Goal: Task Accomplishment & Management: Use online tool/utility

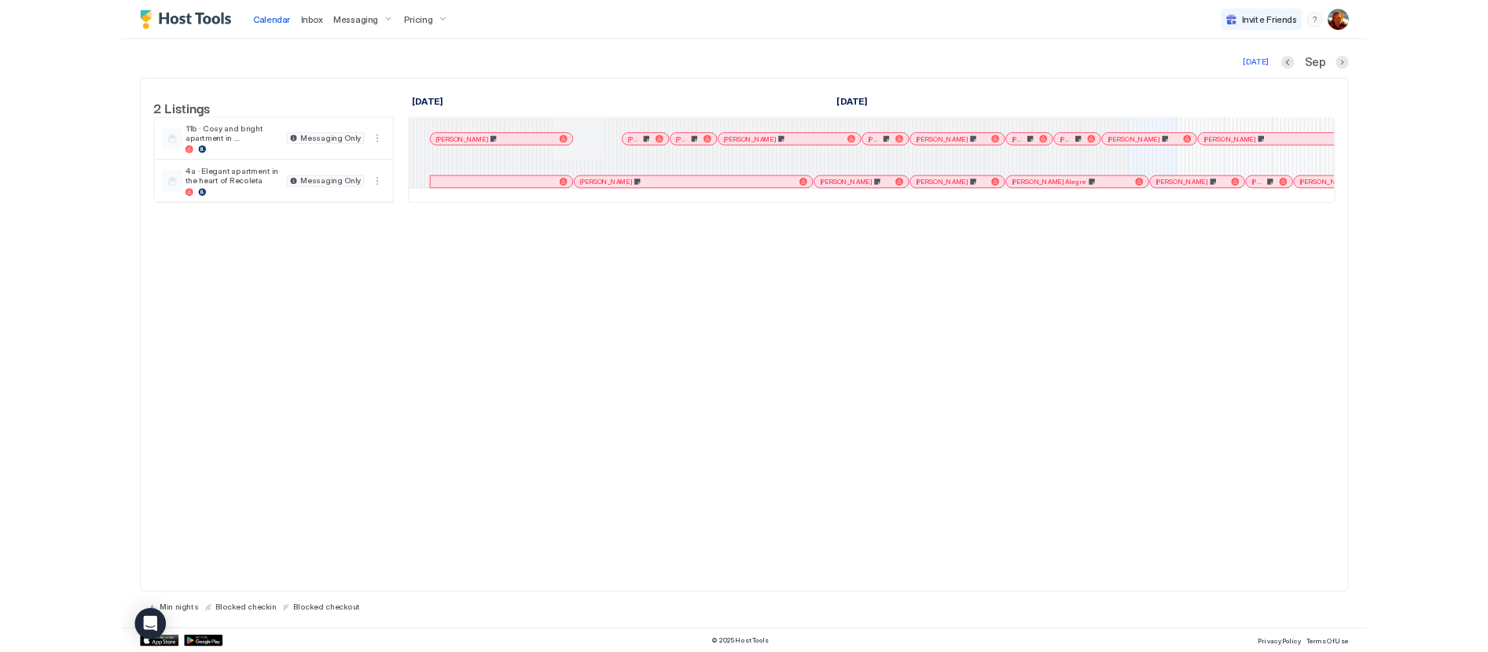
scroll to position [0, 872]
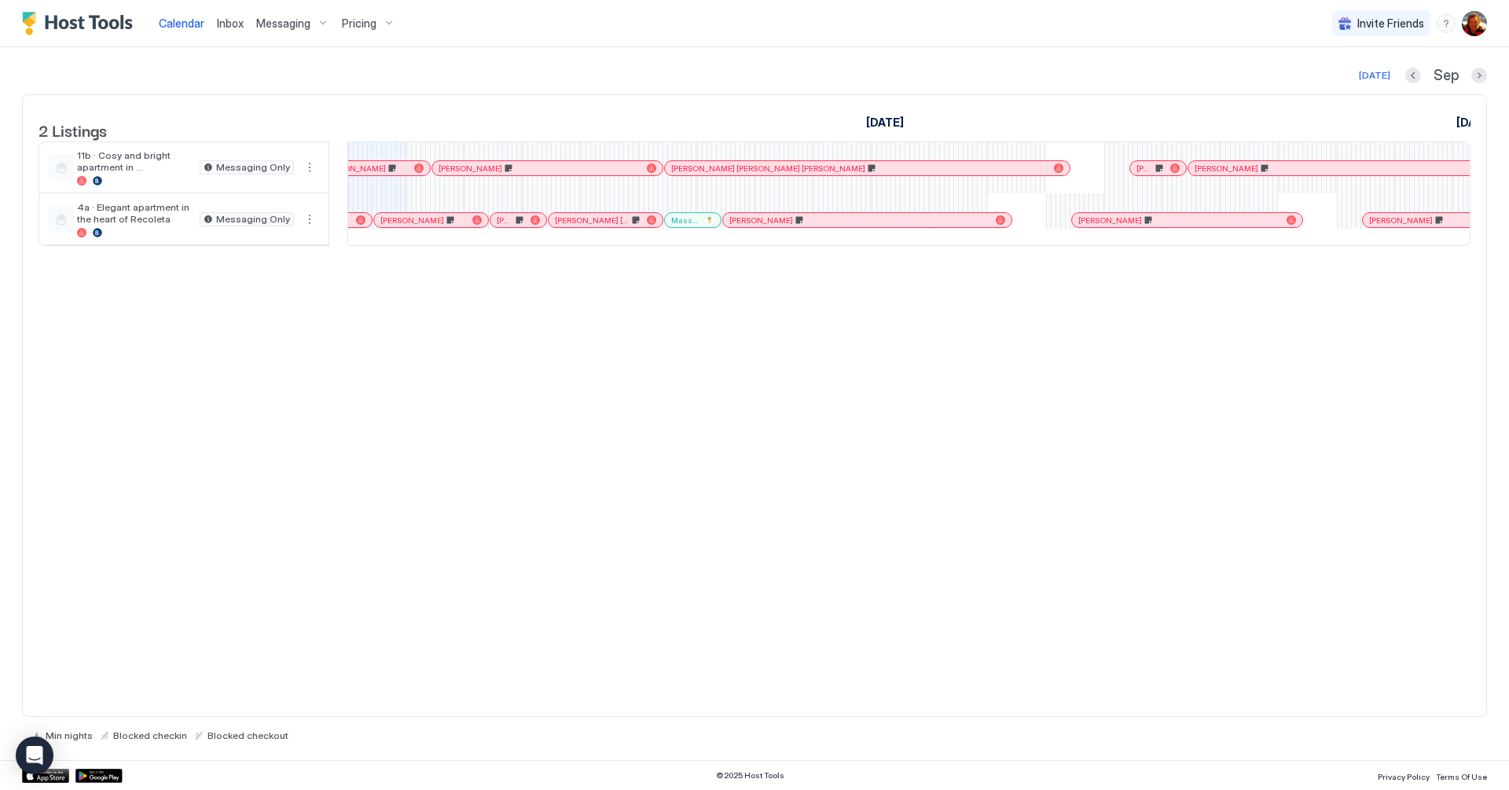
click at [558, 20] on div "Calendar Inbox Messaging Pricing Invite Friends NV" at bounding box center [754, 23] width 1509 height 47
click at [494, 46] on div "Calendar Inbox Messaging Pricing Invite Friends NV" at bounding box center [754, 23] width 1509 height 47
click at [365, 28] on span "Pricing" at bounding box center [359, 24] width 35 height 14
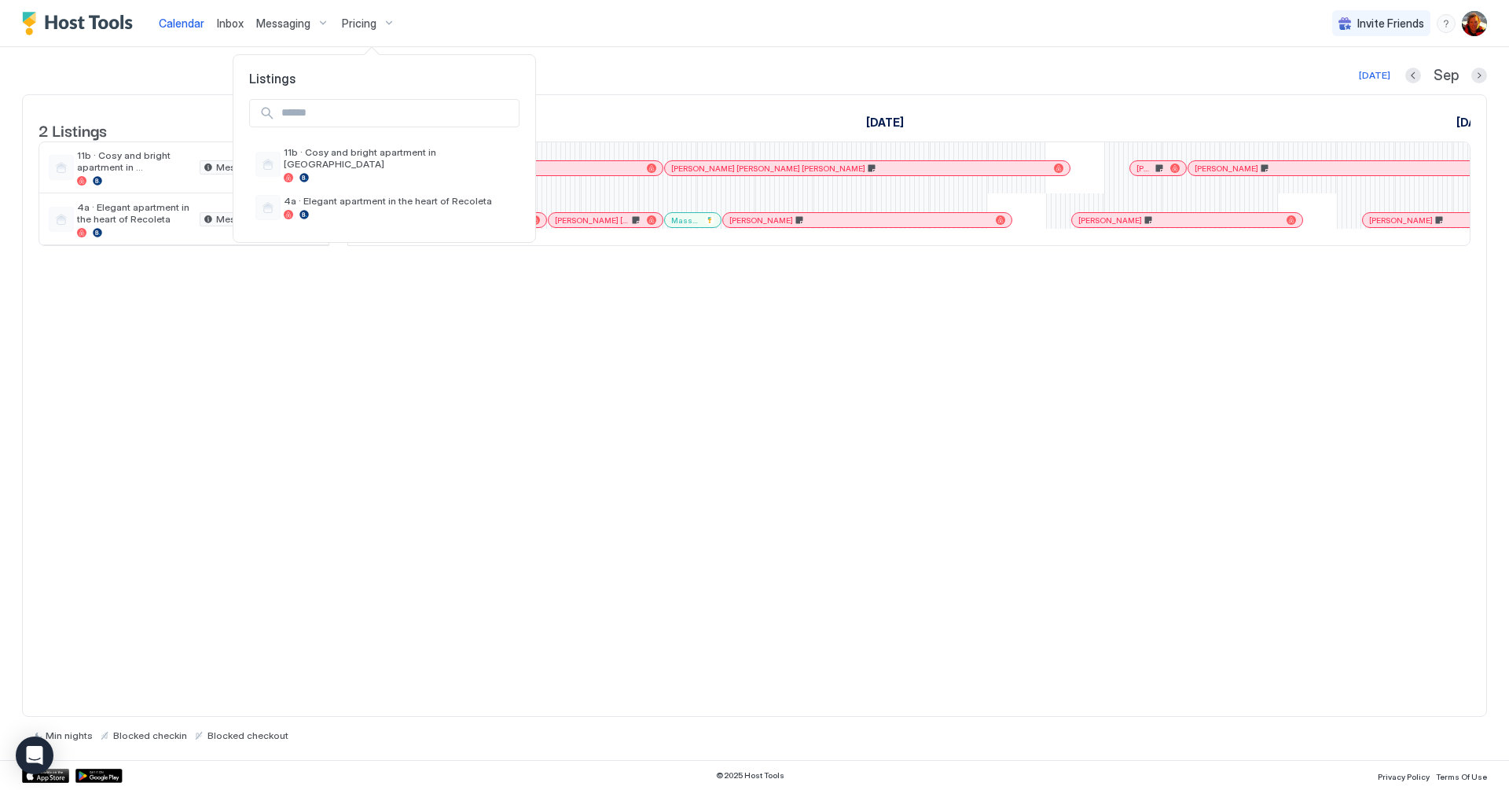
click at [476, 28] on div at bounding box center [754, 395] width 1509 height 790
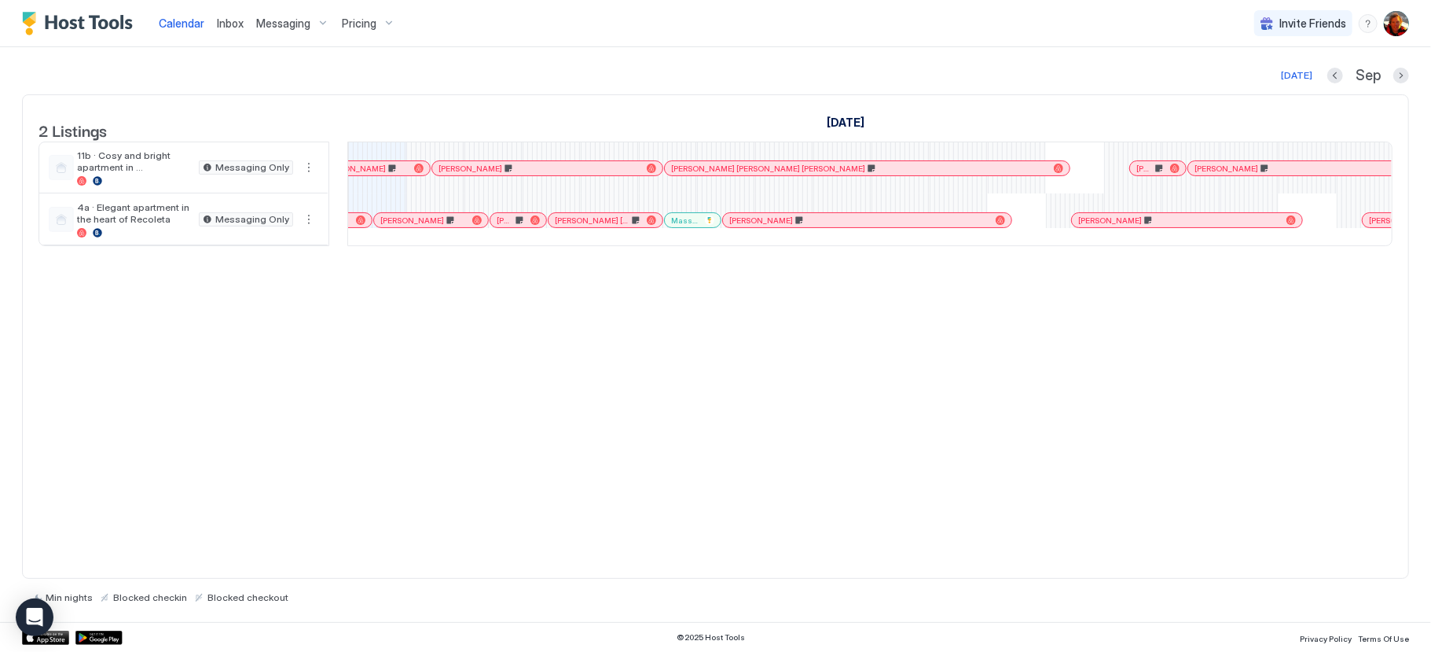
click at [274, 21] on span "Messaging" at bounding box center [283, 24] width 54 height 14
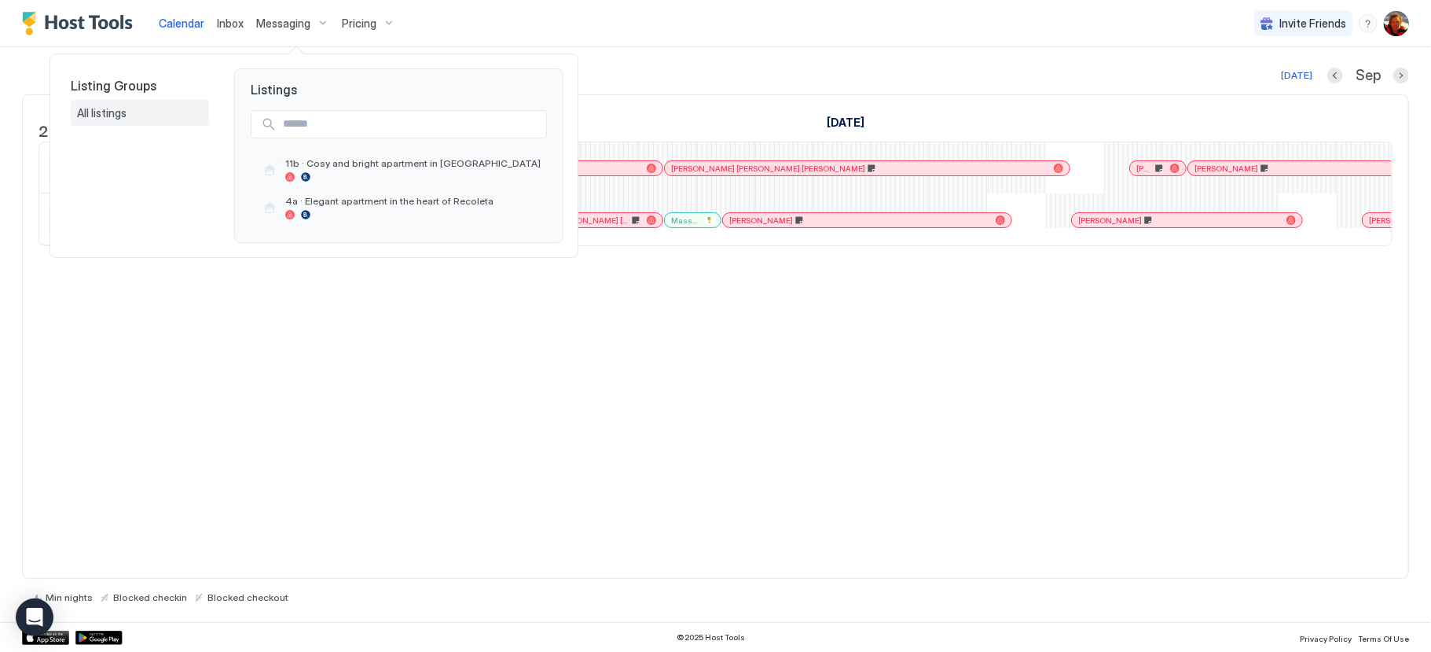
click at [123, 106] on span "All listings" at bounding box center [103, 113] width 52 height 14
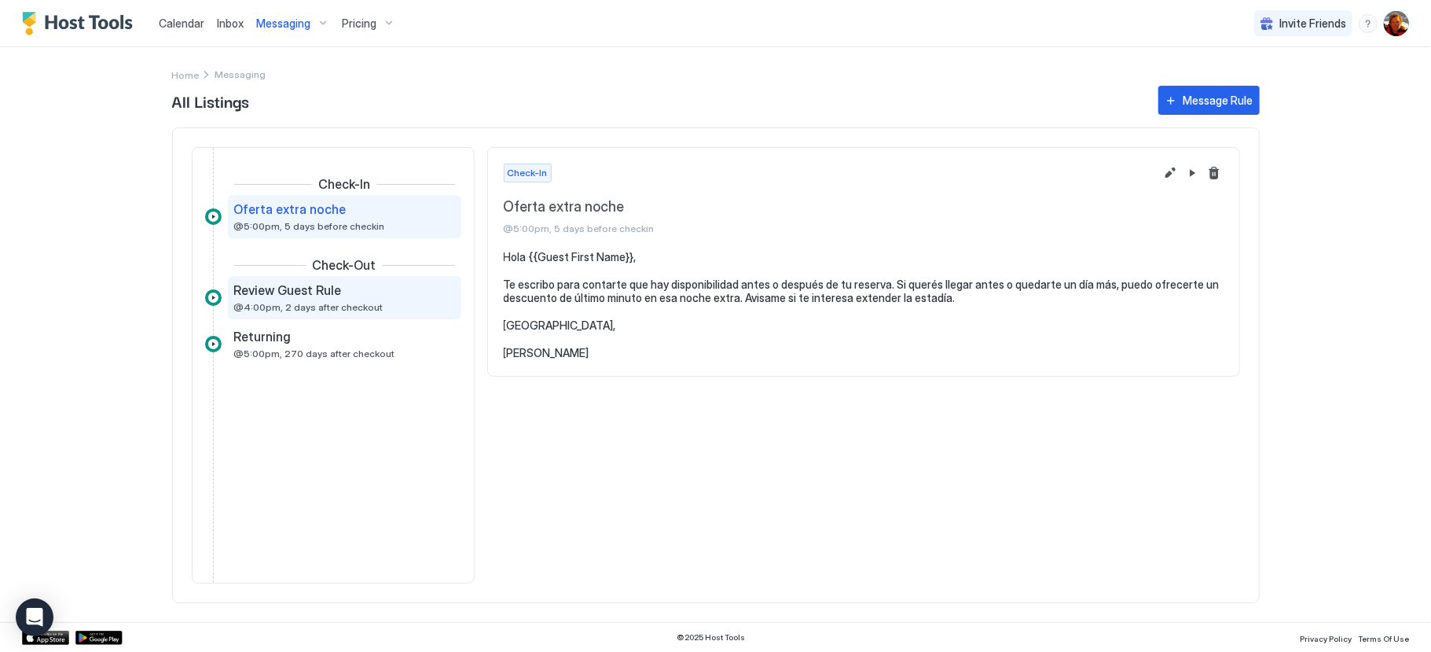
click at [304, 299] on div "Review Guest Rule @4:00pm, 2 days after checkout" at bounding box center [333, 297] width 199 height 31
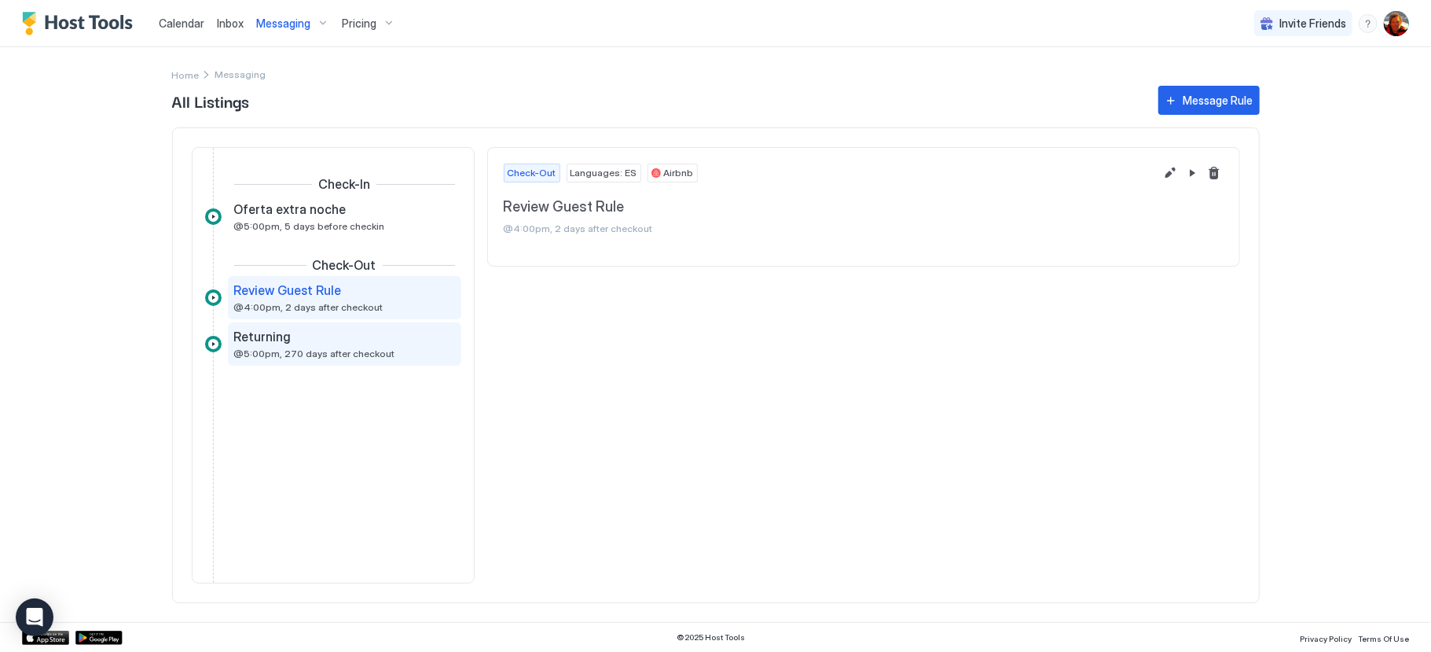
click at [320, 347] on span "@5:00pm, 270 days after checkout" at bounding box center [314, 353] width 161 height 12
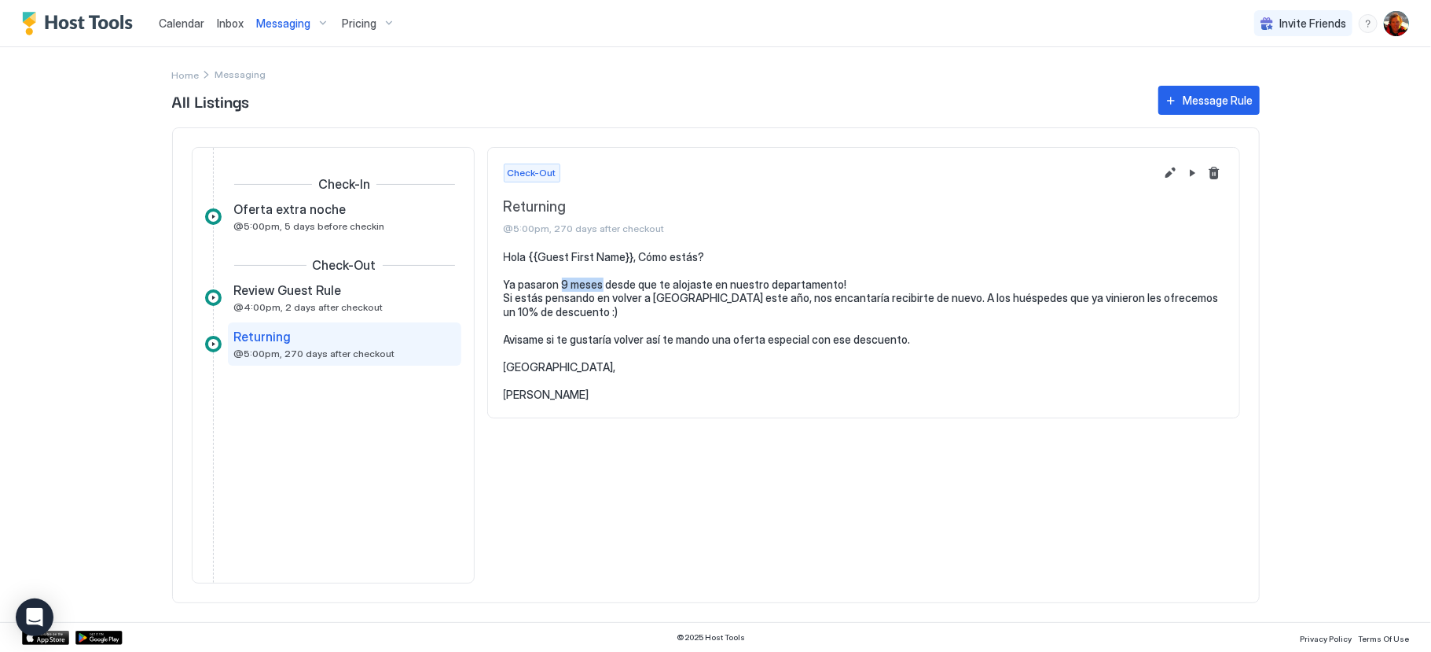
drag, startPoint x: 561, startPoint y: 285, endPoint x: 601, endPoint y: 284, distance: 39.3
click at [601, 284] on pre "Hola {{Guest First Name}}, Cómo estás? Ya pasaron 9 meses desde que te alojaste…" at bounding box center [864, 326] width 720 height 152
click at [575, 288] on pre "Hola {{Guest First Name}}, Cómo estás? Ya pasaron 9 meses desde que te alojaste…" at bounding box center [864, 326] width 720 height 152
click at [559, 288] on pre "Hola {{Guest First Name}}, Cómo estás? Ya pasaron 9 meses desde que te alojaste…" at bounding box center [864, 326] width 720 height 152
click at [561, 285] on pre "Hola {{Guest First Name}}, Cómo estás? Ya pasaron 9 meses desde que te alojaste…" at bounding box center [864, 326] width 720 height 152
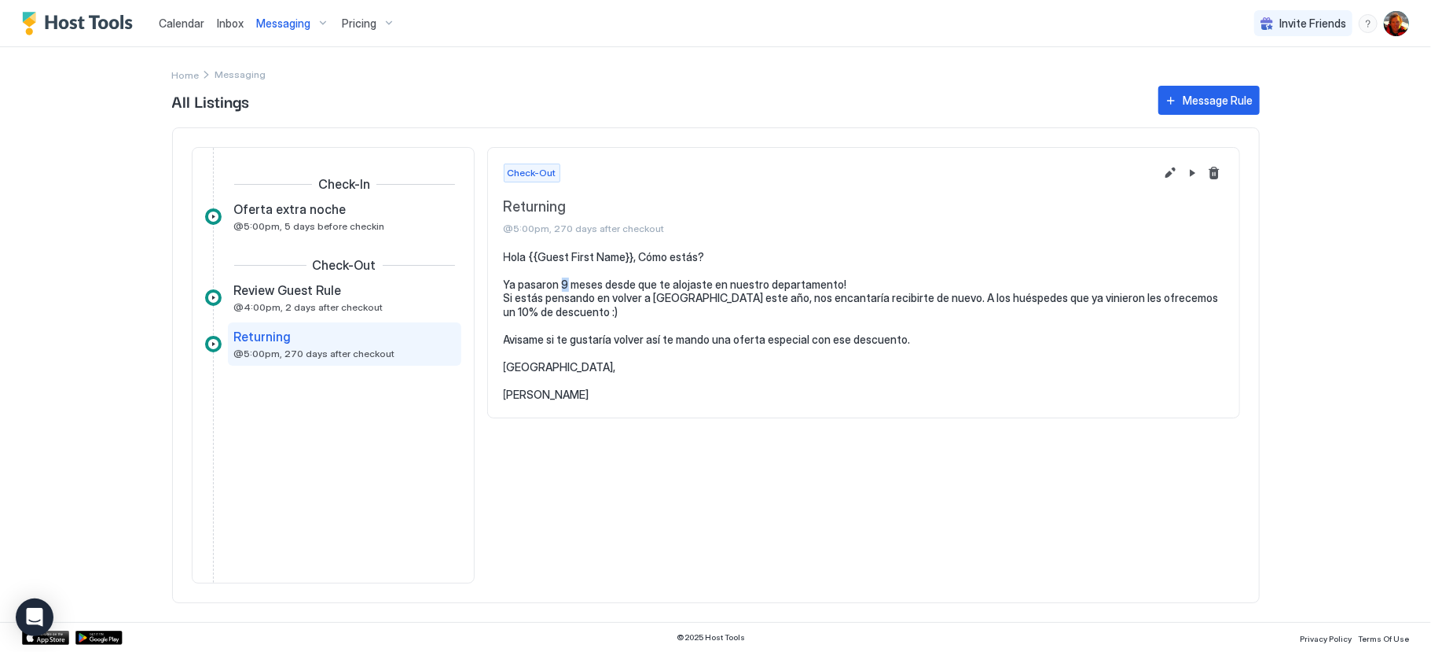
click at [568, 286] on pre "Hola {{Guest First Name}}, Cómo estás? Ya pasaron 9 meses desde que te alojaste…" at bounding box center [864, 326] width 720 height 152
click at [580, 297] on pre "Hola {{Guest First Name}}, Cómo estás? Ya pasaron 9 meses desde que te alojaste…" at bounding box center [864, 326] width 720 height 152
click at [558, 282] on pre "Hola {{Guest First Name}}, Cómo estás? Ya pasaron 9 meses desde que te alojaste…" at bounding box center [864, 326] width 720 height 152
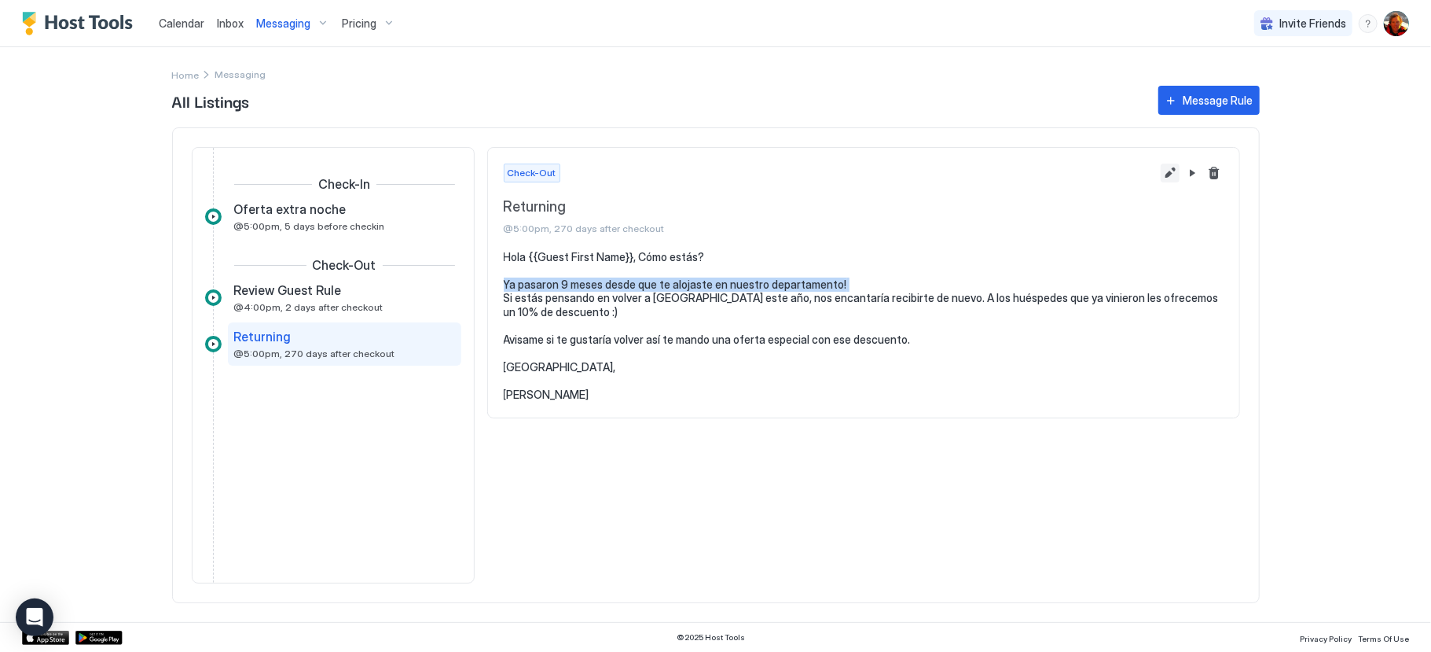
click at [1168, 177] on button "Edit message rule" at bounding box center [1170, 172] width 19 height 19
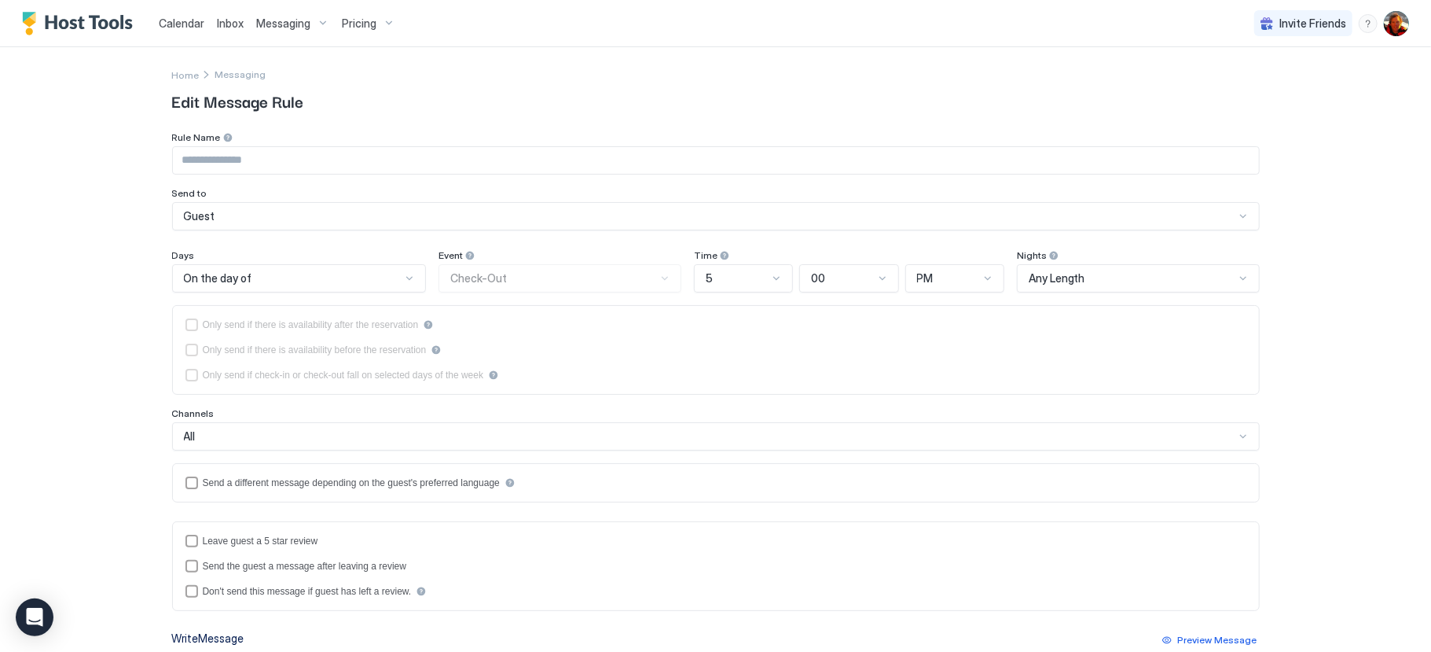
type input "*********"
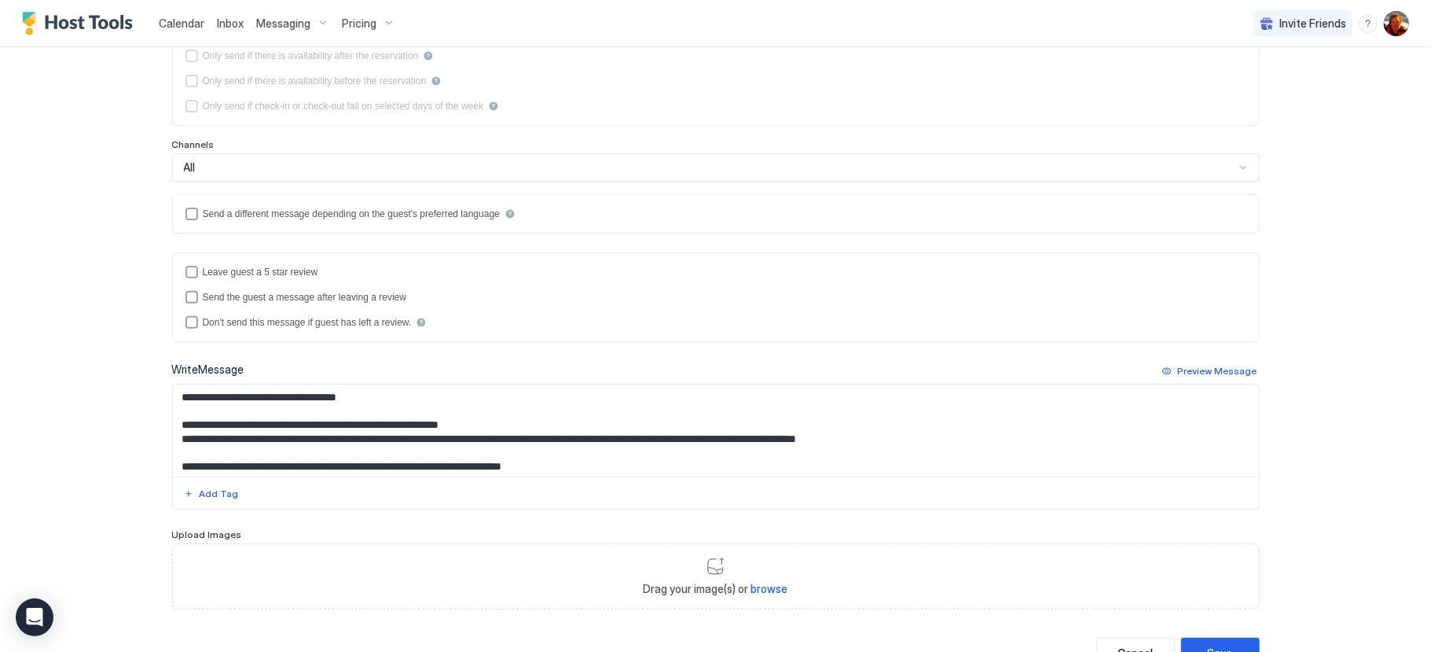
scroll to position [275, 0]
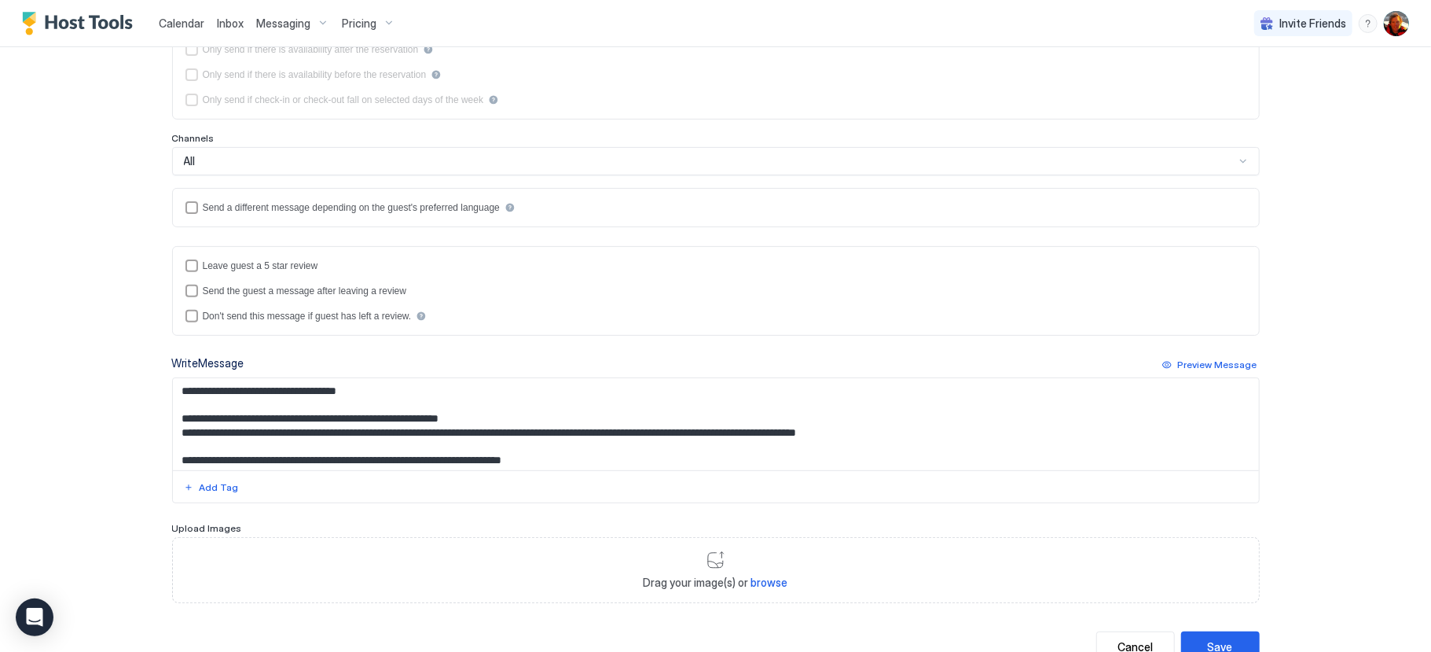
drag, startPoint x: 294, startPoint y: 413, endPoint x: 292, endPoint y: 424, distance: 11.3
click at [294, 413] on textarea "**********" at bounding box center [715, 424] width 1085 height 92
click at [241, 425] on textarea "**********" at bounding box center [715, 424] width 1085 height 92
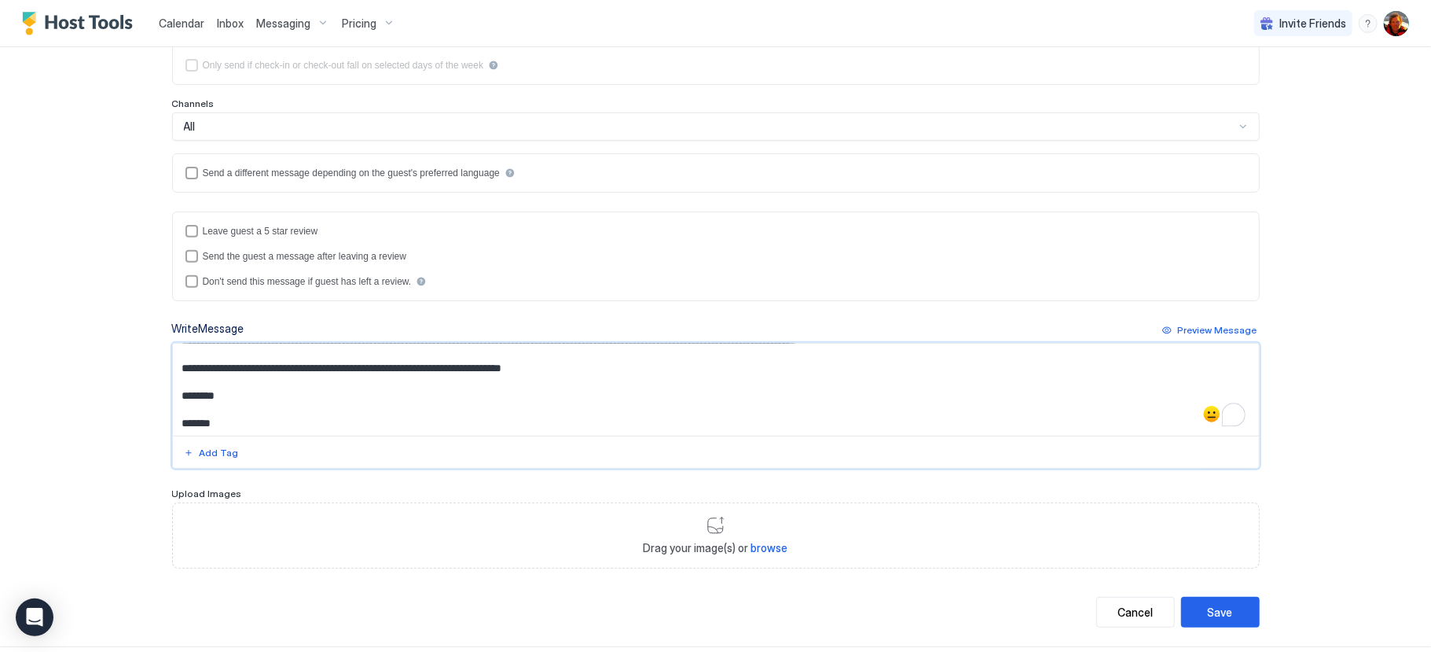
scroll to position [331, 0]
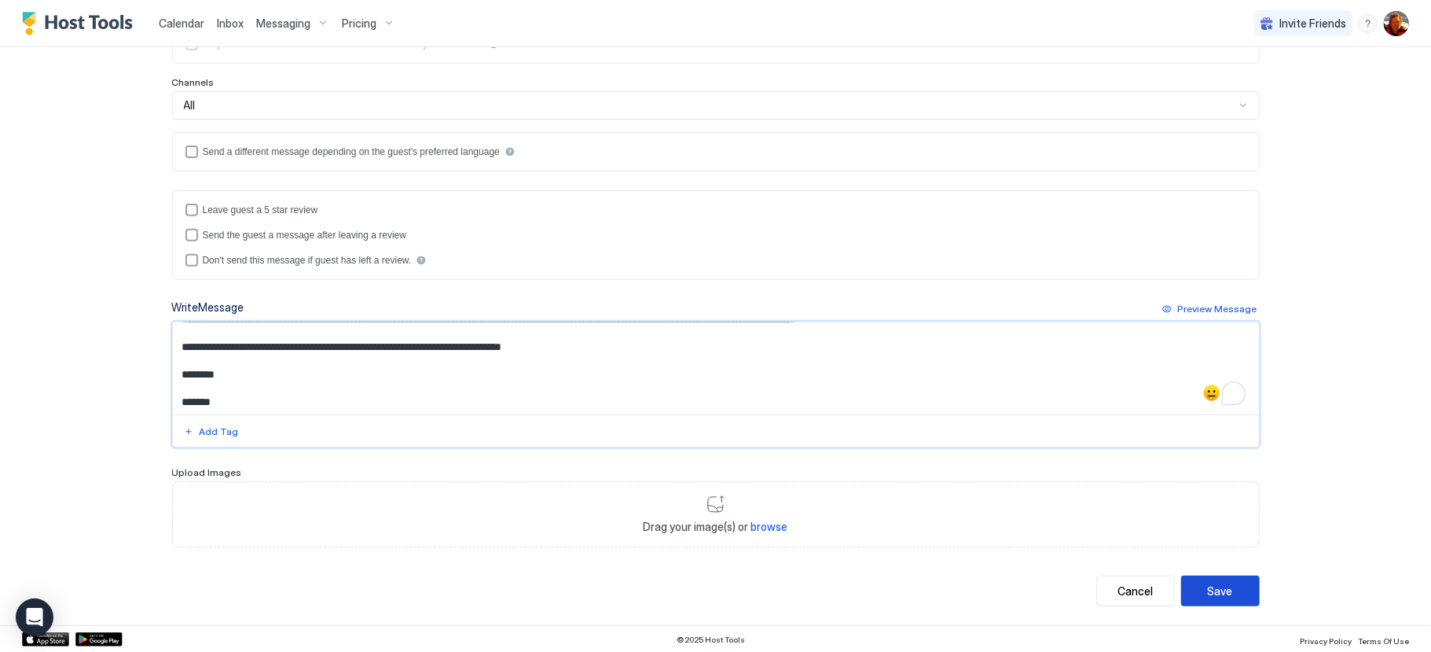
type textarea "**********"
click at [1217, 594] on div "Save" at bounding box center [1220, 590] width 25 height 17
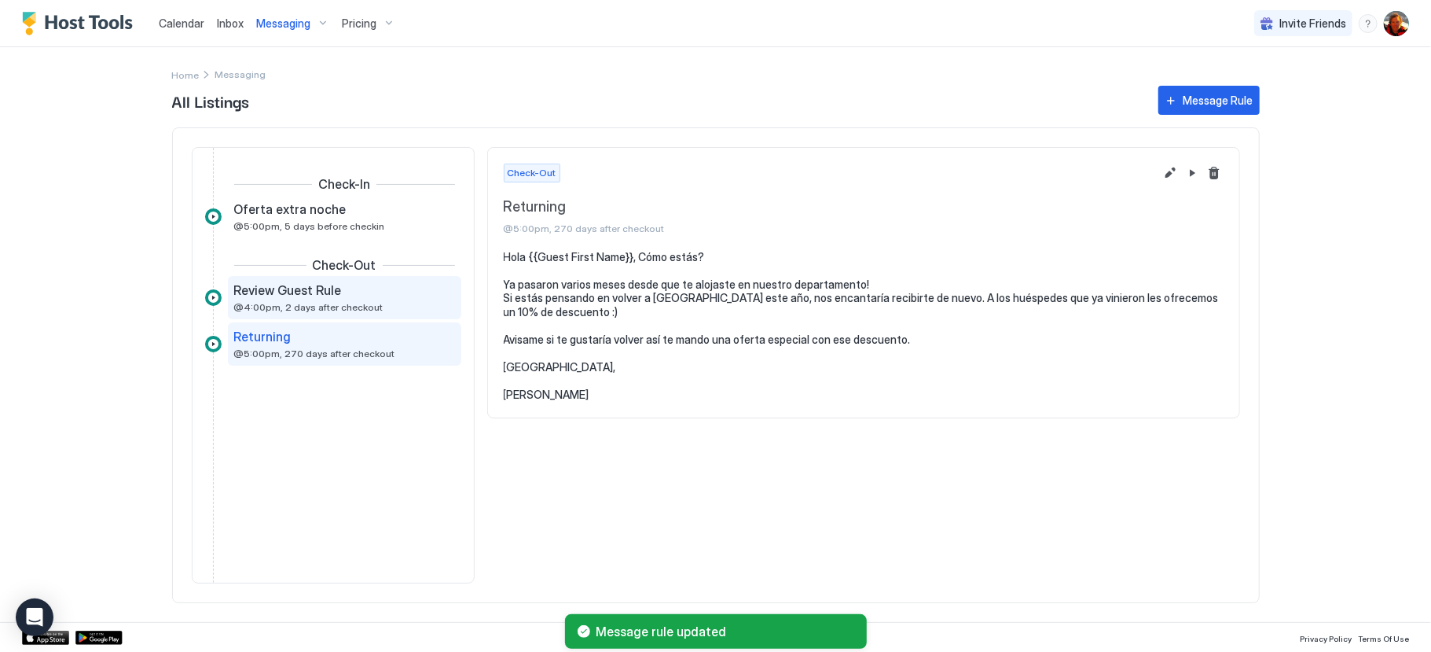
click at [314, 307] on span "@4:00pm, 2 days after checkout" at bounding box center [308, 307] width 149 height 12
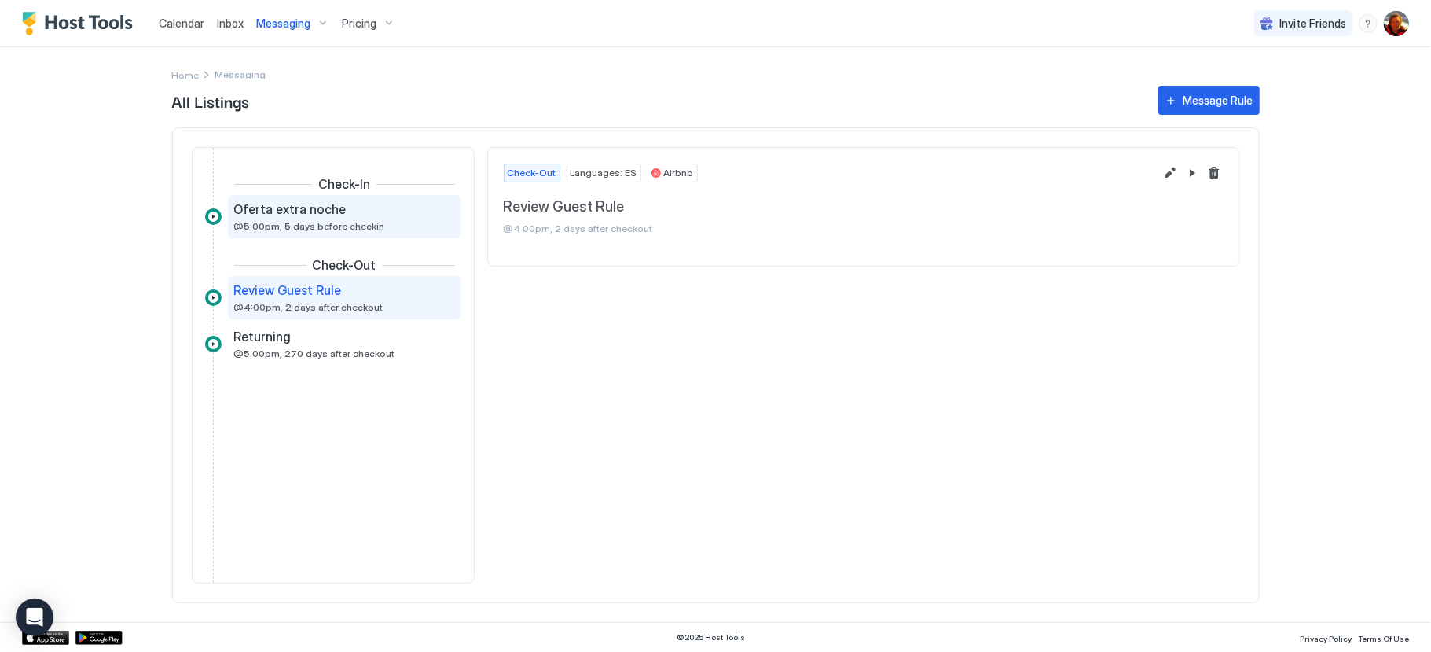
click at [266, 219] on div "Oferta extra noche @5:00pm, 5 days before checkin" at bounding box center [333, 216] width 199 height 31
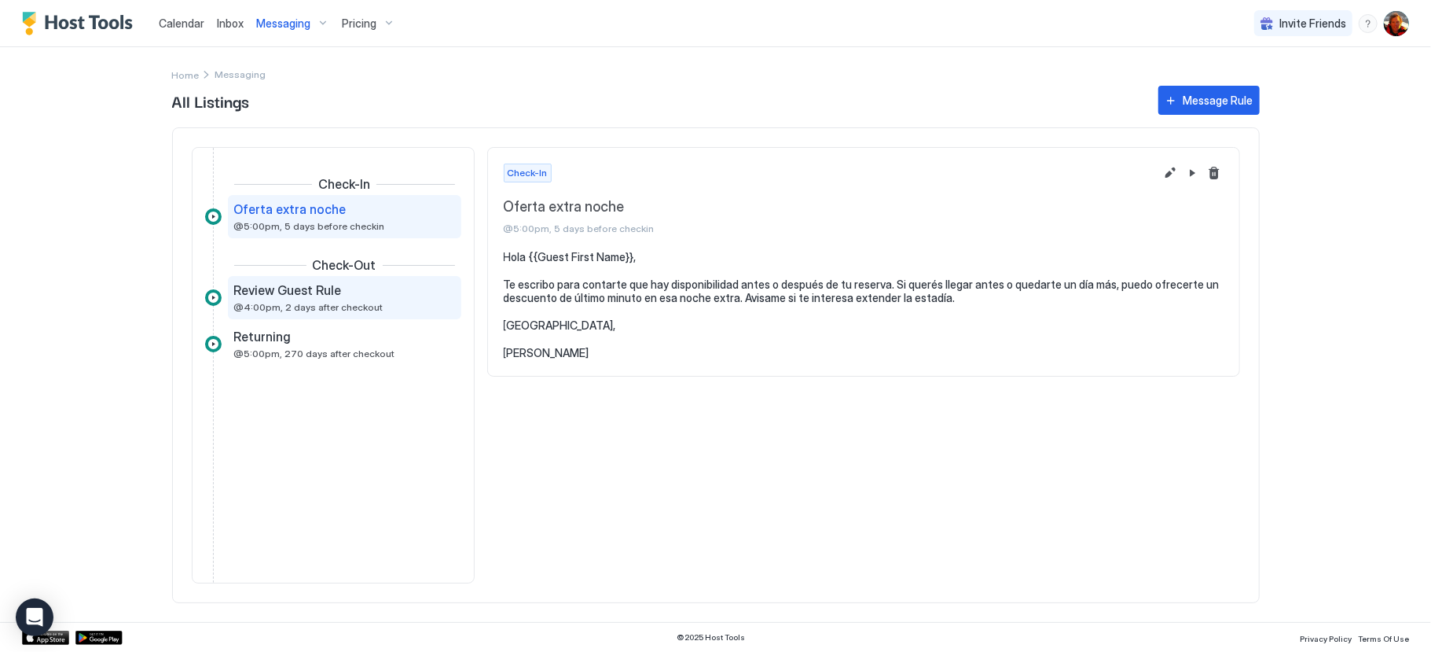
click at [322, 303] on span "@4:00pm, 2 days after checkout" at bounding box center [308, 307] width 149 height 12
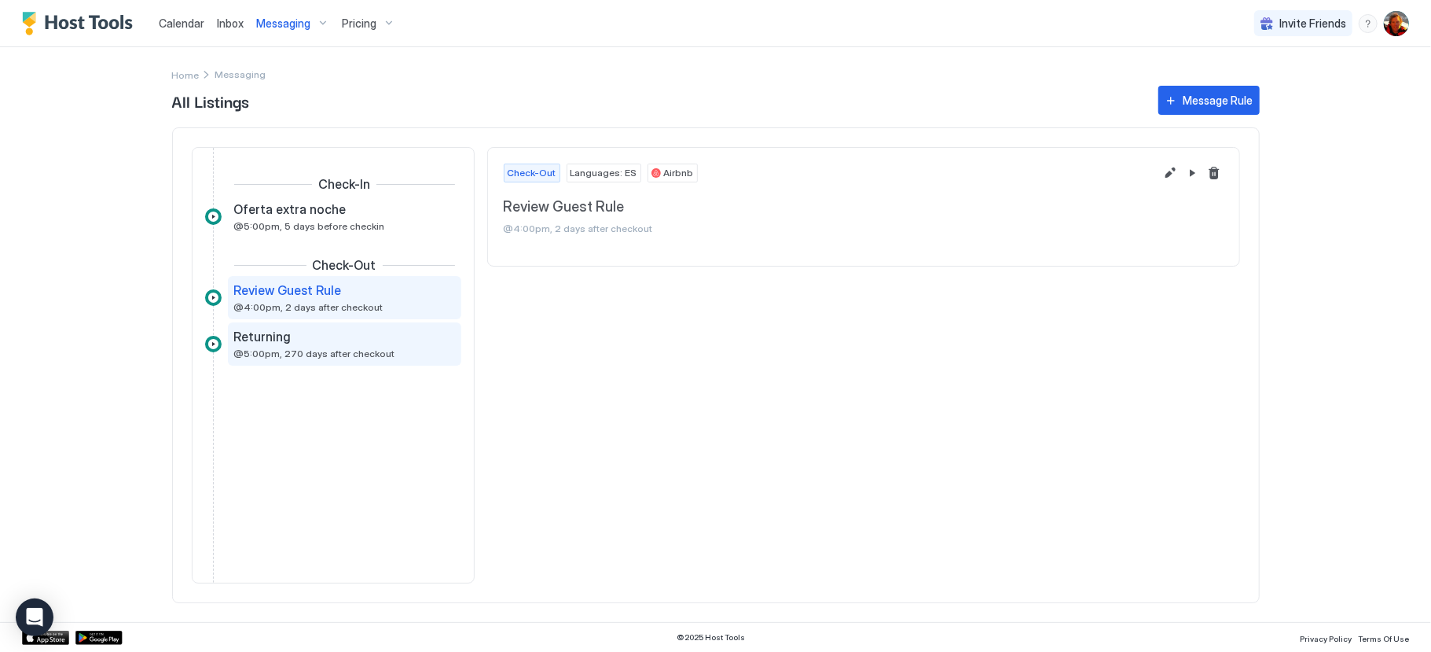
click at [314, 346] on div "Returning @5:00pm, 270 days after checkout" at bounding box center [333, 344] width 199 height 31
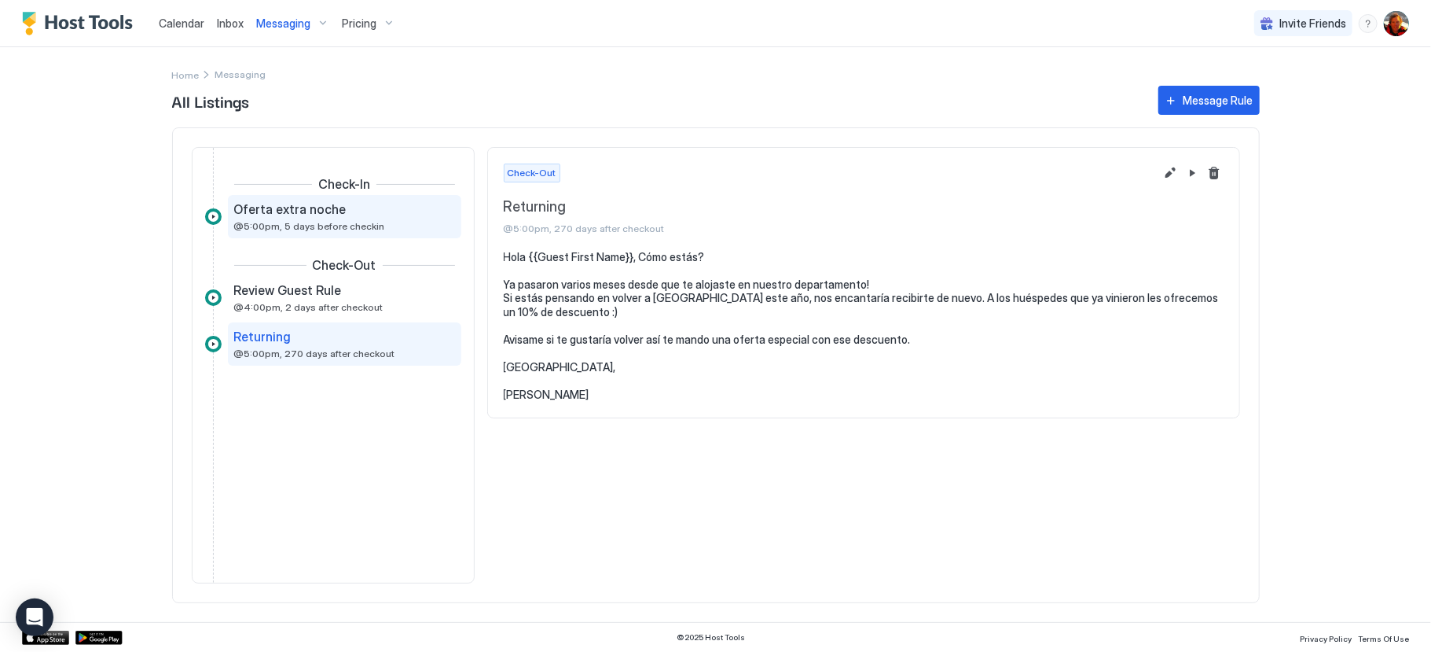
click at [299, 233] on div "Oferta extra noche @5:00pm, 5 days before checkin" at bounding box center [344, 216] width 233 height 43
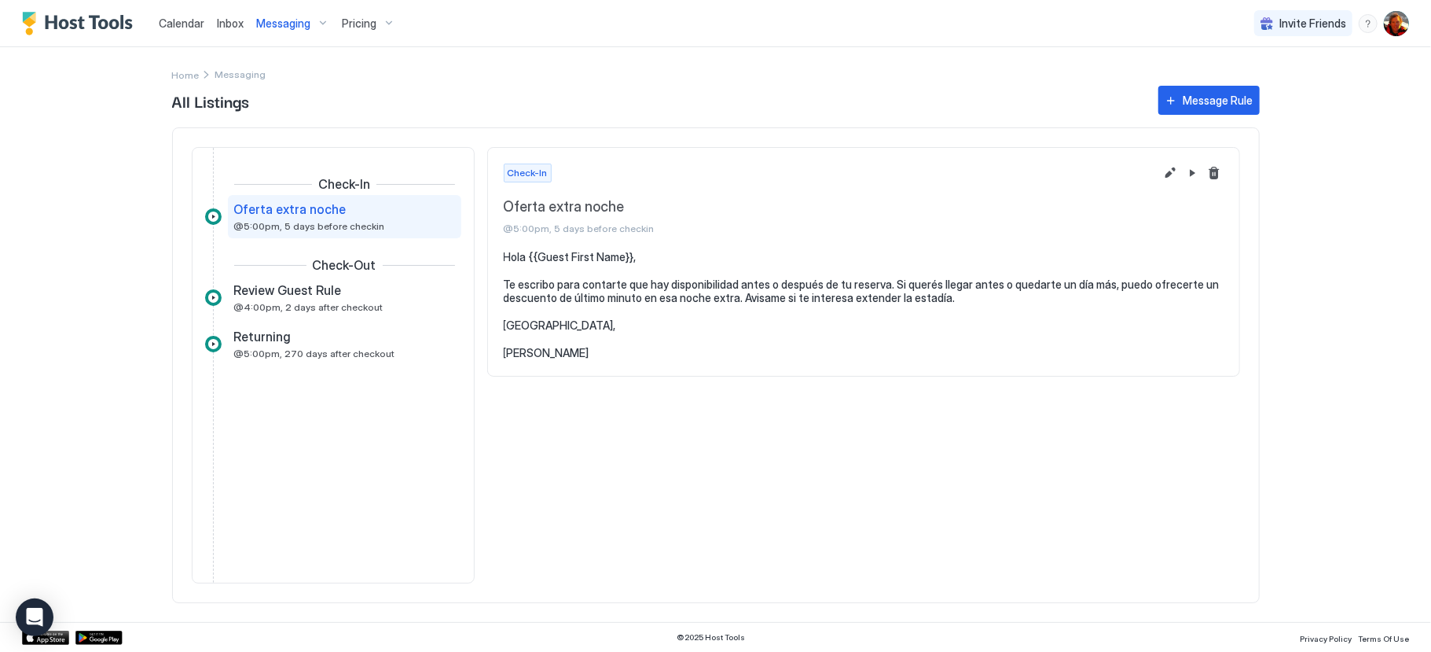
drag, startPoint x: 332, startPoint y: 452, endPoint x: 347, endPoint y: 454, distance: 15.1
click at [336, 453] on div "Check-In Oferta extra noche @5:00pm, 5 days before checkin Check-Out Review Gue…" at bounding box center [333, 365] width 256 height 410
click at [1229, 100] on div "Message Rule" at bounding box center [1219, 100] width 70 height 17
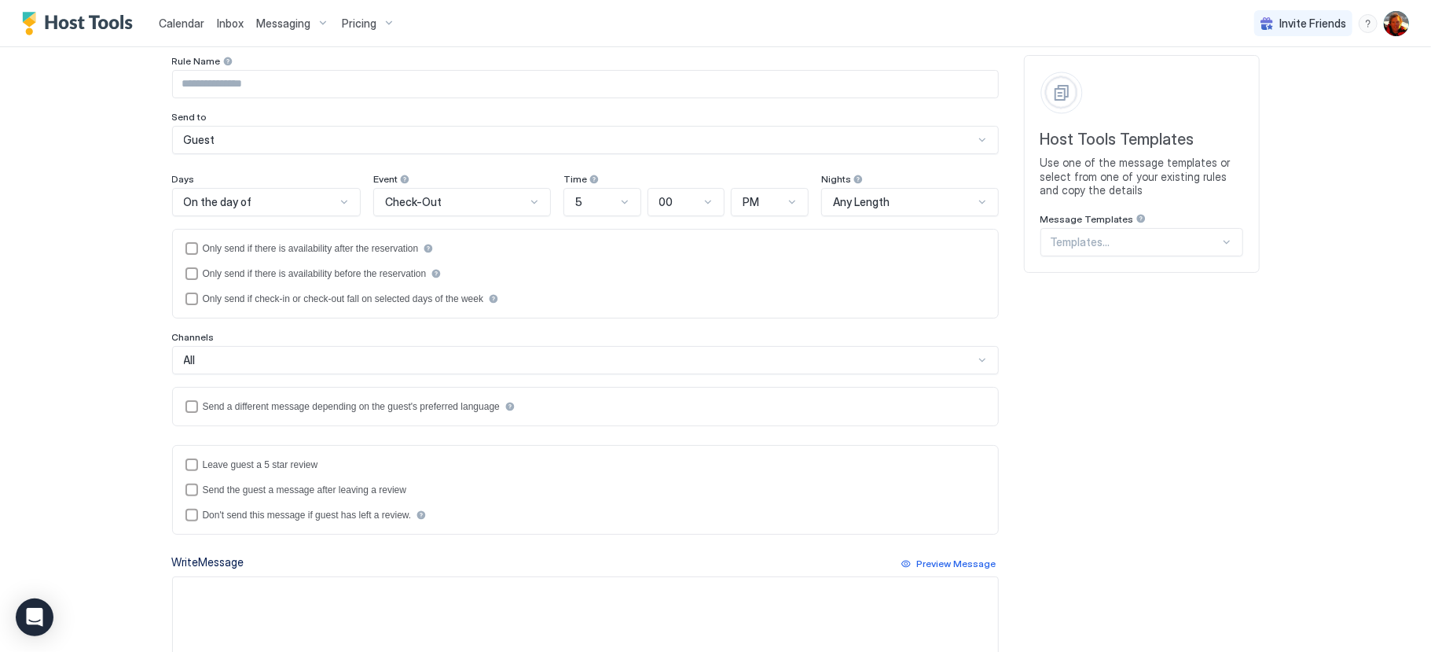
scroll to position [79, 0]
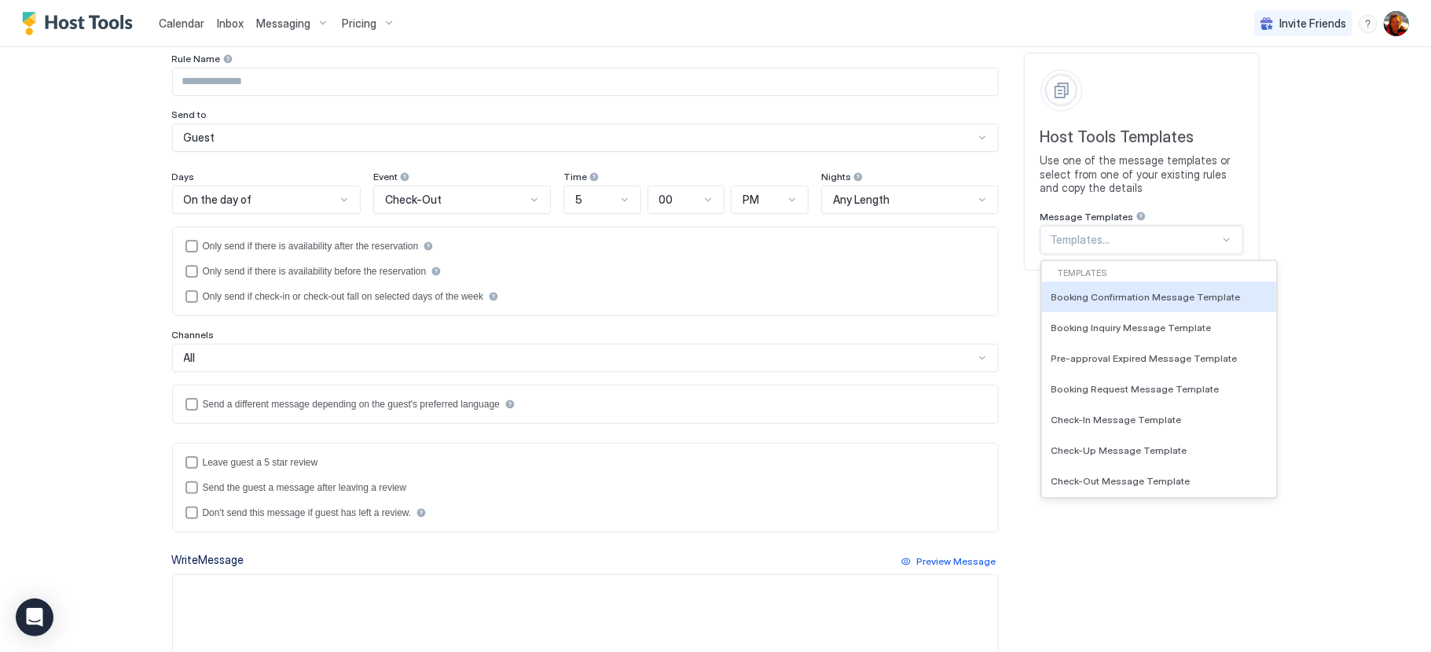
drag, startPoint x: 1070, startPoint y: 233, endPoint x: 1071, endPoint y: 244, distance: 10.3
click at [1070, 234] on div at bounding box center [1135, 240] width 169 height 14
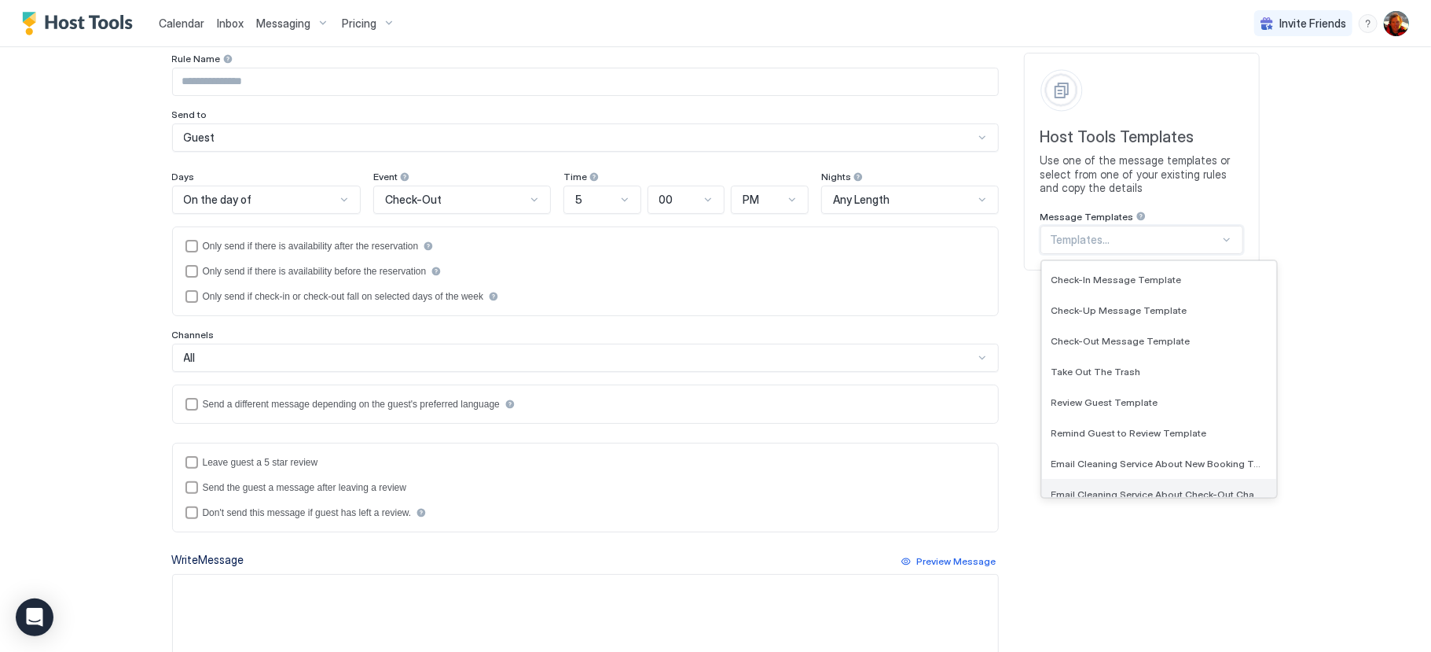
scroll to position [369, 0]
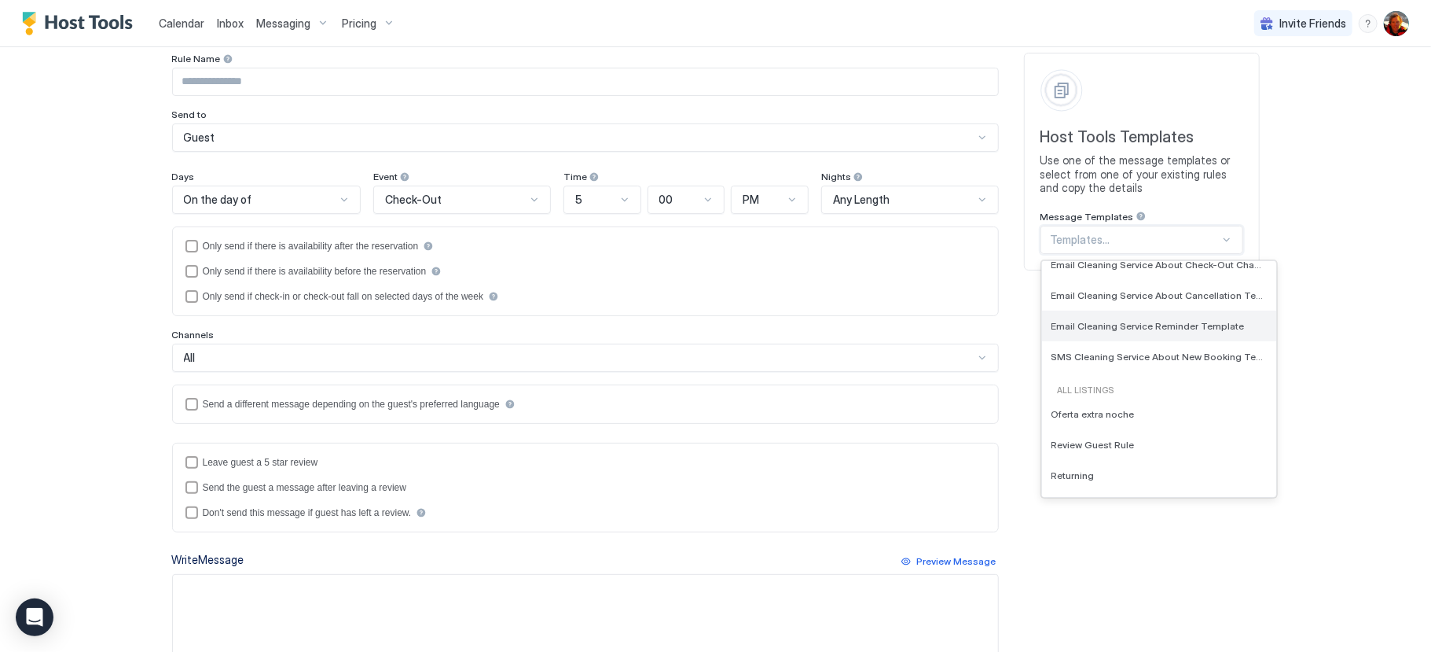
click at [1147, 325] on span "Email Cleaning Service Reminder Template" at bounding box center [1148, 326] width 193 height 12
type input "**********"
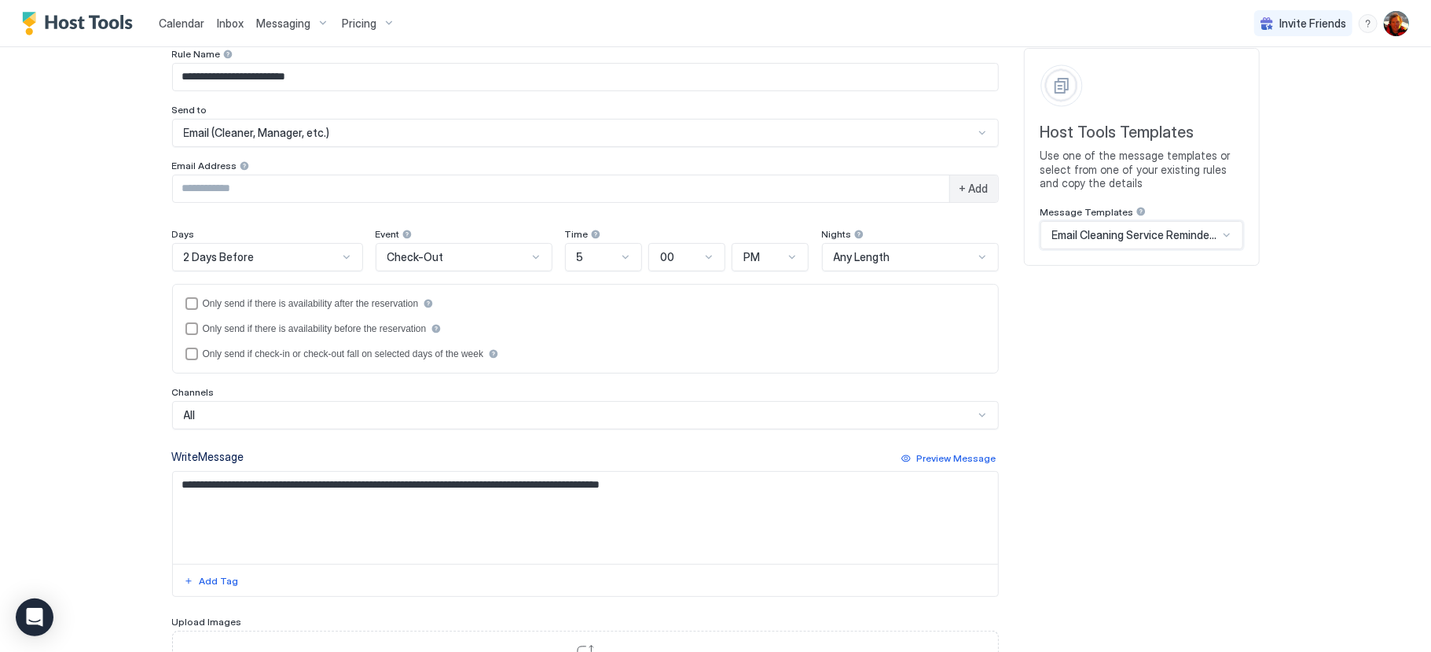
scroll to position [35, 0]
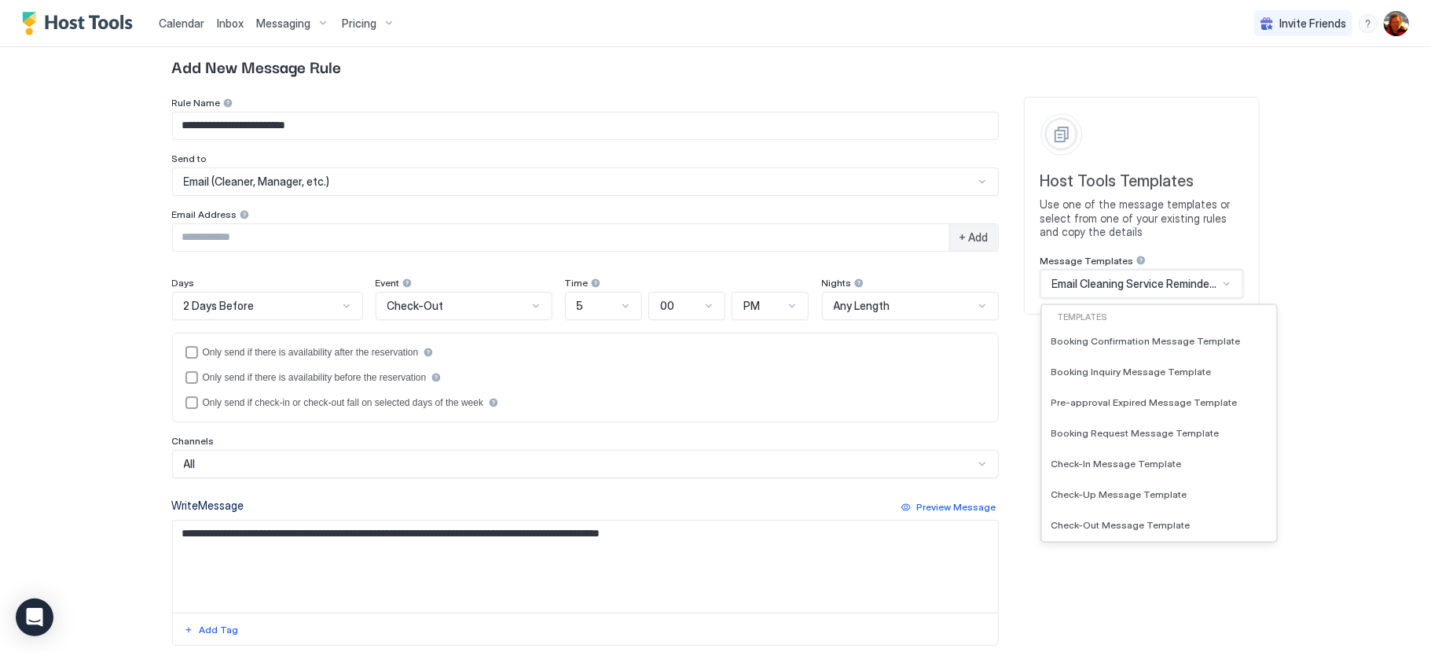
click at [1191, 288] on span "Email Cleaning Service Reminder Template" at bounding box center [1135, 284] width 166 height 14
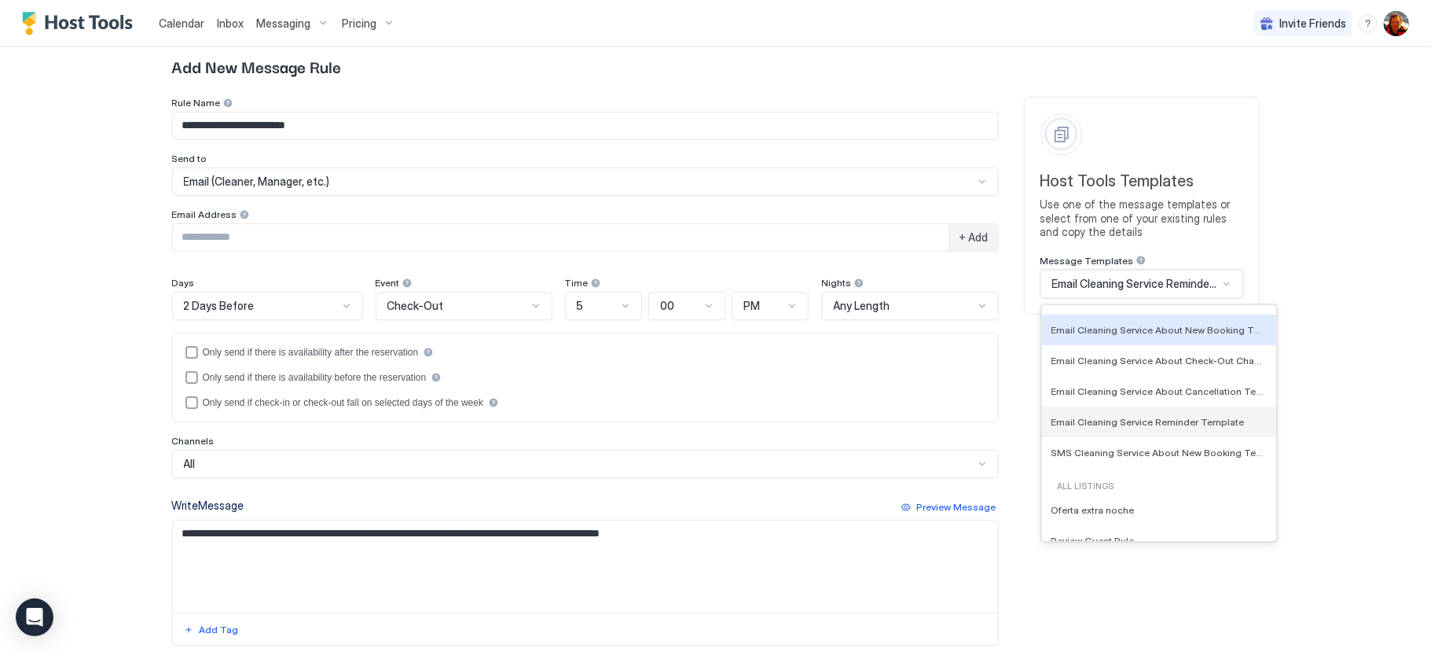
scroll to position [369, 0]
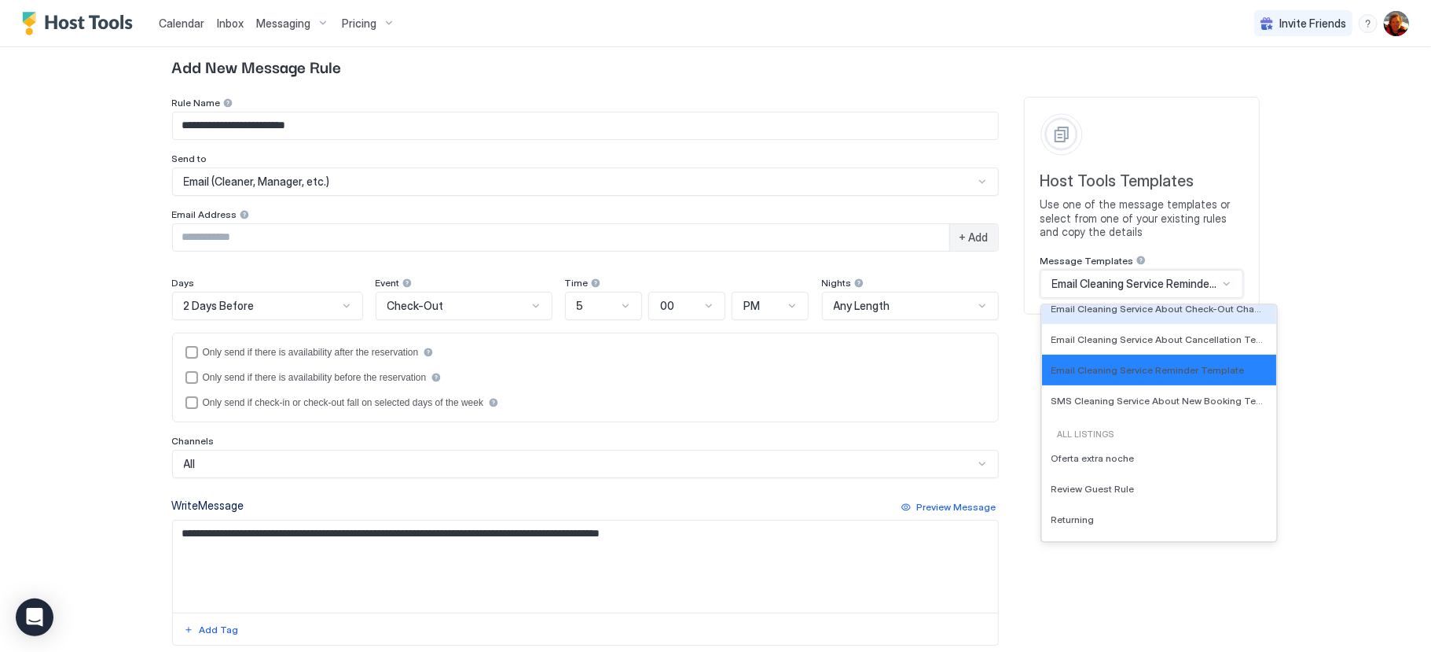
click at [1137, 285] on span "Email Cleaning Service Reminder Template" at bounding box center [1135, 284] width 166 height 14
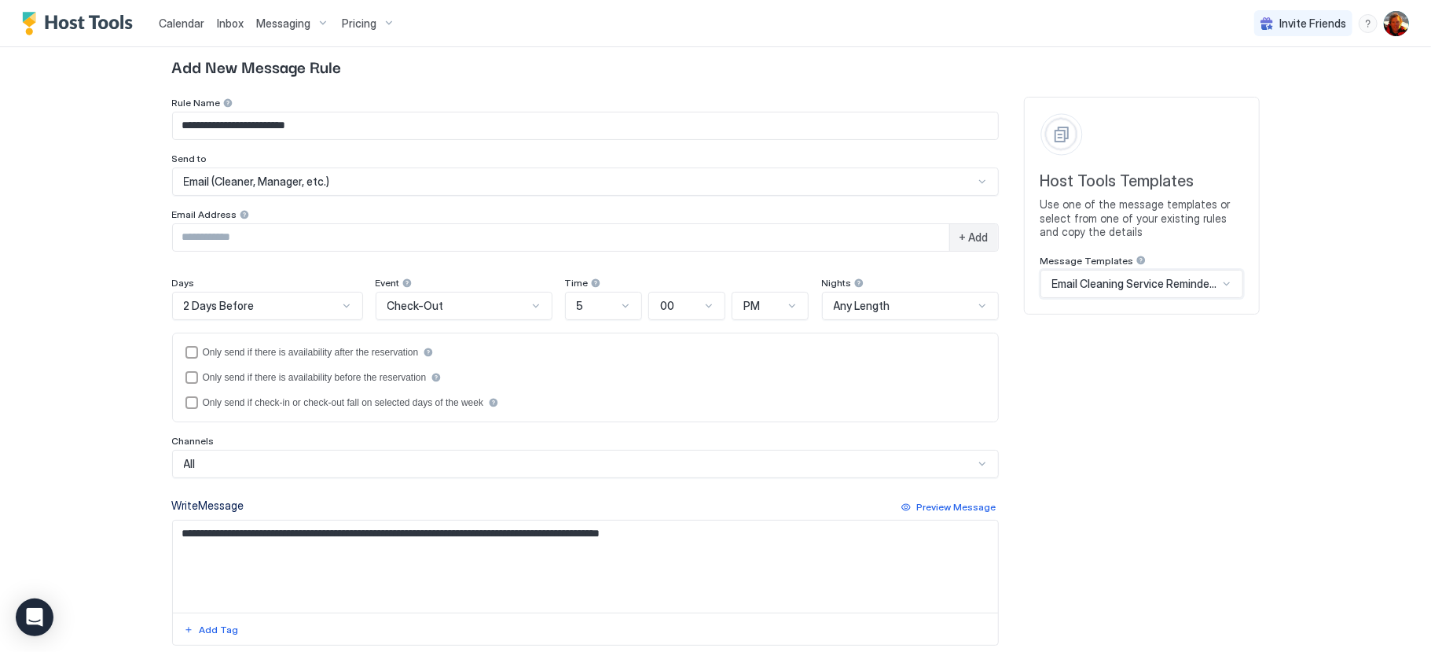
click at [1137, 285] on span "Email Cleaning Service Reminder Template" at bounding box center [1135, 284] width 166 height 14
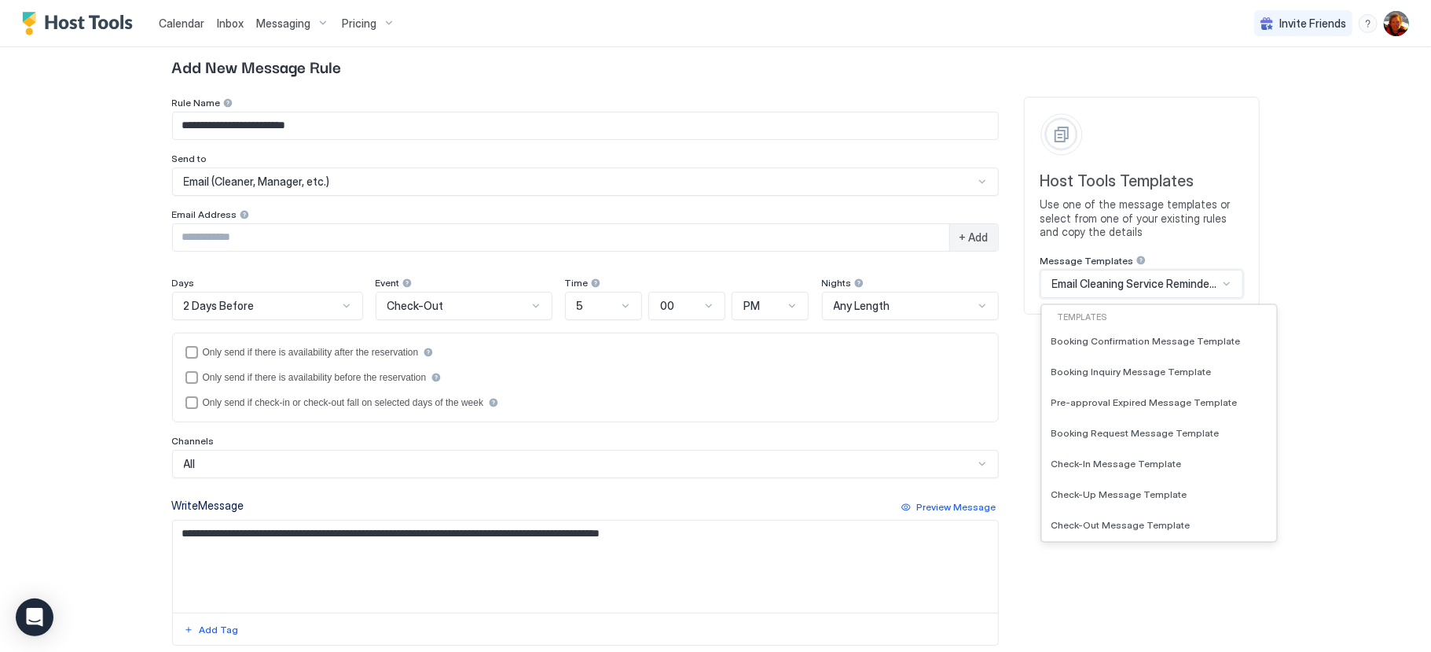
scroll to position [224, 0]
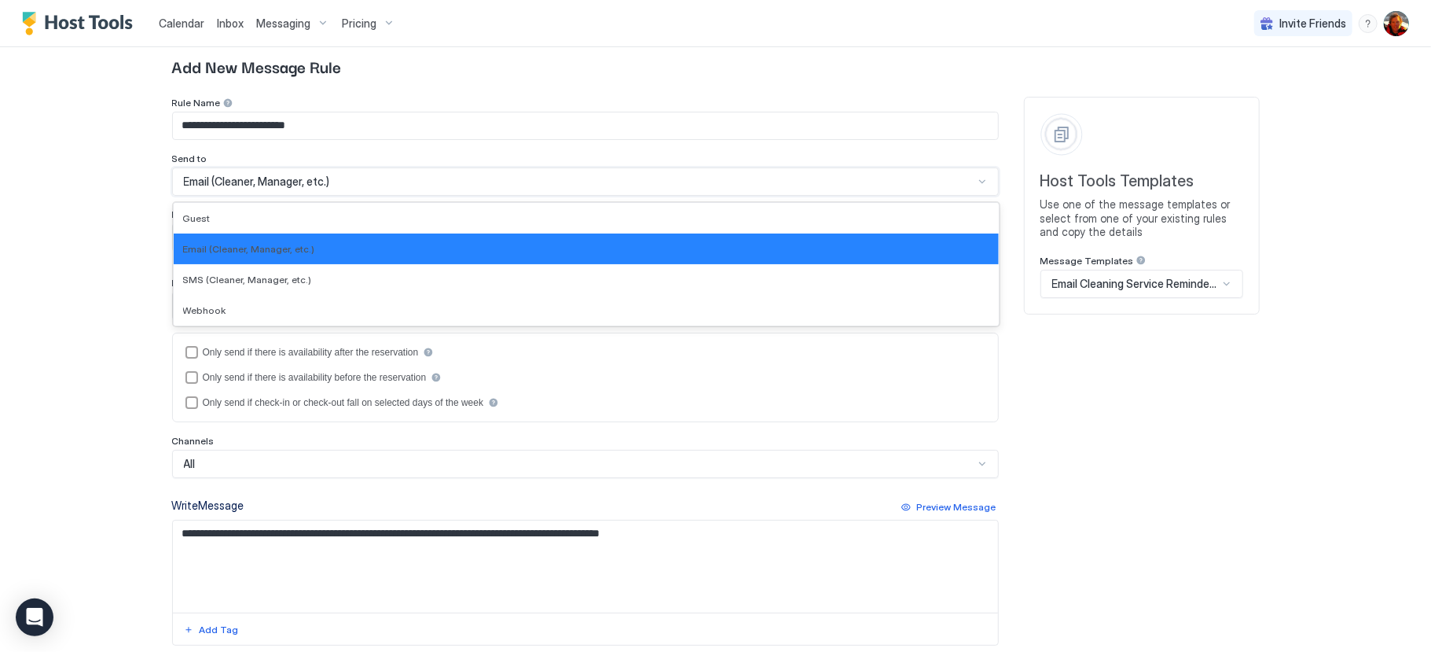
click at [395, 178] on div "Email (Cleaner, Manager, etc.)" at bounding box center [579, 181] width 790 height 14
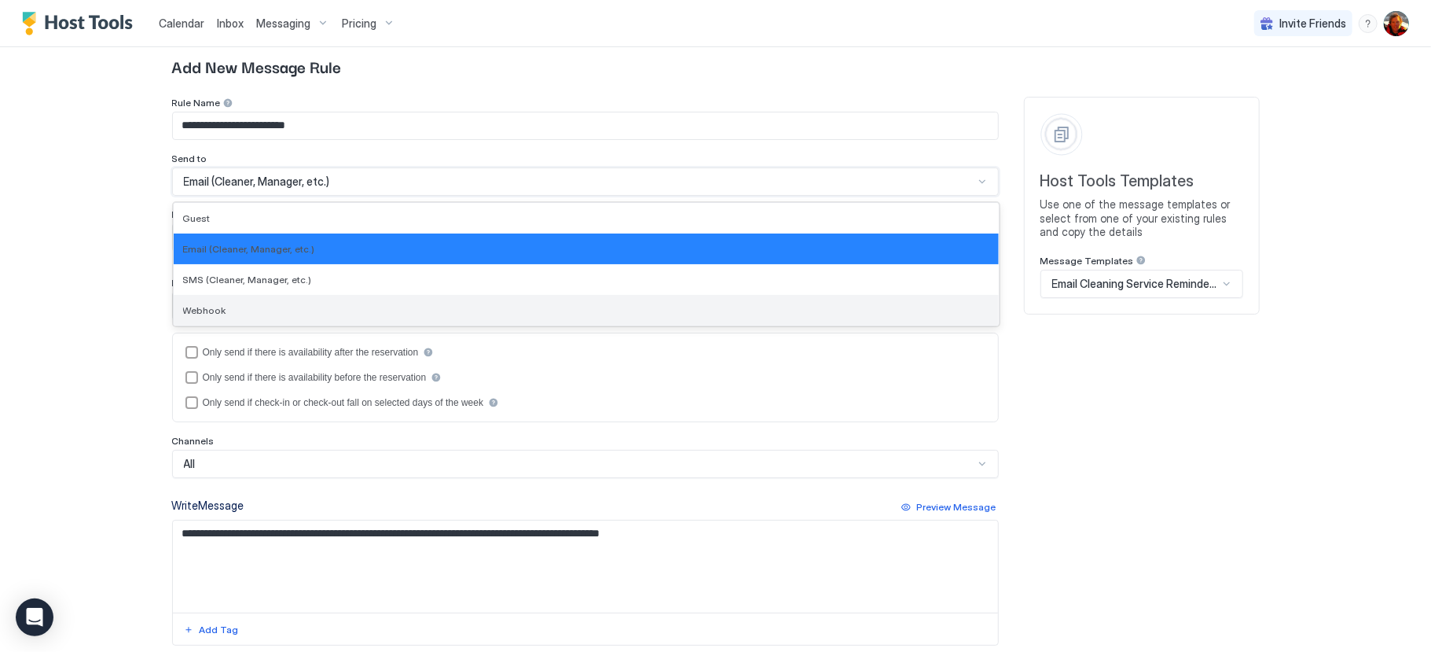
click at [208, 314] on span "Webhook" at bounding box center [204, 310] width 43 height 12
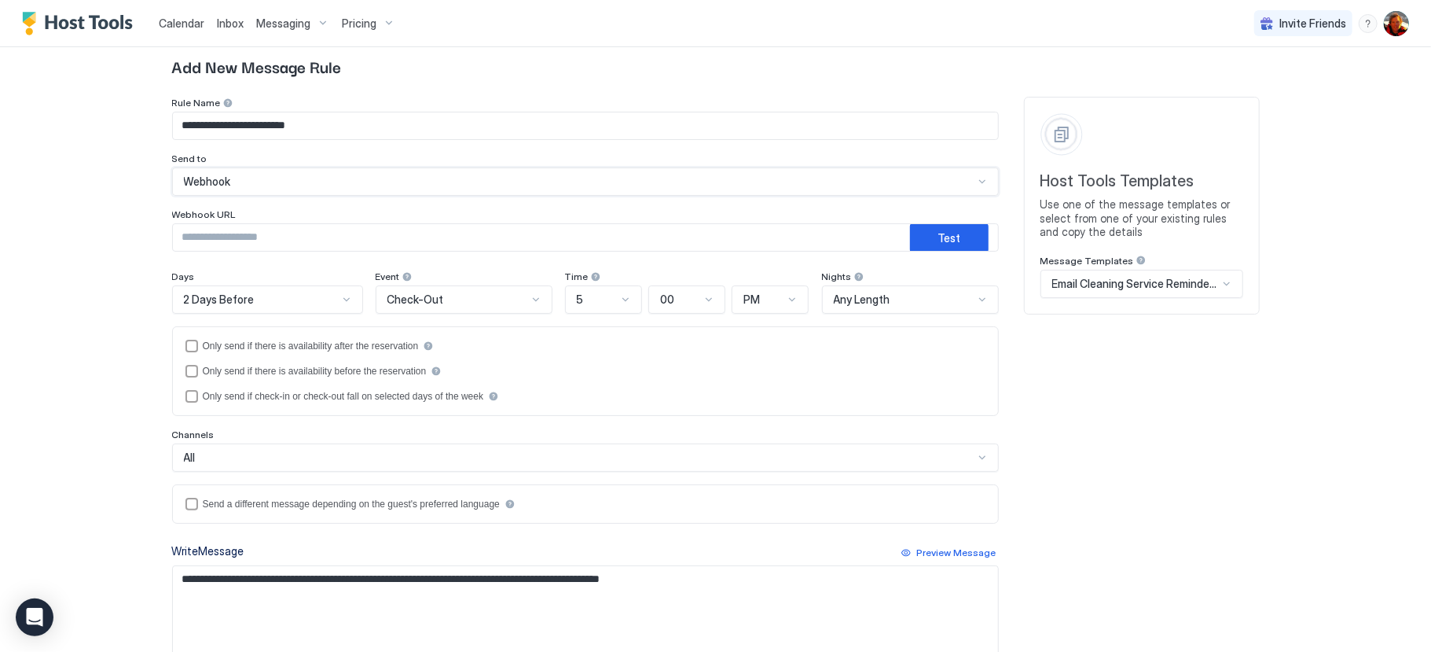
click at [1126, 285] on span "Email Cleaning Service Reminder Template" at bounding box center [1135, 284] width 166 height 14
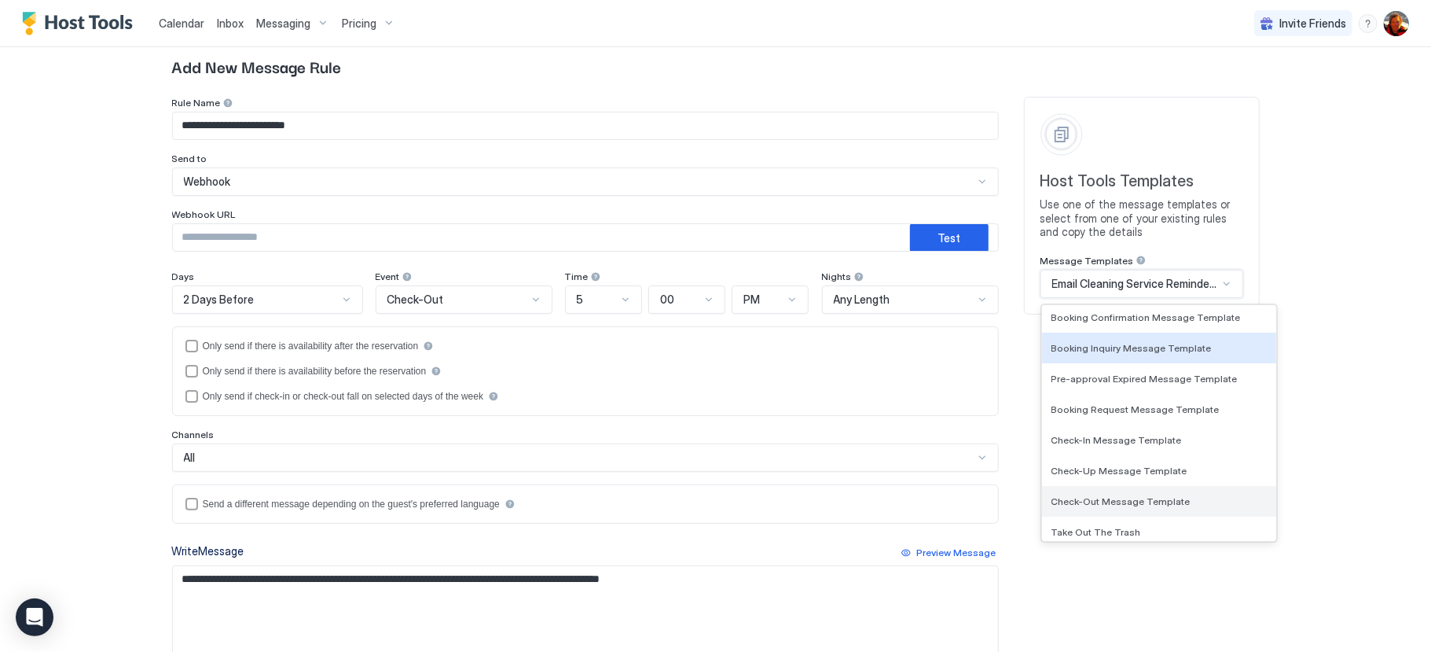
scroll to position [0, 0]
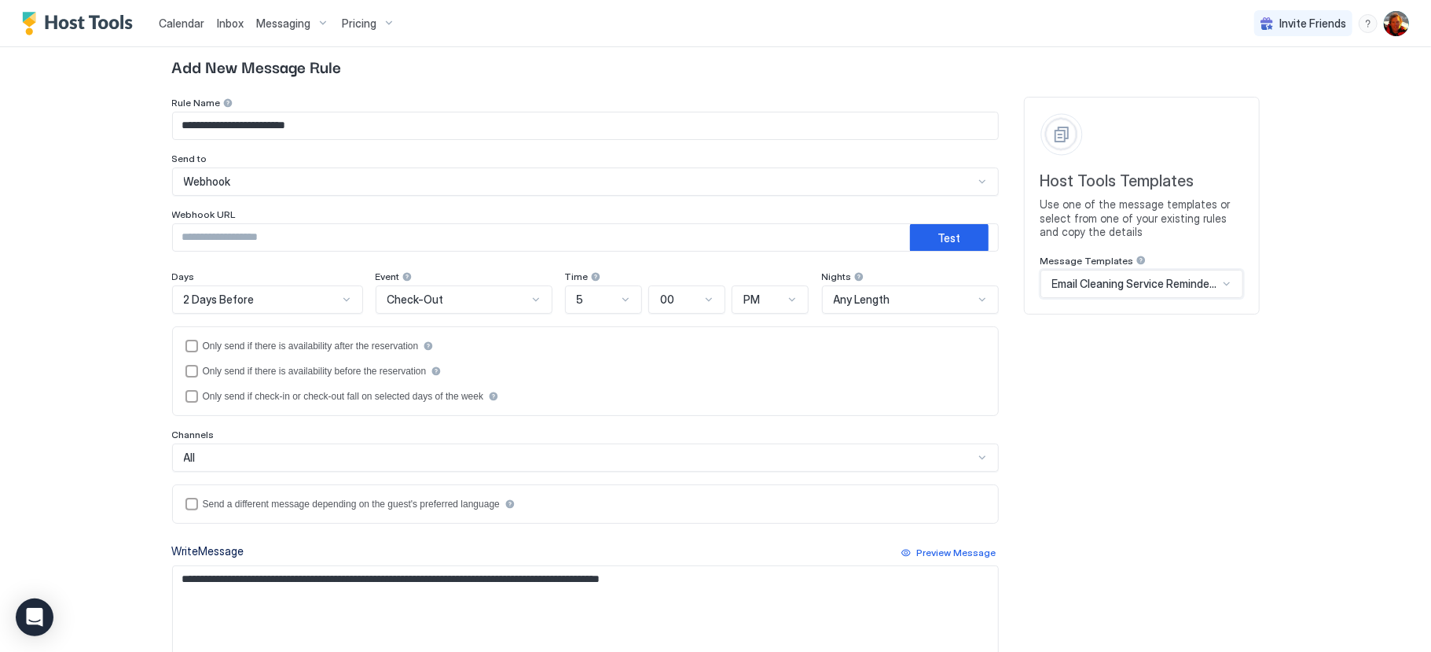
click at [1117, 281] on span "Email Cleaning Service Reminder Template" at bounding box center [1135, 284] width 166 height 14
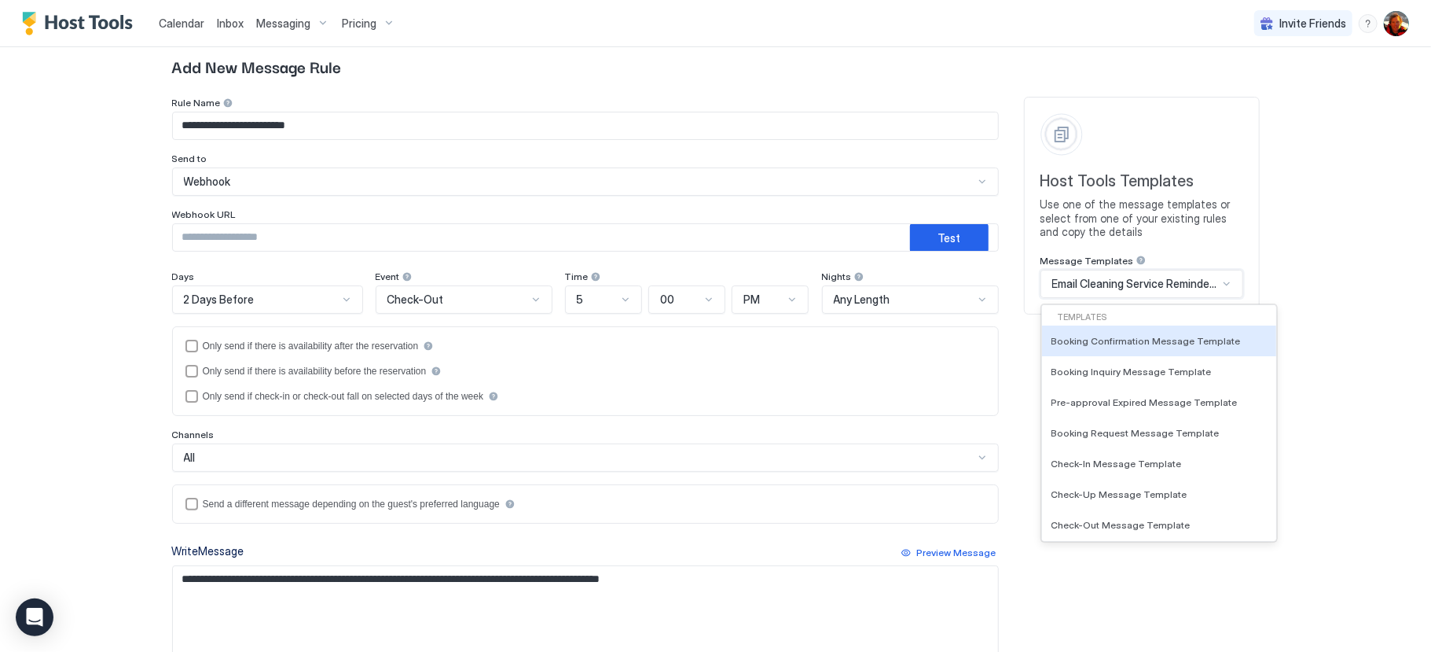
click at [1132, 320] on div "Templates" at bounding box center [1160, 317] width 222 height 13
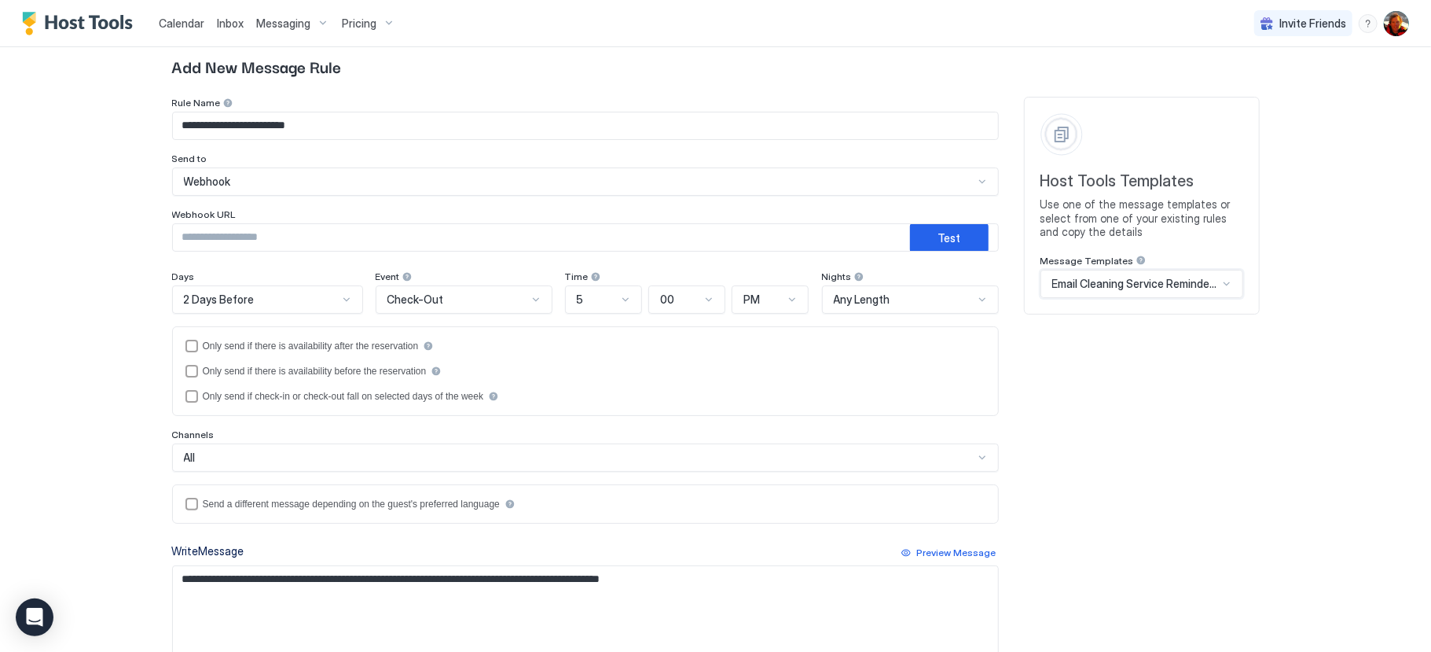
drag, startPoint x: 1232, startPoint y: 355, endPoint x: 1234, endPoint y: 341, distance: 14.2
click at [1235, 347] on div "**********" at bounding box center [716, 473] width 1088 height 753
drag, startPoint x: 354, startPoint y: 128, endPoint x: -75, endPoint y: 101, distance: 430.8
click at [0, 101] on html "**********" at bounding box center [715, 326] width 1431 height 652
type input "******"
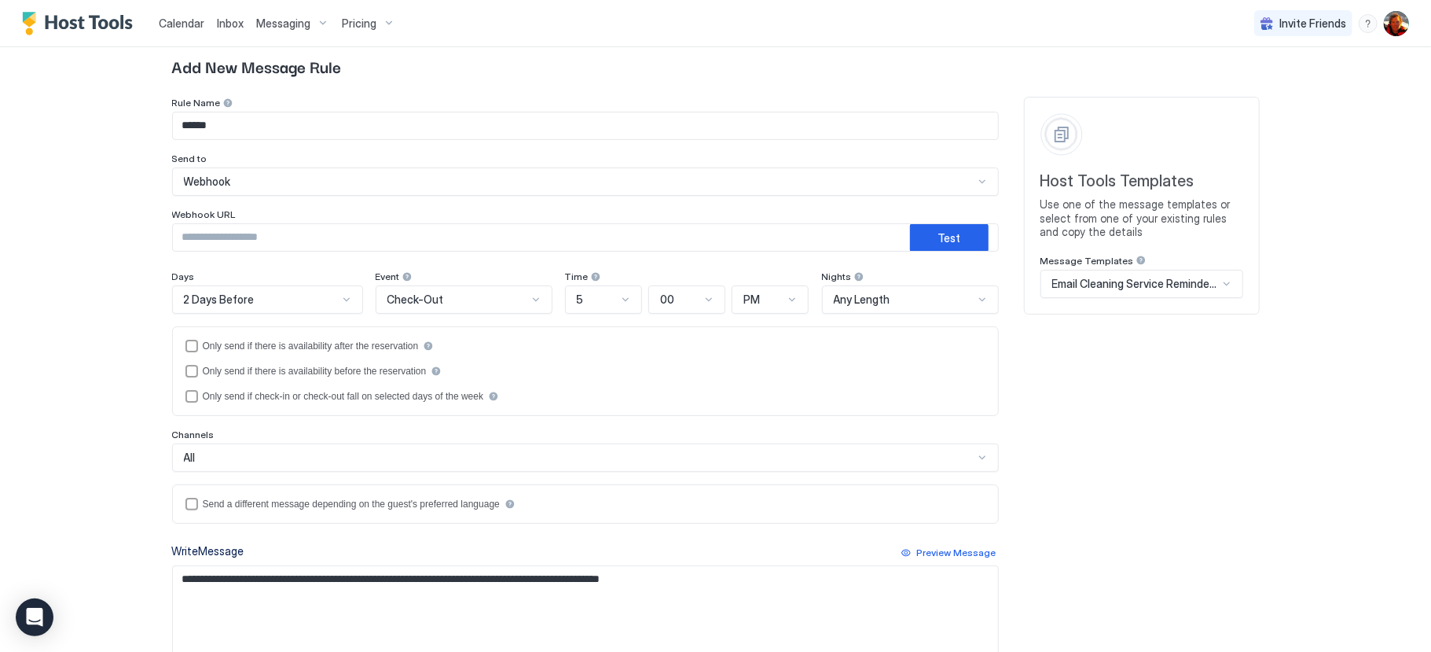
click at [1026, 373] on div "**********" at bounding box center [716, 473] width 1088 height 753
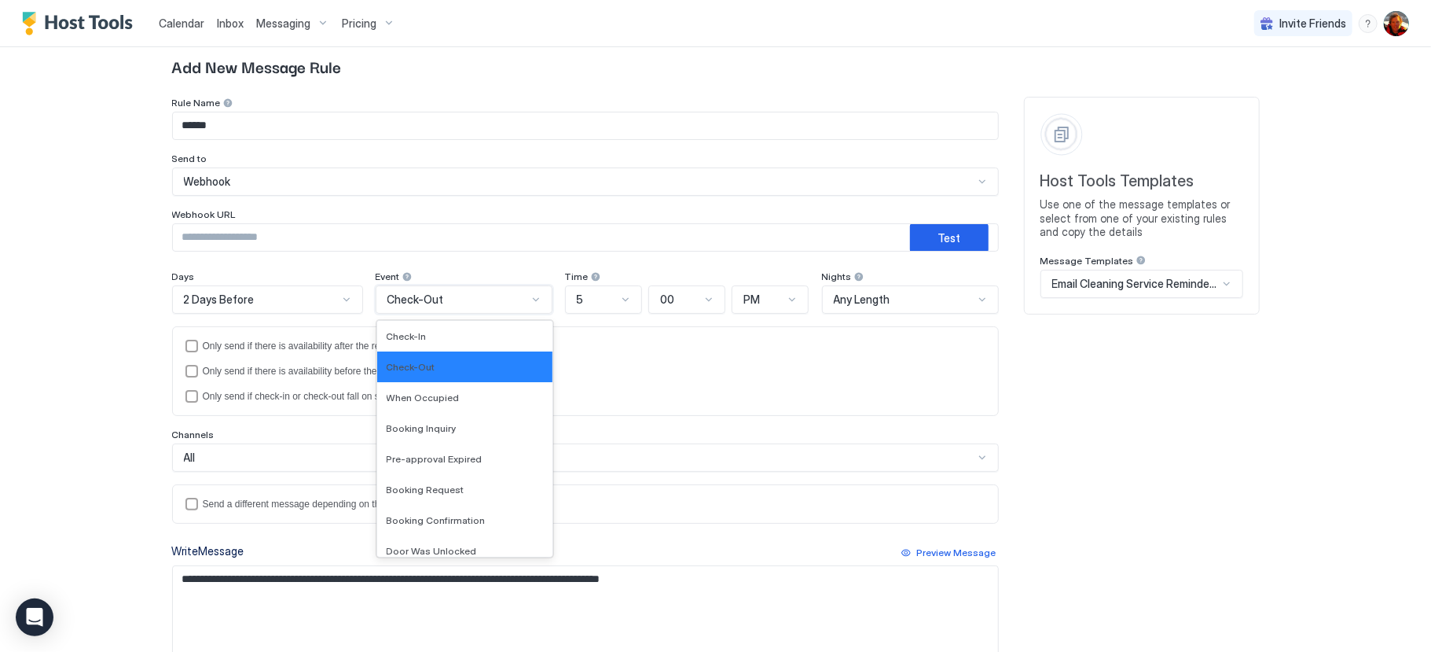
click at [417, 301] on span "Check-Out" at bounding box center [416, 299] width 57 height 14
click at [427, 520] on span "Booking Confirmation" at bounding box center [436, 520] width 99 height 12
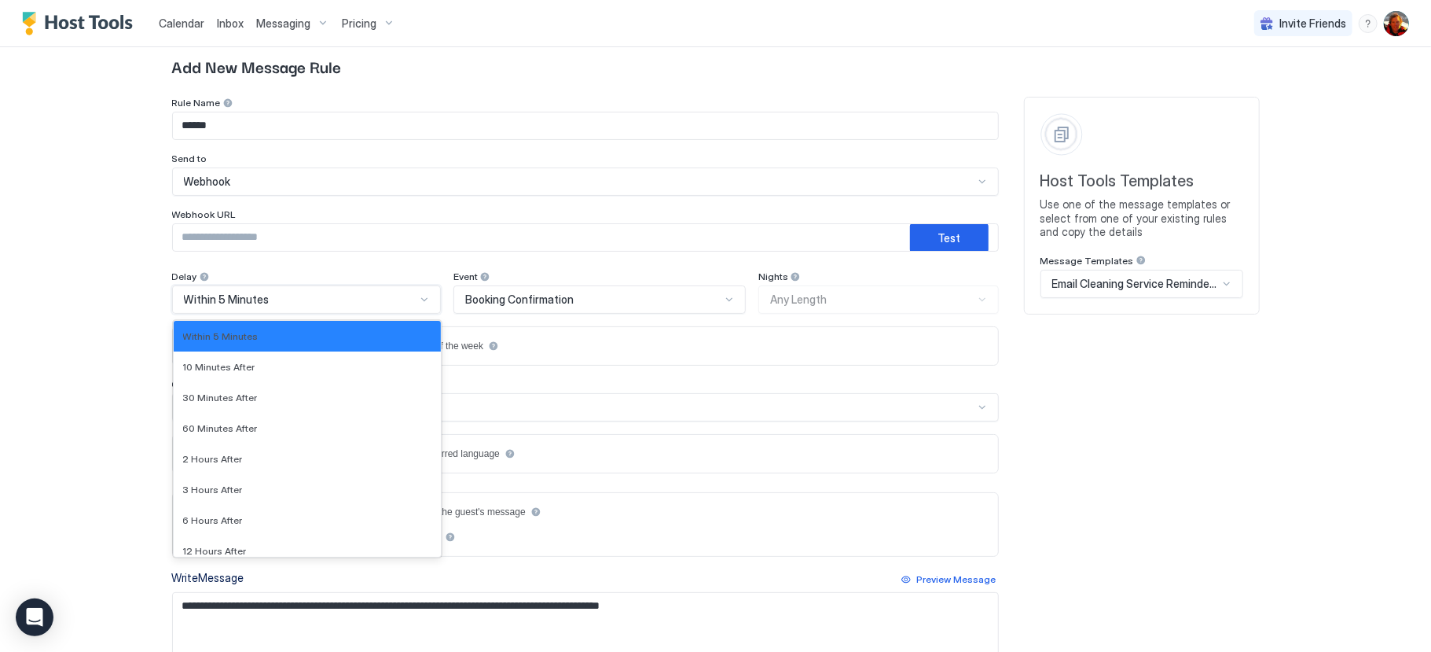
click at [348, 304] on div "Within 5 Minutes" at bounding box center [300, 299] width 233 height 14
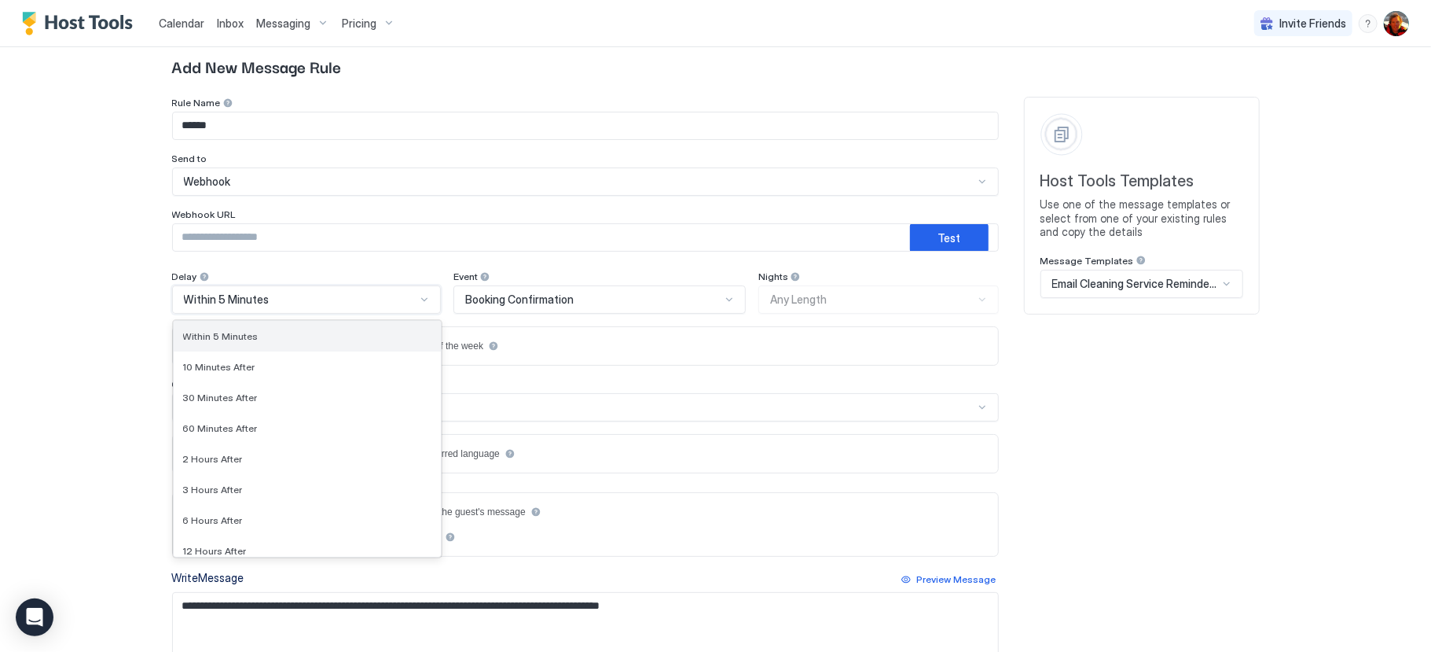
click at [221, 341] on span "Within 5 Minutes" at bounding box center [220, 336] width 75 height 12
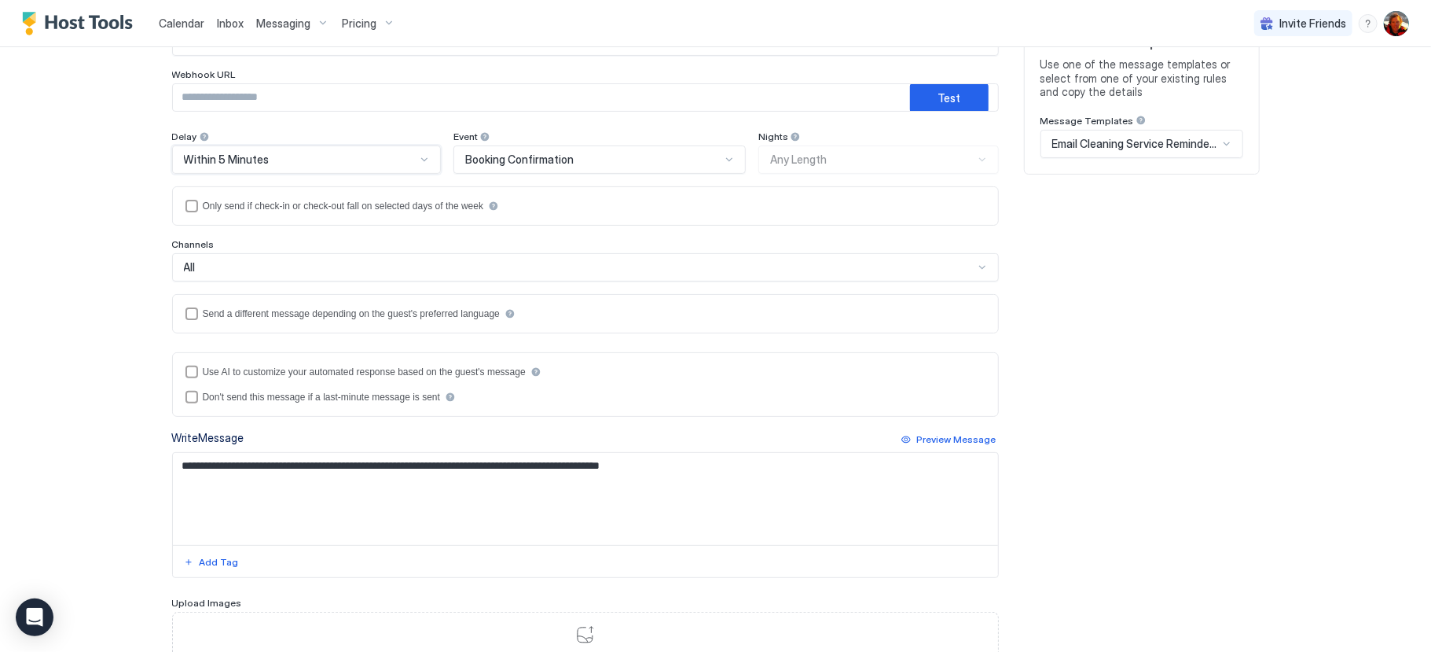
scroll to position [179, 0]
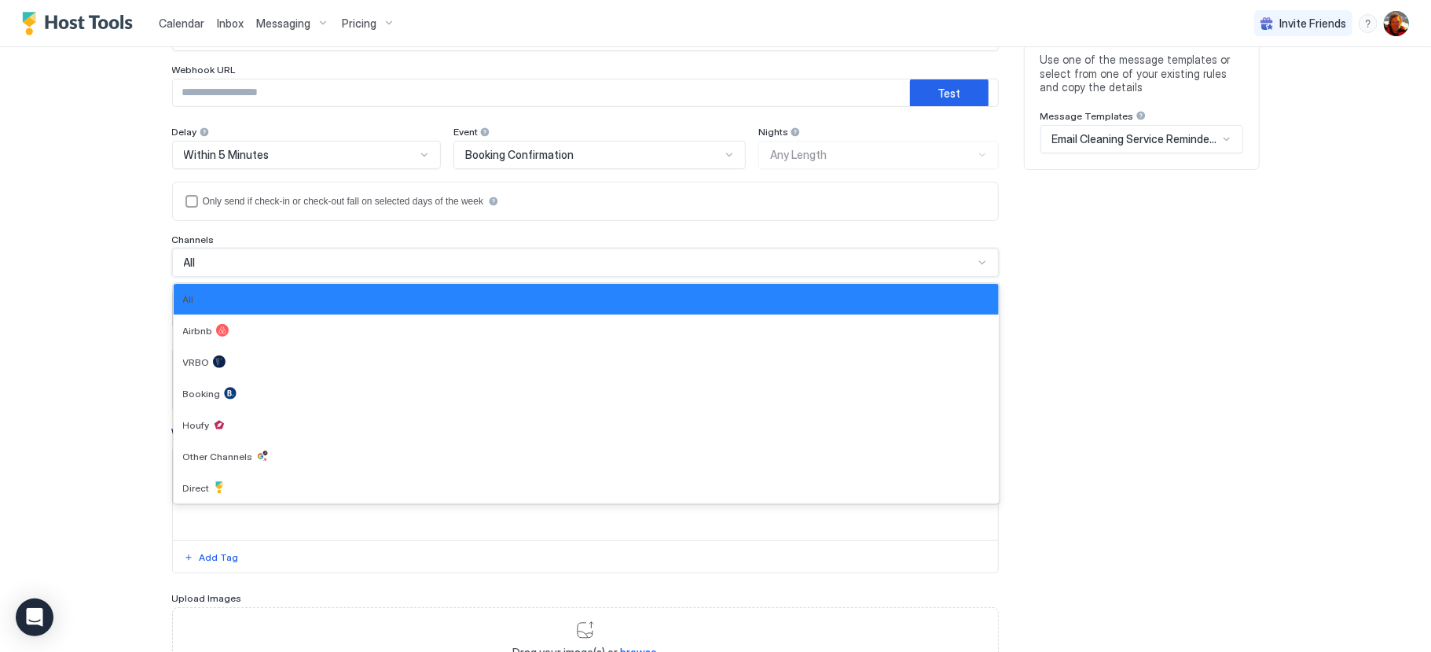
click at [274, 275] on div "All" at bounding box center [585, 262] width 827 height 28
click at [278, 259] on div "All" at bounding box center [579, 262] width 790 height 14
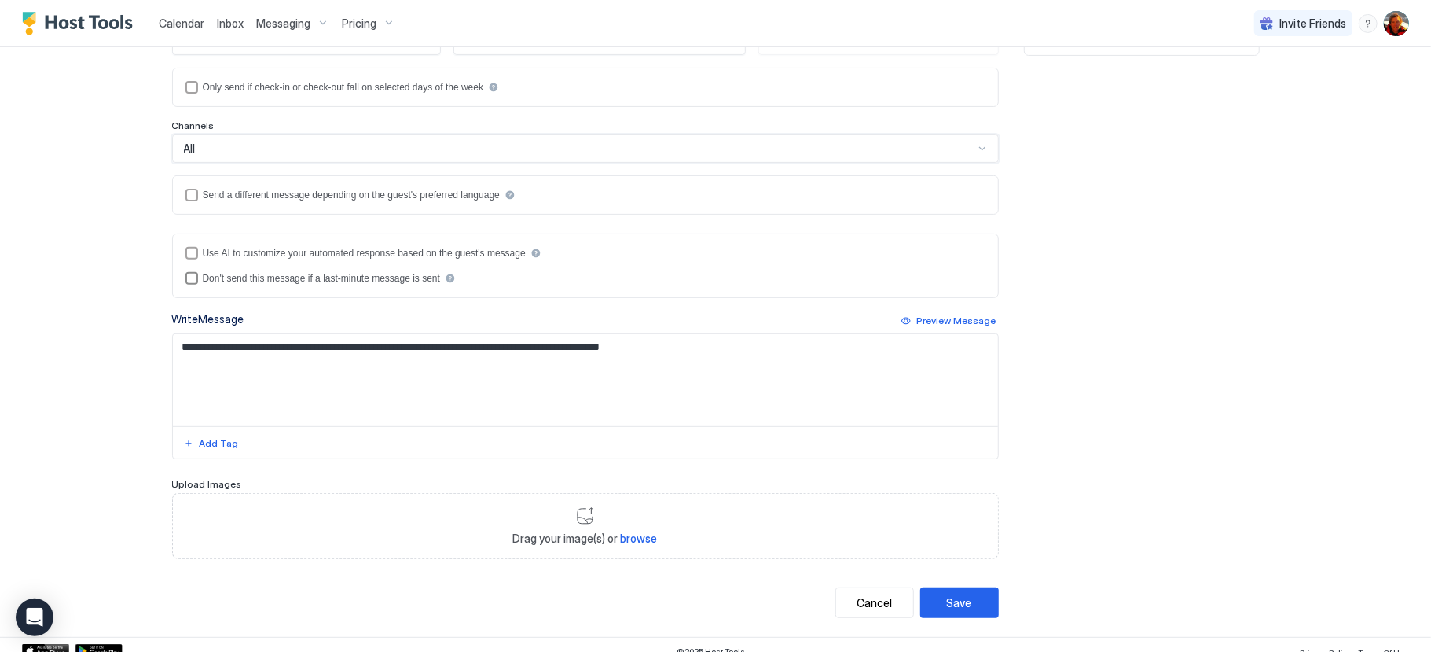
scroll to position [310, 0]
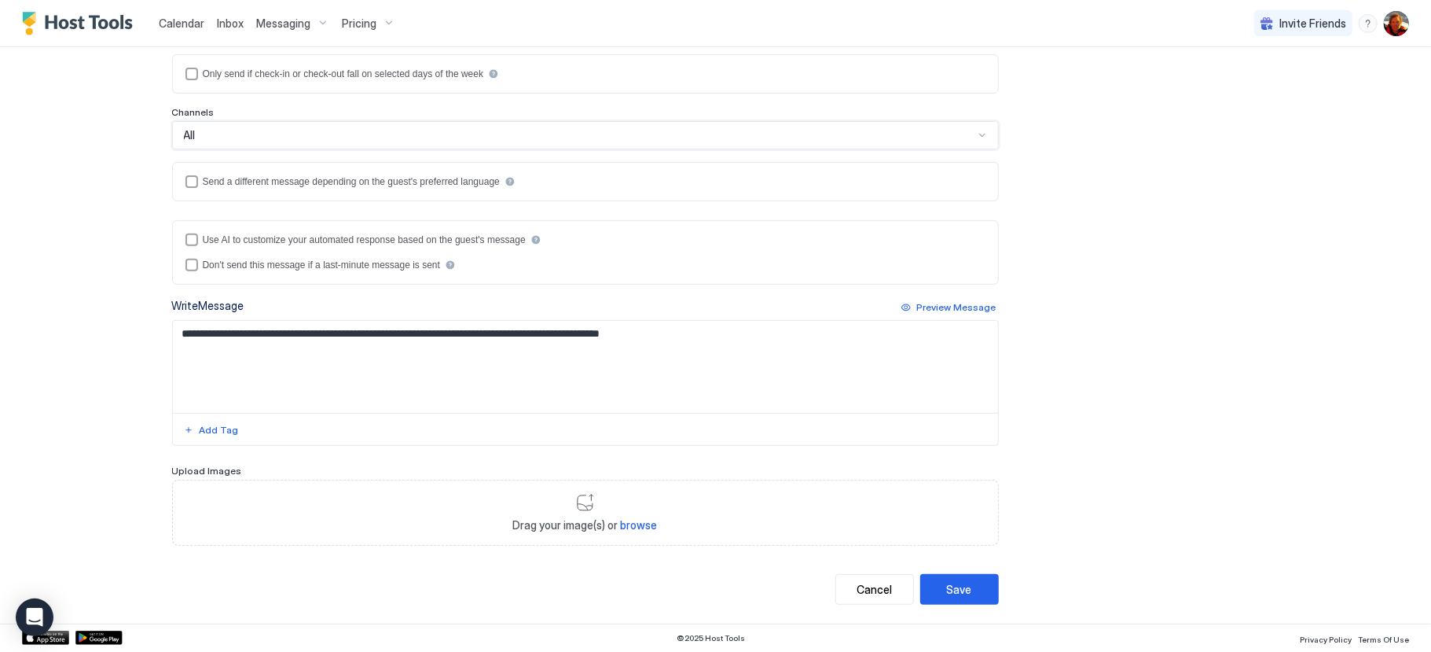
click at [416, 392] on textarea "**********" at bounding box center [585, 367] width 825 height 92
drag, startPoint x: 626, startPoint y: 325, endPoint x: 226, endPoint y: 310, distance: 399.6
click at [226, 310] on div "**********" at bounding box center [585, 371] width 827 height 149
type textarea "**********"
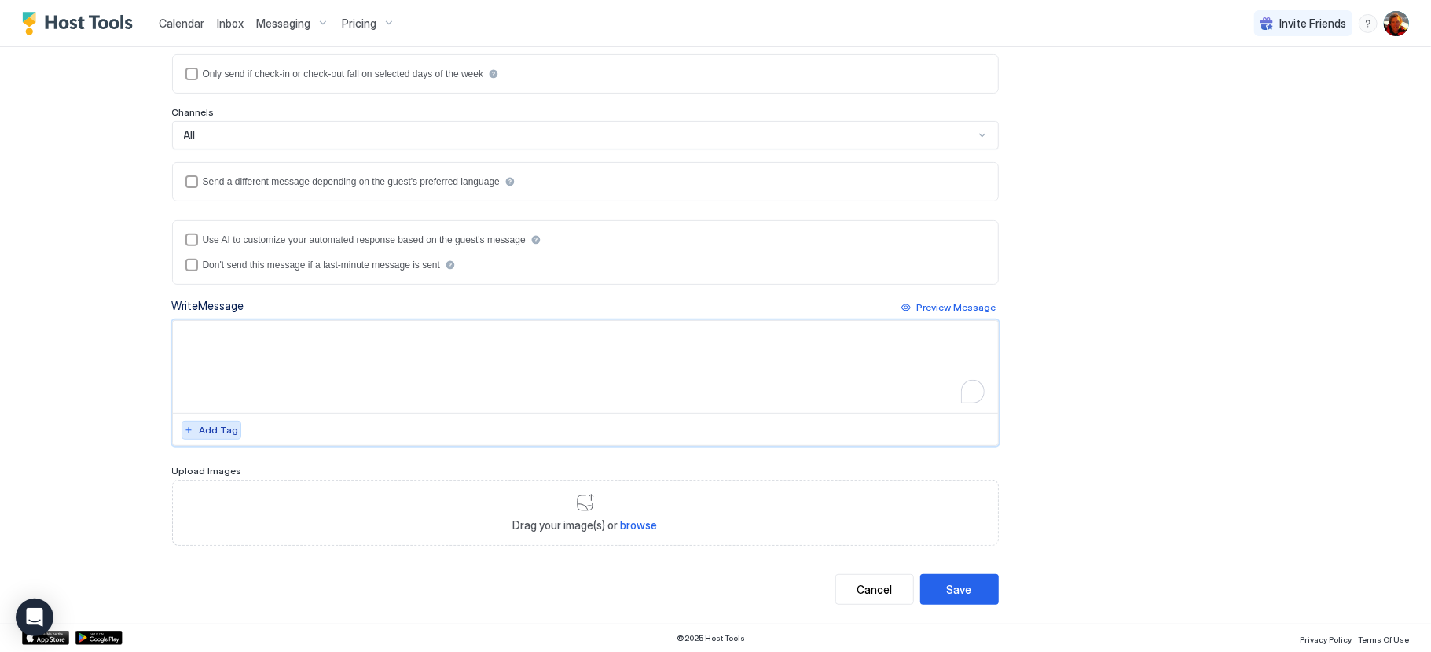
click at [208, 431] on div "Add Tag" at bounding box center [219, 430] width 39 height 14
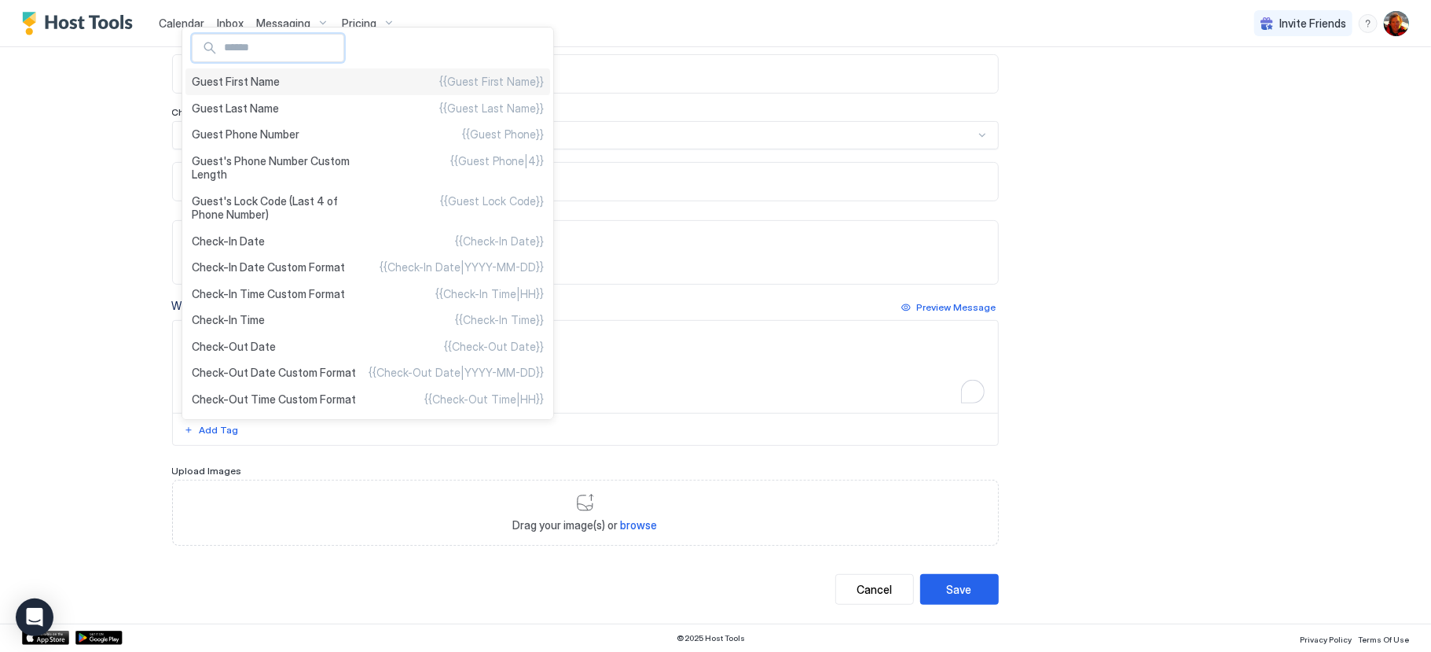
click at [270, 86] on span "Guest First Name" at bounding box center [236, 82] width 88 height 14
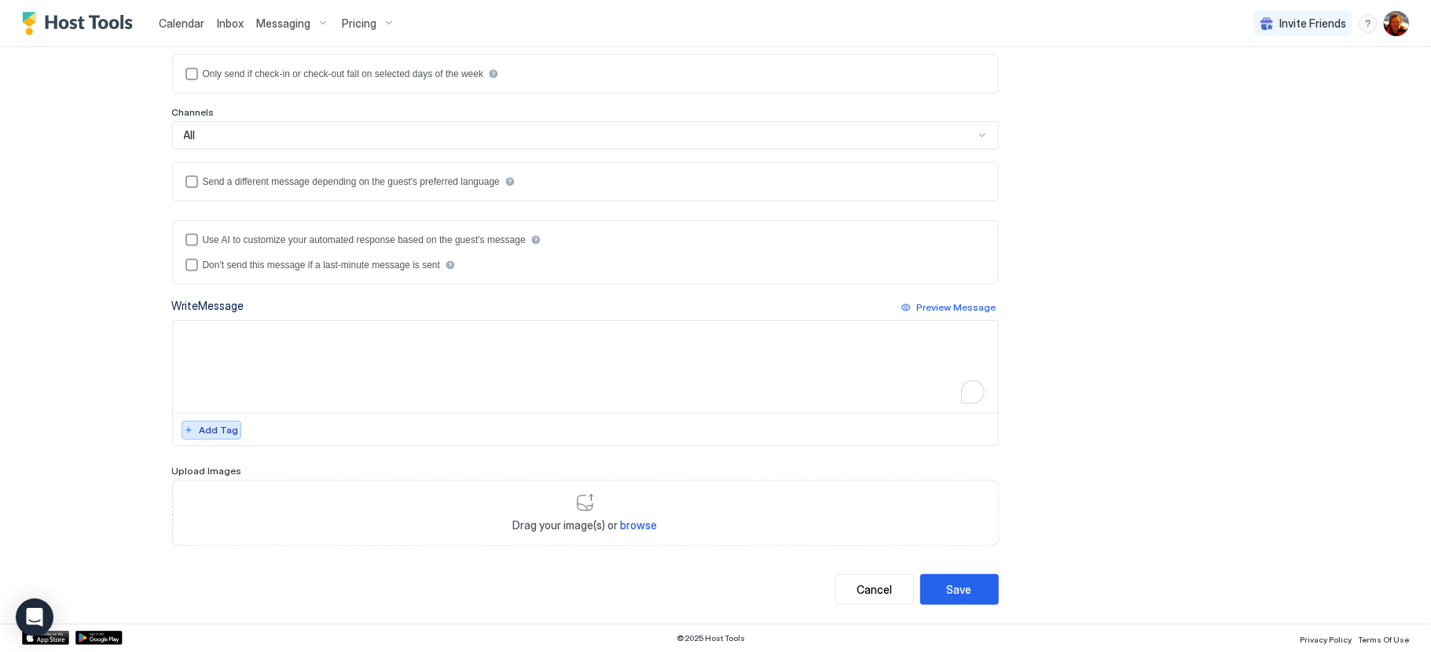
click at [220, 427] on div "Add Tag" at bounding box center [219, 430] width 39 height 14
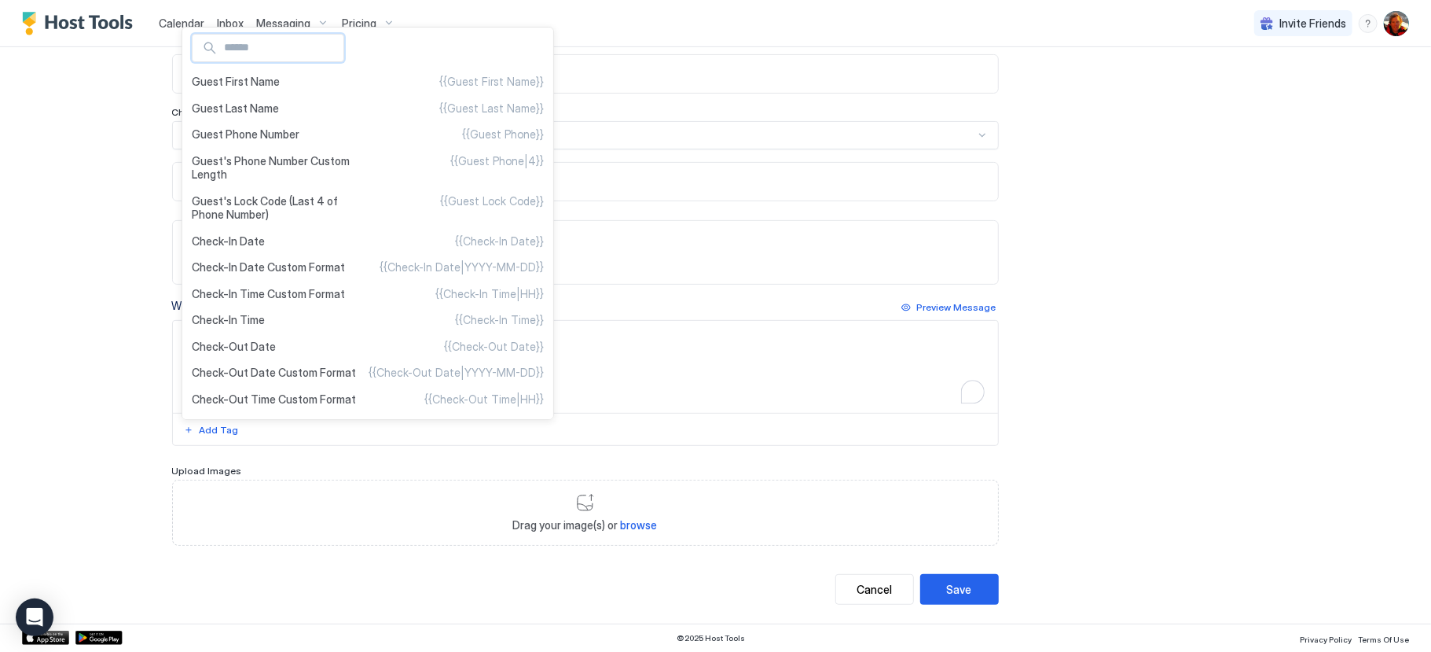
click at [626, 364] on div at bounding box center [715, 326] width 1431 height 652
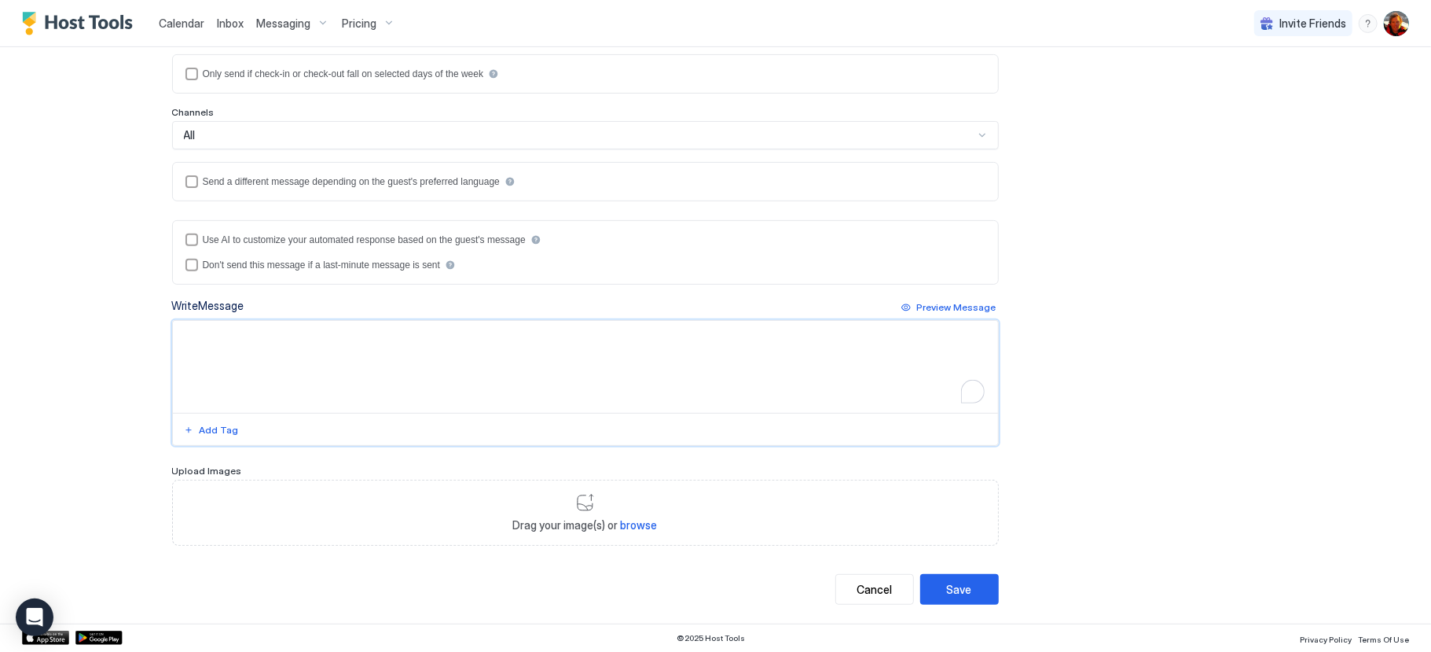
click at [303, 342] on textarea "**********" at bounding box center [585, 367] width 825 height 92
click at [206, 432] on div "Add Tag" at bounding box center [219, 430] width 39 height 14
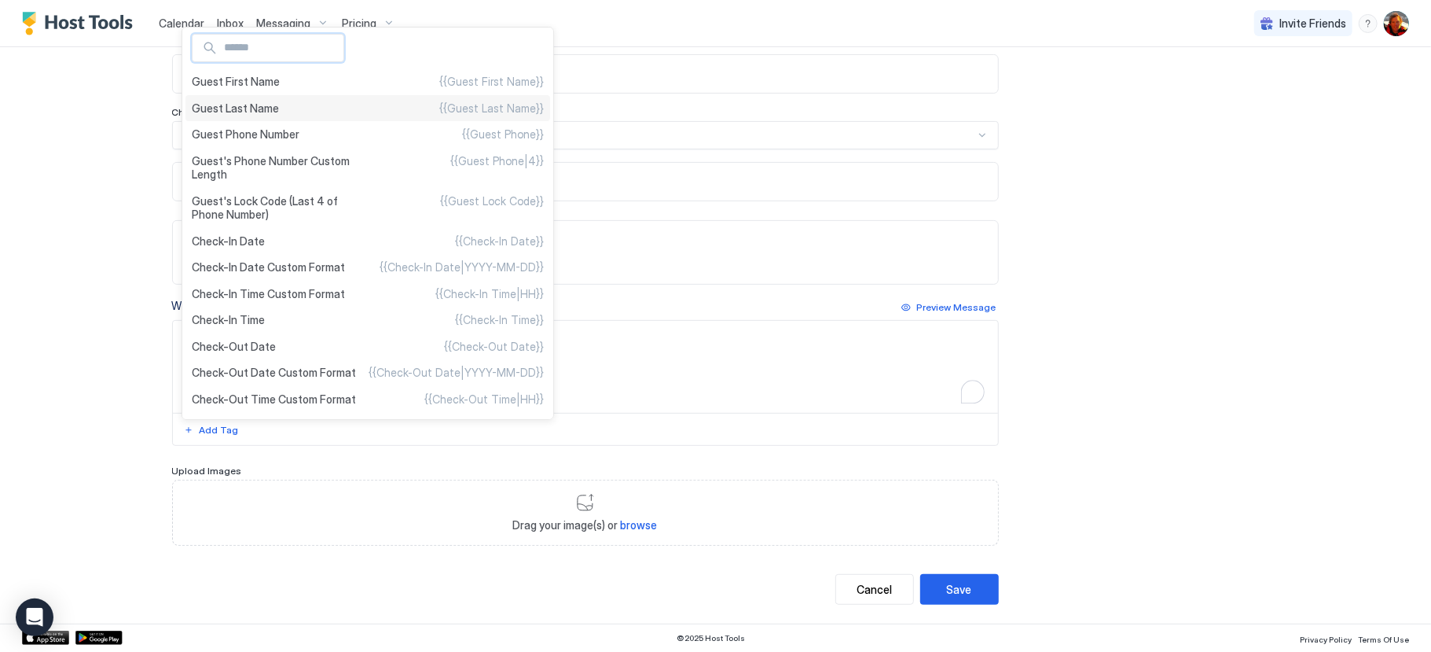
click at [252, 108] on span "Guest Last Name" at bounding box center [235, 108] width 87 height 14
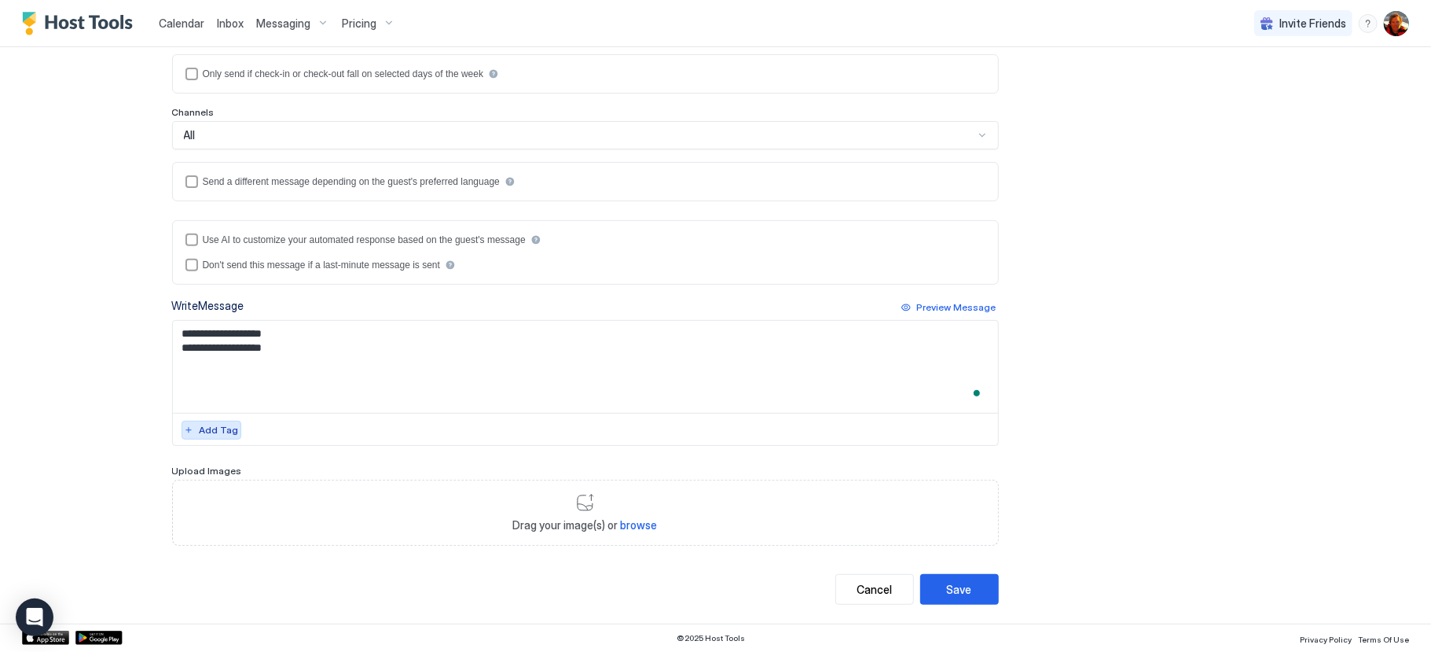
click at [193, 432] on button "Add Tag" at bounding box center [212, 430] width 60 height 19
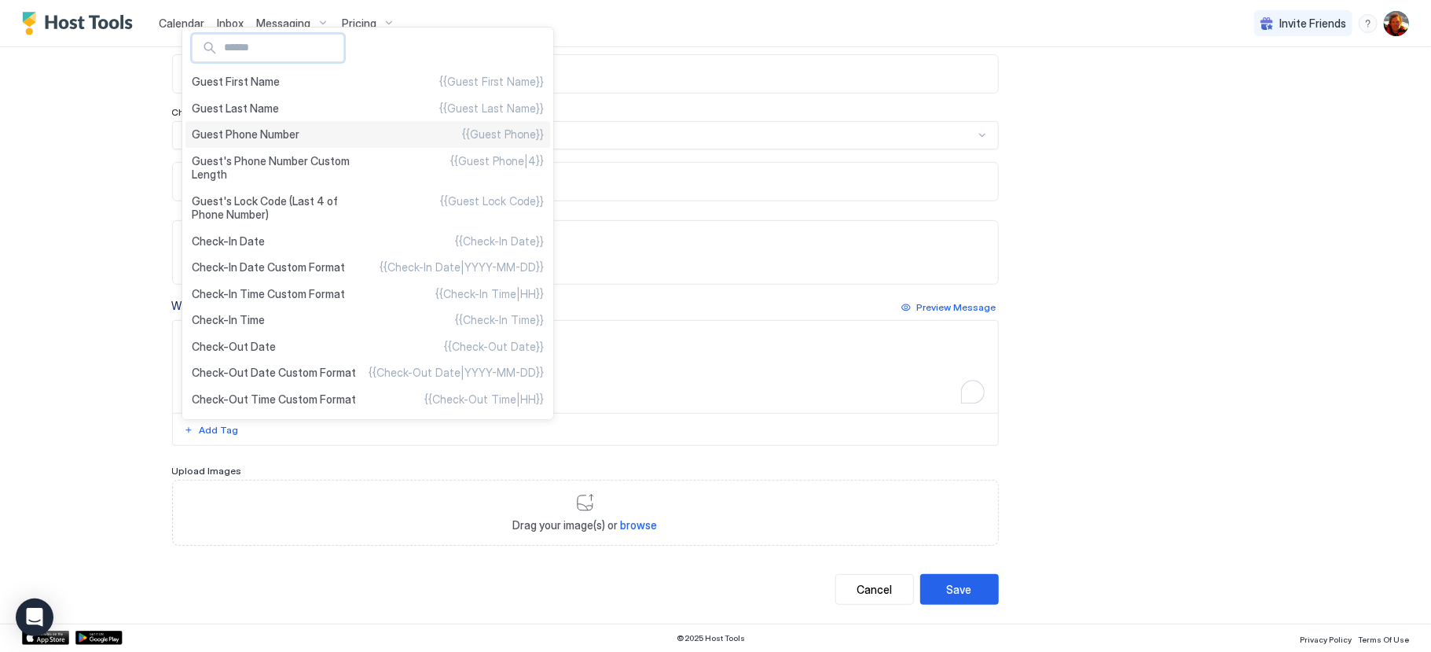
click at [261, 139] on span "Guest Phone Number" at bounding box center [246, 134] width 108 height 14
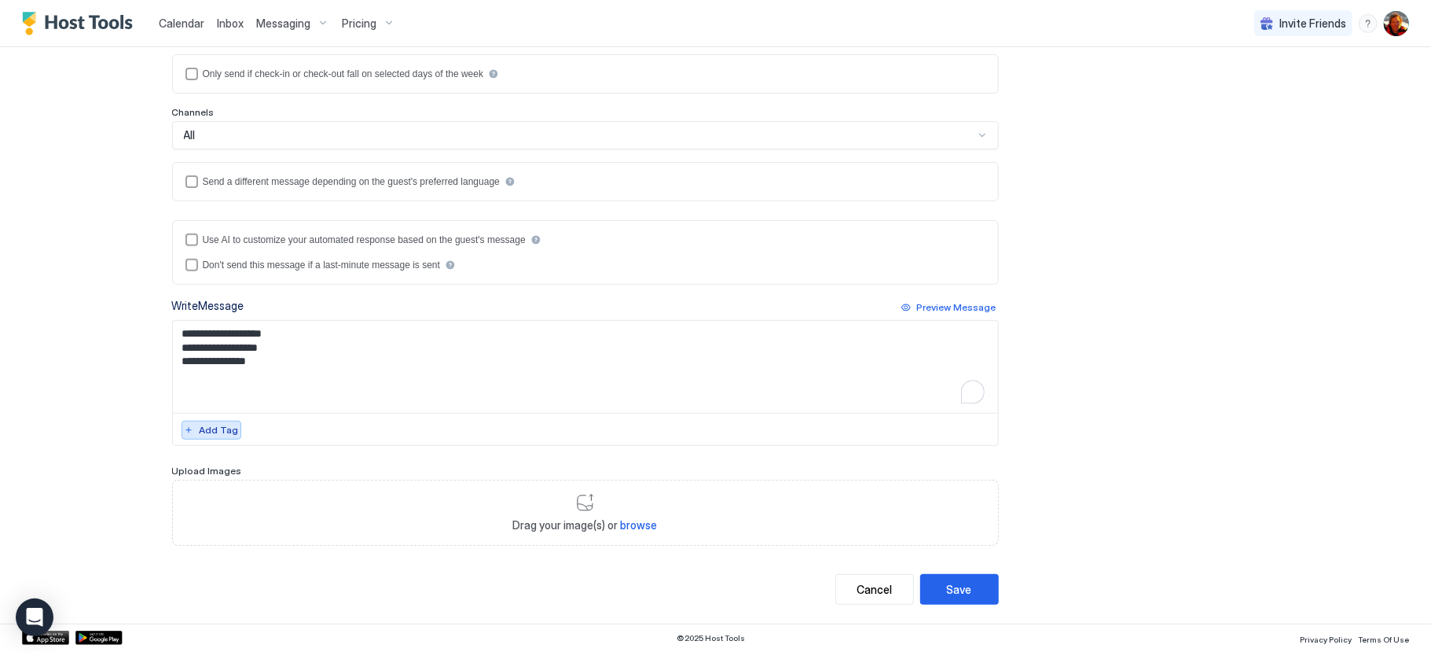
click at [225, 428] on div "Add Tag" at bounding box center [219, 430] width 39 height 14
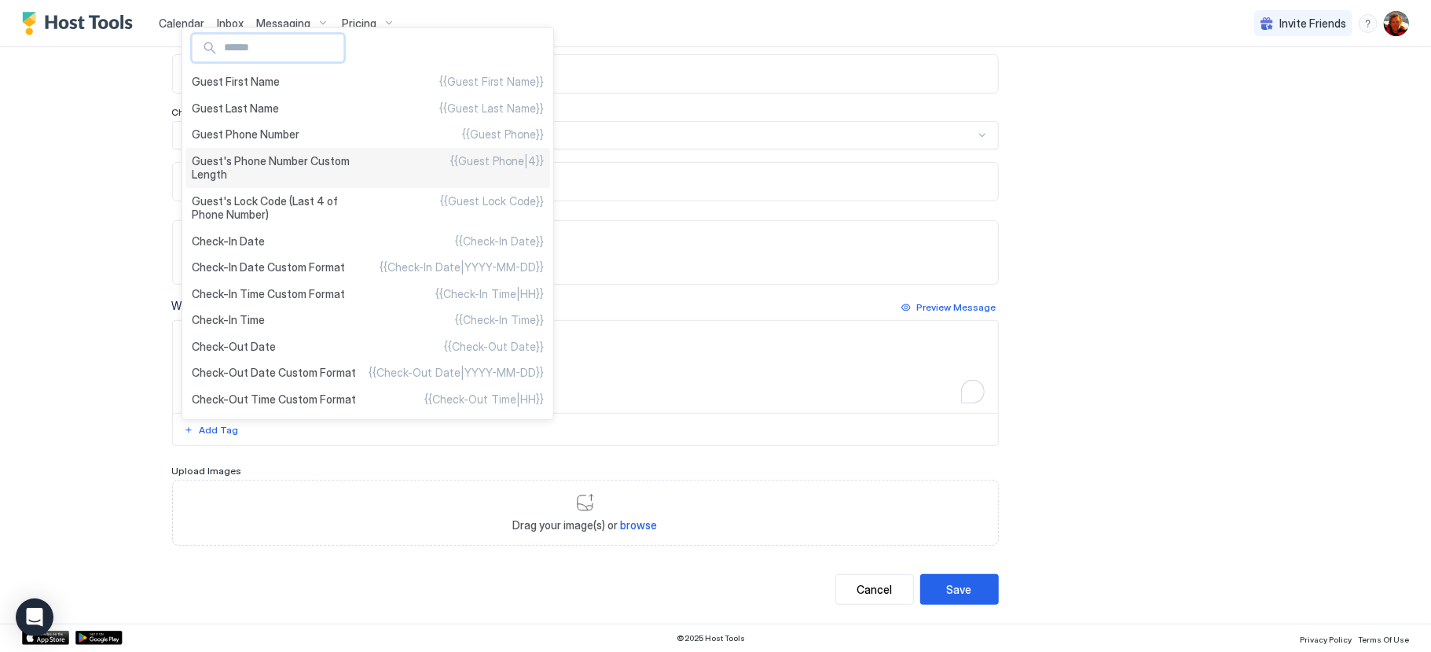
click at [273, 167] on span "Guest's Phone Number Custom Length" at bounding box center [280, 168] width 176 height 28
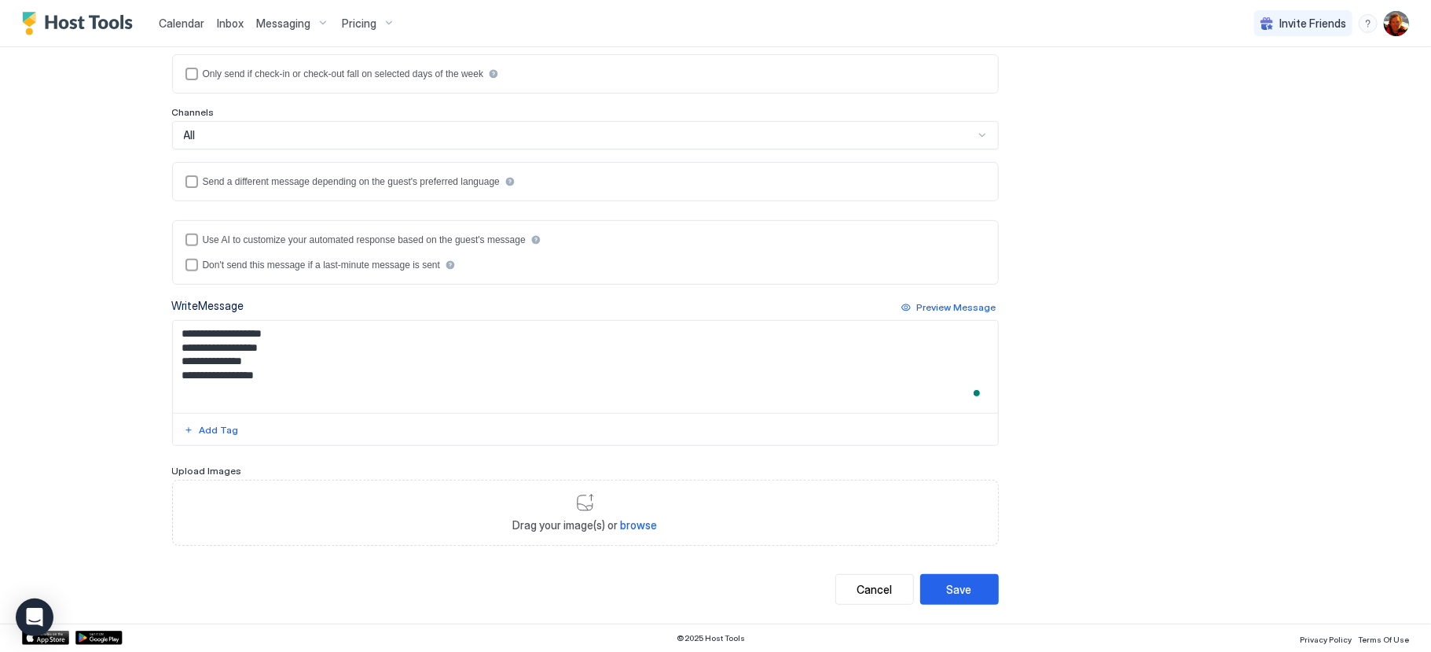
click at [213, 414] on div at bounding box center [585, 428] width 825 height 31
click at [205, 426] on div "Add Tag" at bounding box center [219, 430] width 39 height 14
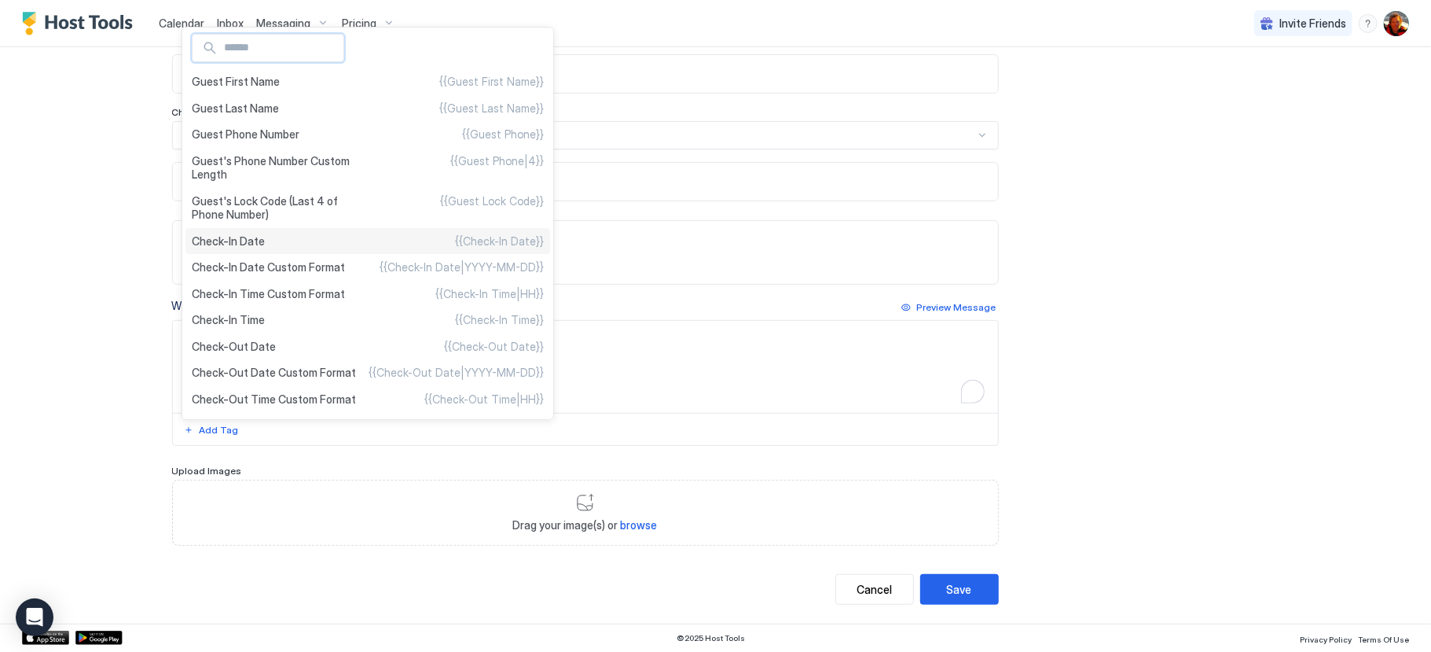
click at [246, 244] on span "Check-In Date" at bounding box center [228, 241] width 73 height 14
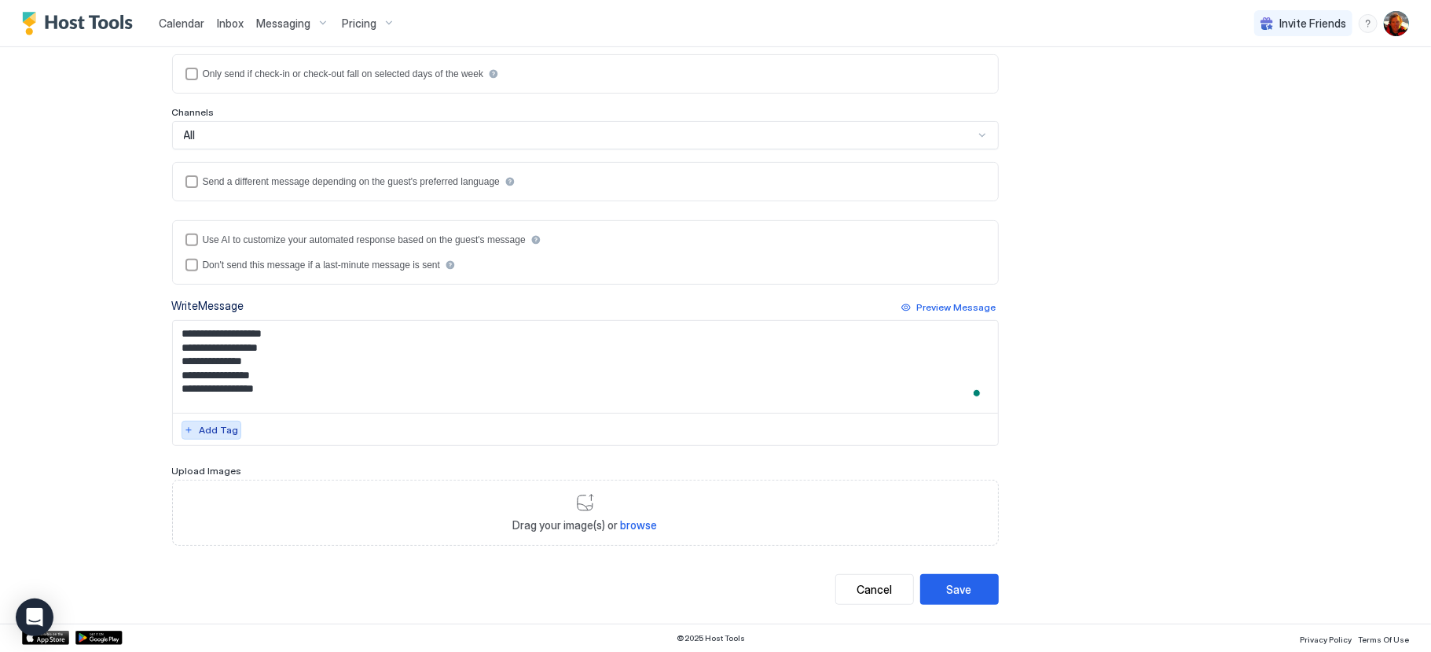
click at [212, 436] on button "Add Tag" at bounding box center [212, 430] width 60 height 19
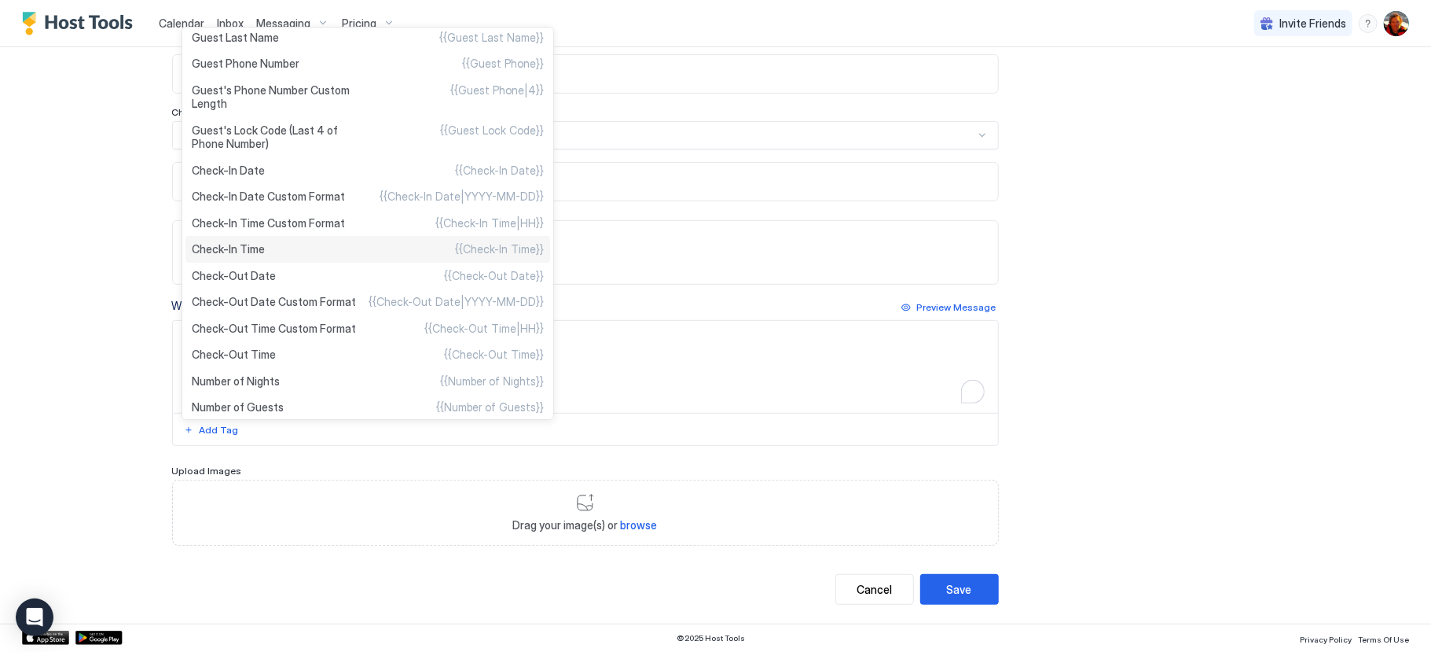
scroll to position [102, 0]
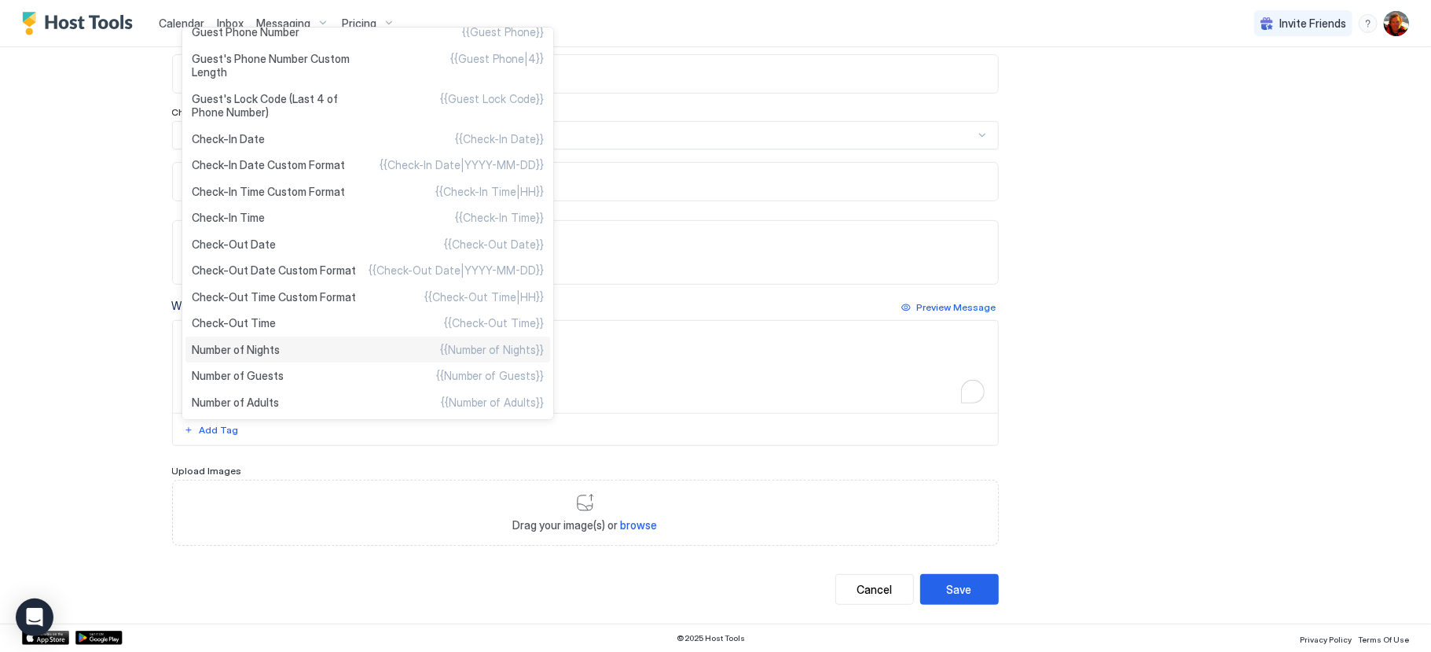
click at [253, 347] on ul "Guest First Name {{Guest First Name}} Guest Last Name {{Guest Last Name}} Guest…" at bounding box center [368, 223] width 373 height 393
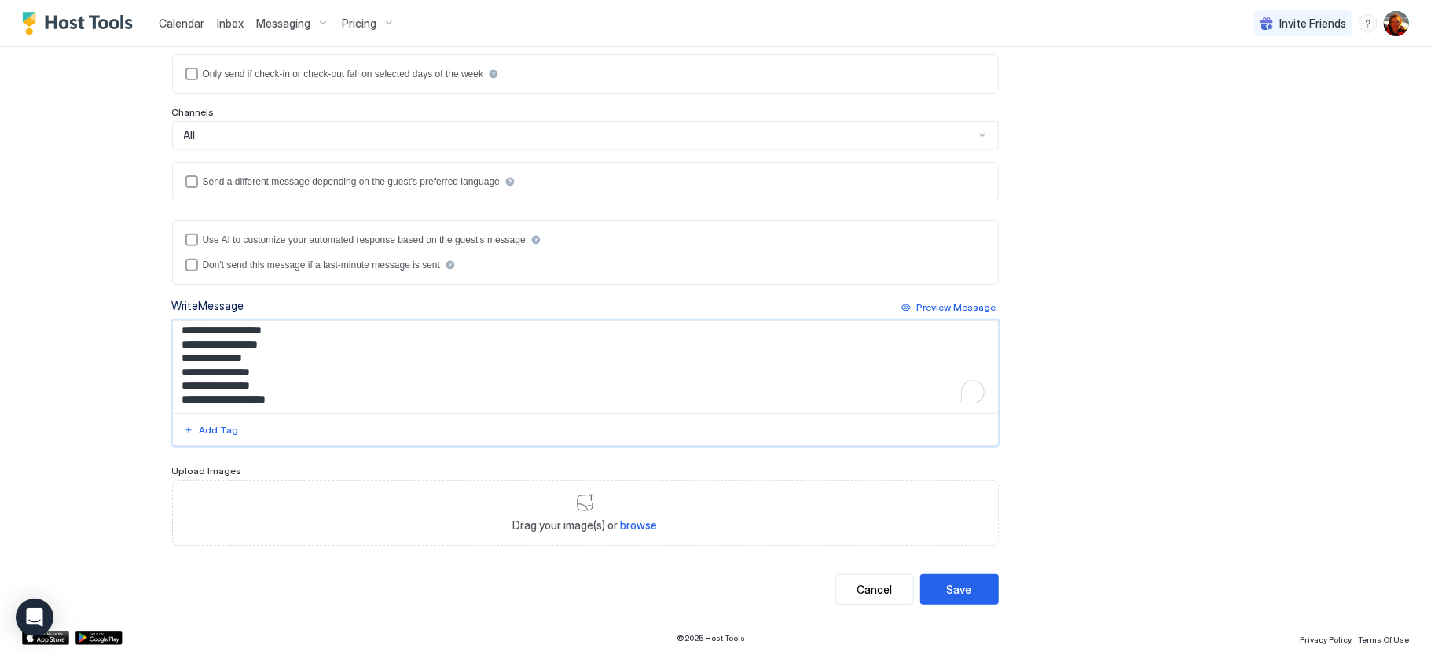
scroll to position [10, 0]
click at [219, 432] on div "Add Tag" at bounding box center [219, 430] width 39 height 14
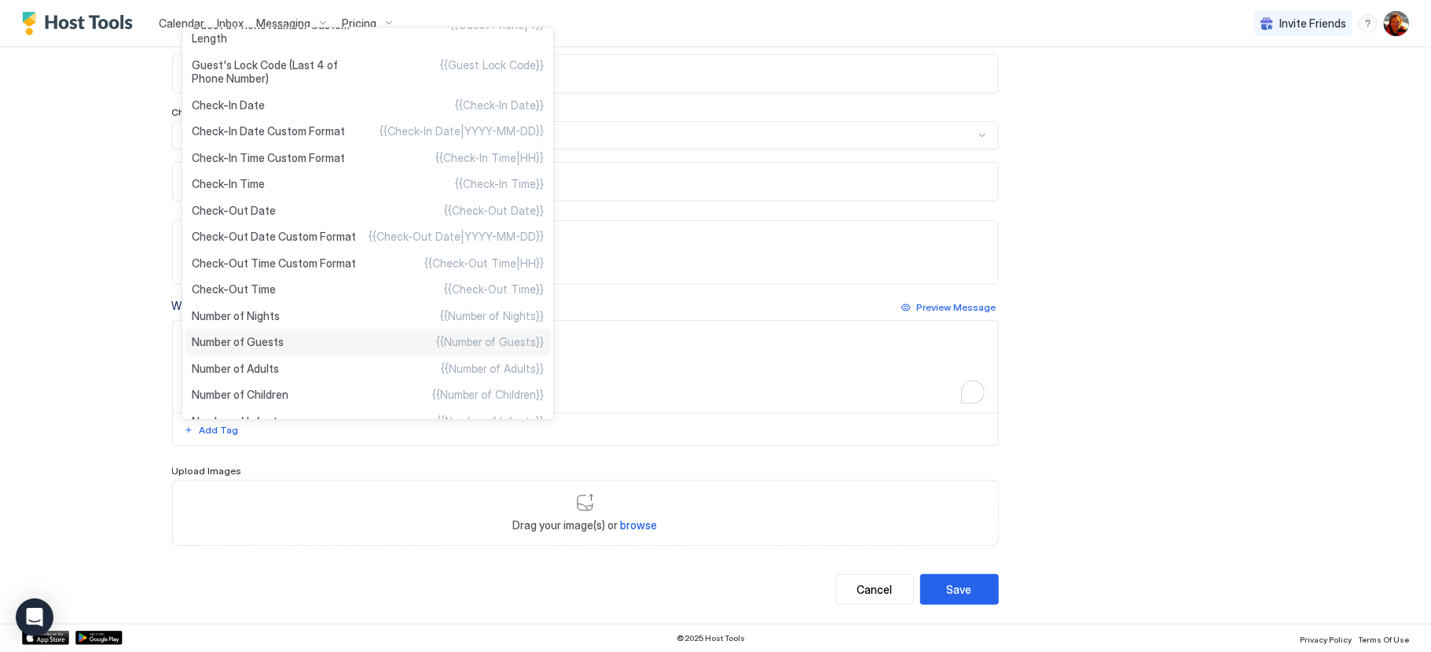
scroll to position [138, 0]
click at [248, 342] on div "Number of Guests {{Number of Guests}}" at bounding box center [368, 339] width 365 height 27
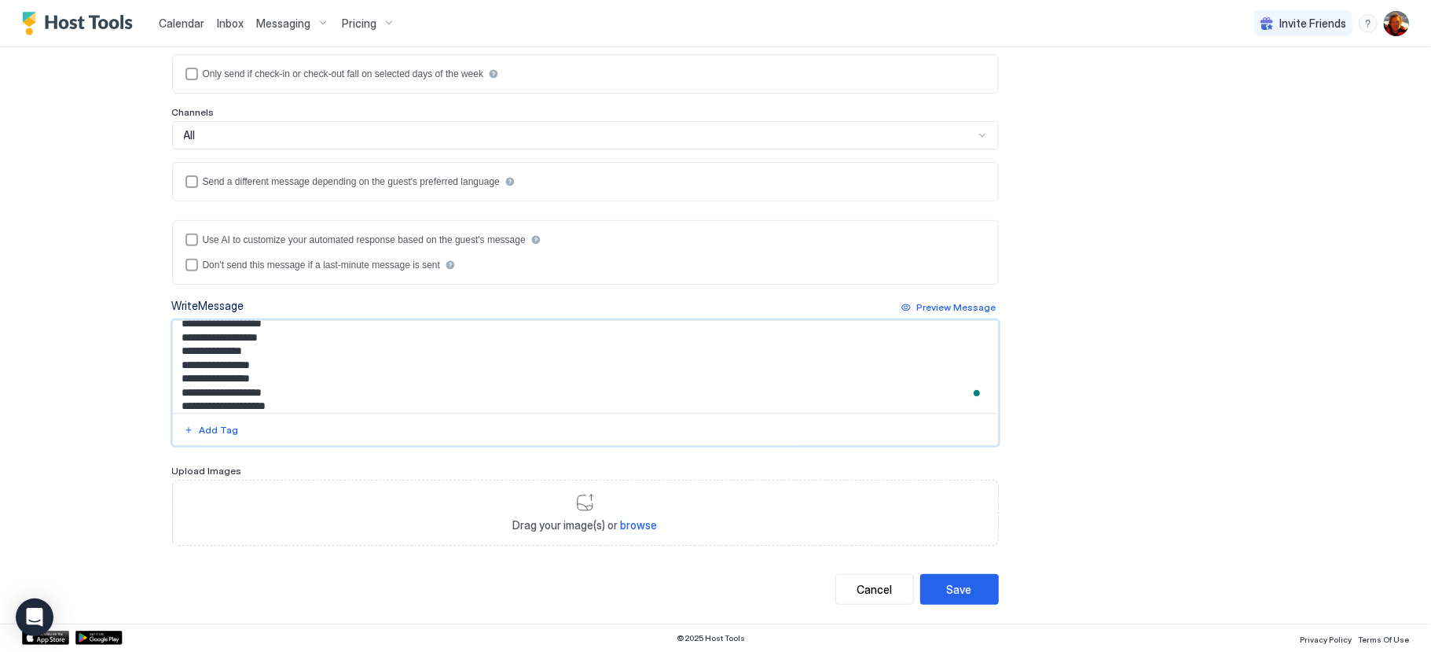
scroll to position [24, 0]
click at [215, 437] on button "Add Tag" at bounding box center [212, 430] width 60 height 19
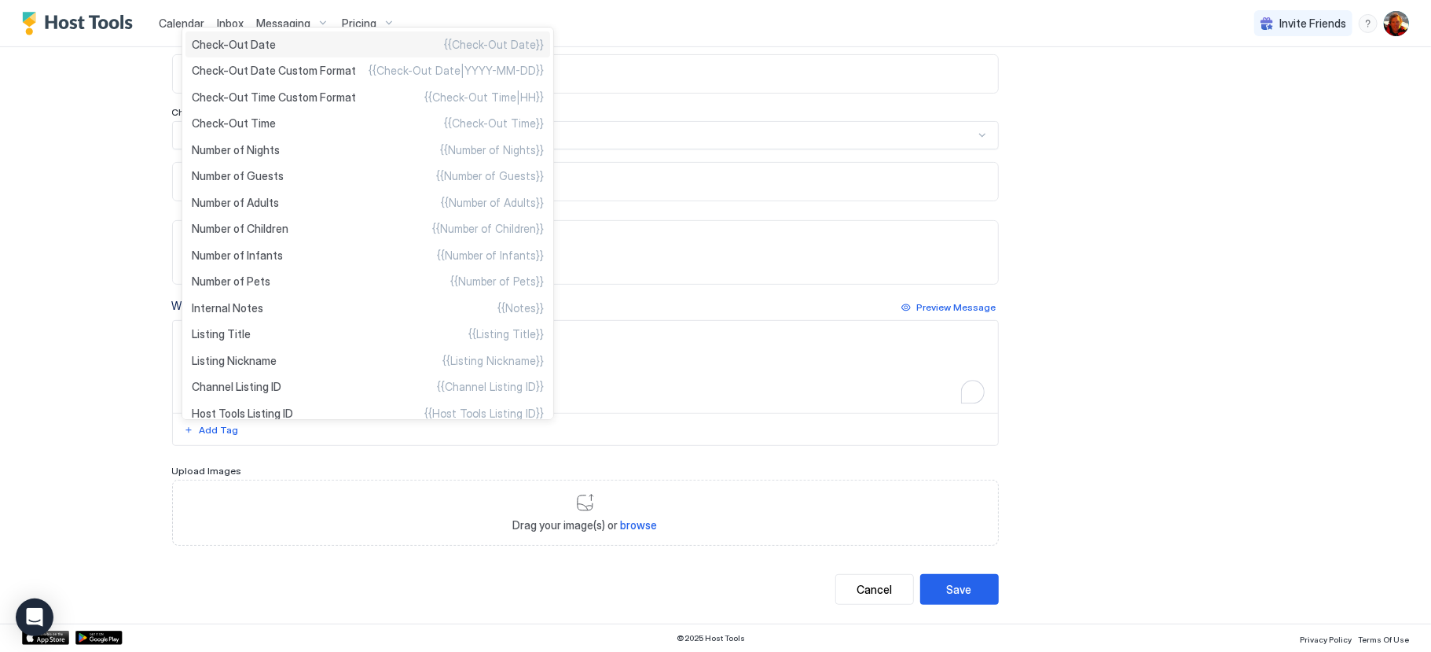
scroll to position [319, 0]
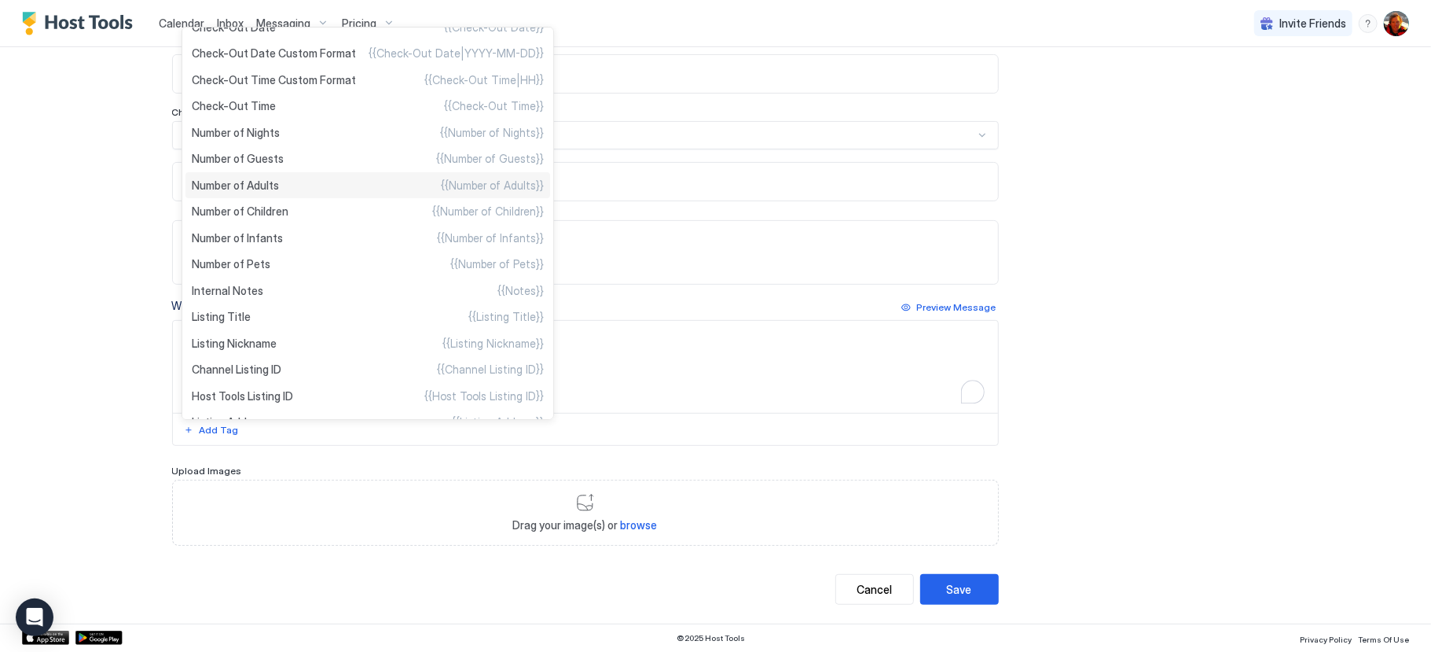
click at [264, 183] on span "Number of Adults" at bounding box center [235, 185] width 87 height 14
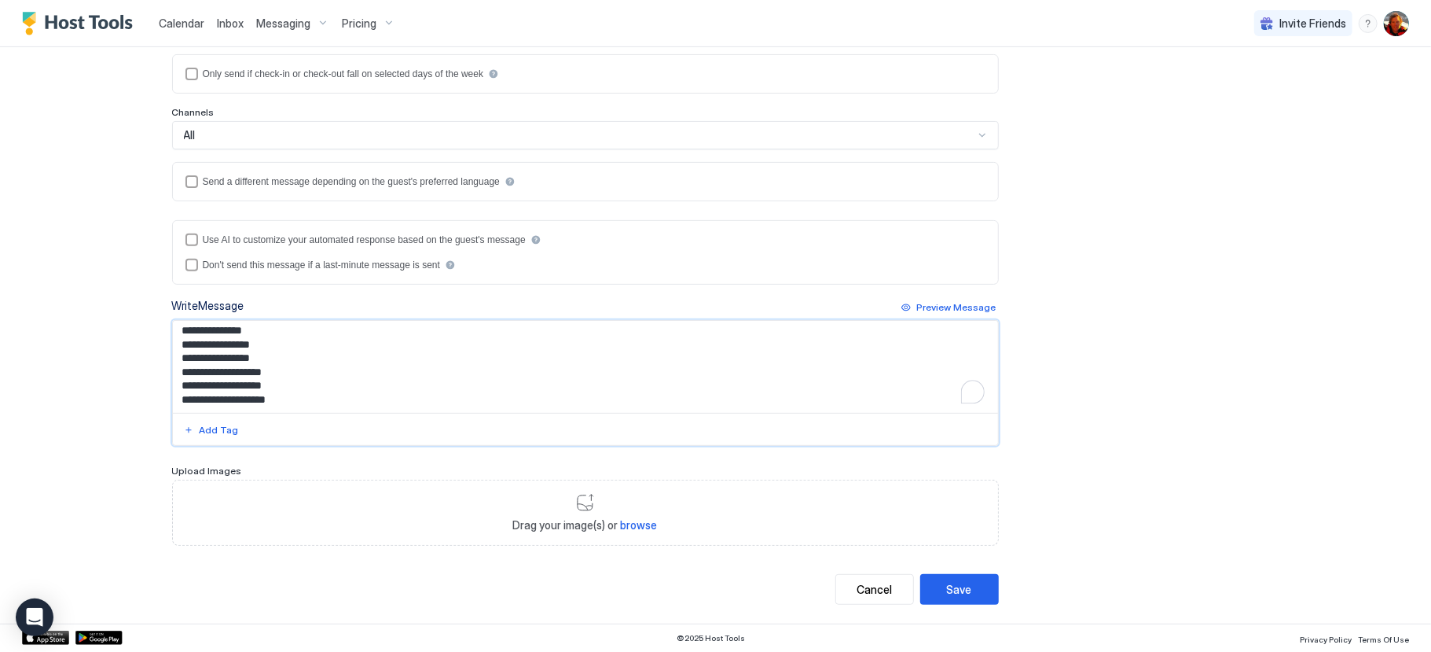
scroll to position [38, 0]
click at [200, 432] on div "Add Tag" at bounding box center [219, 430] width 39 height 14
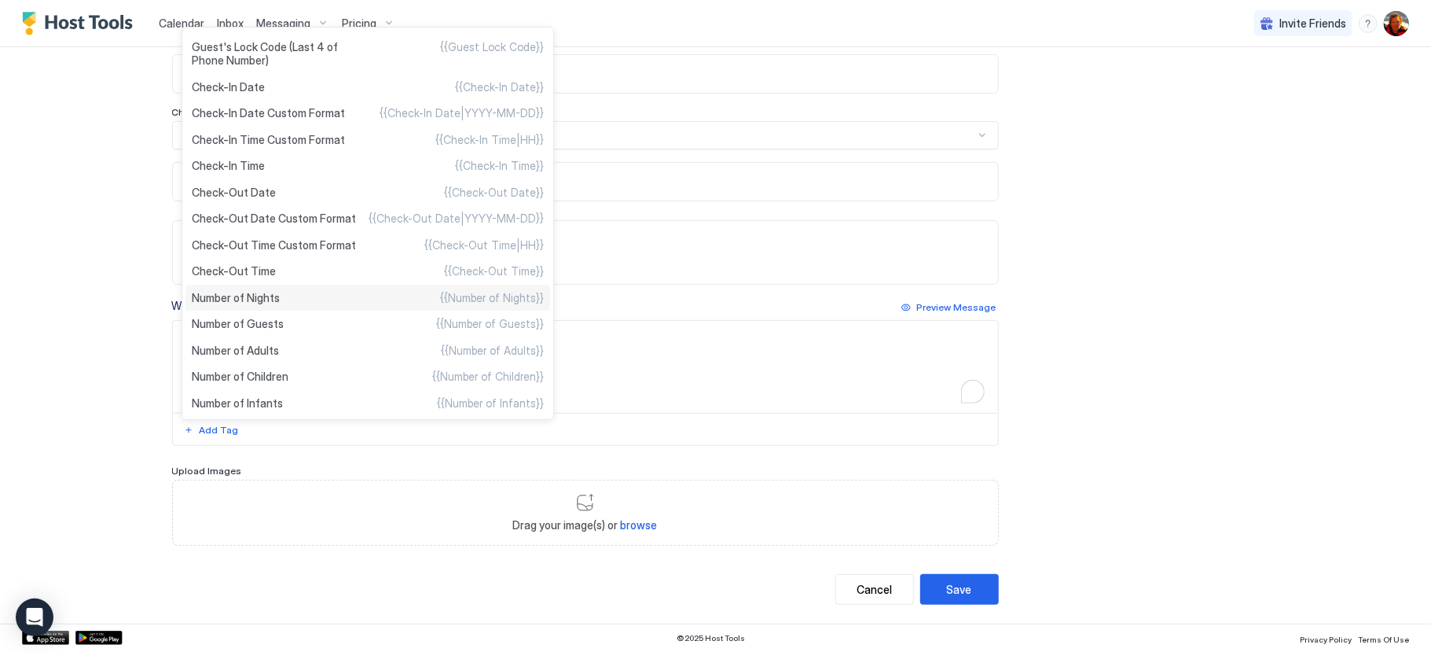
scroll to position [158, 0]
click at [270, 370] on ul "Guest First Name {{Guest First Name}} Guest Last Name {{Guest Last Name}} Guest…" at bounding box center [368, 223] width 373 height 393
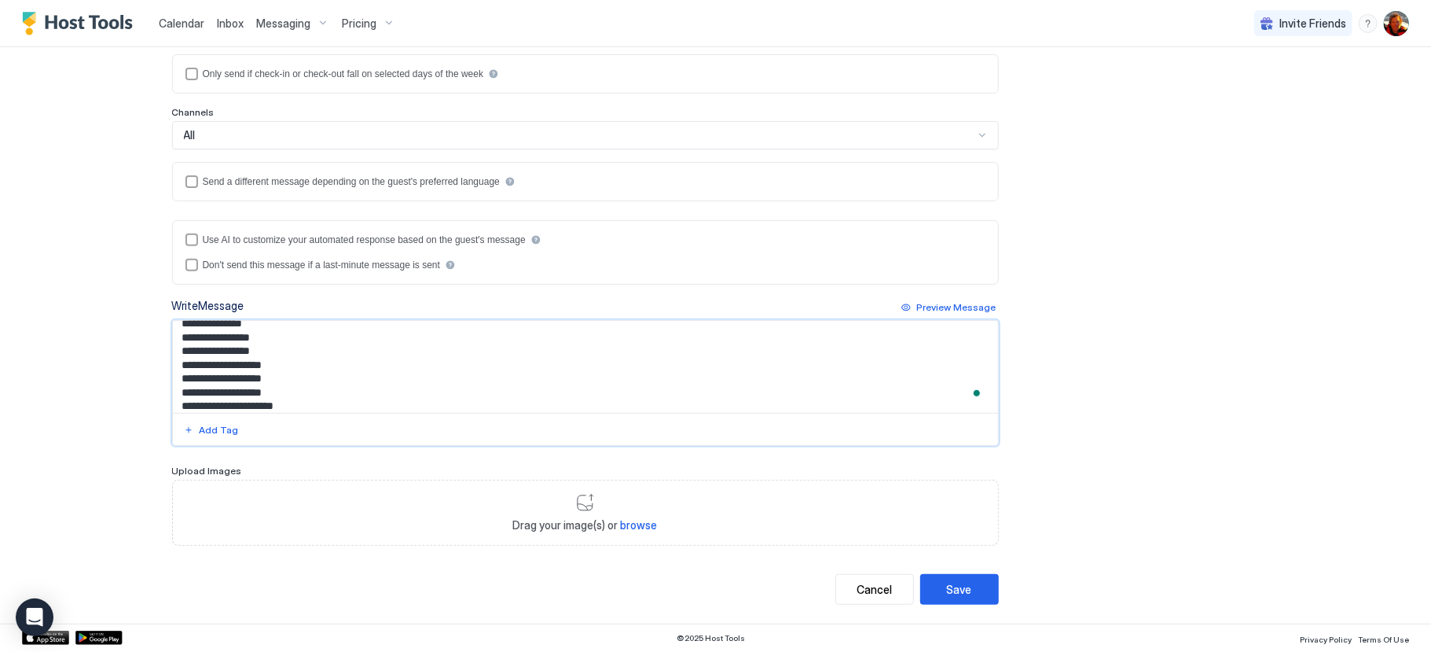
scroll to position [51, 0]
click at [195, 424] on button "Add Tag" at bounding box center [212, 430] width 60 height 19
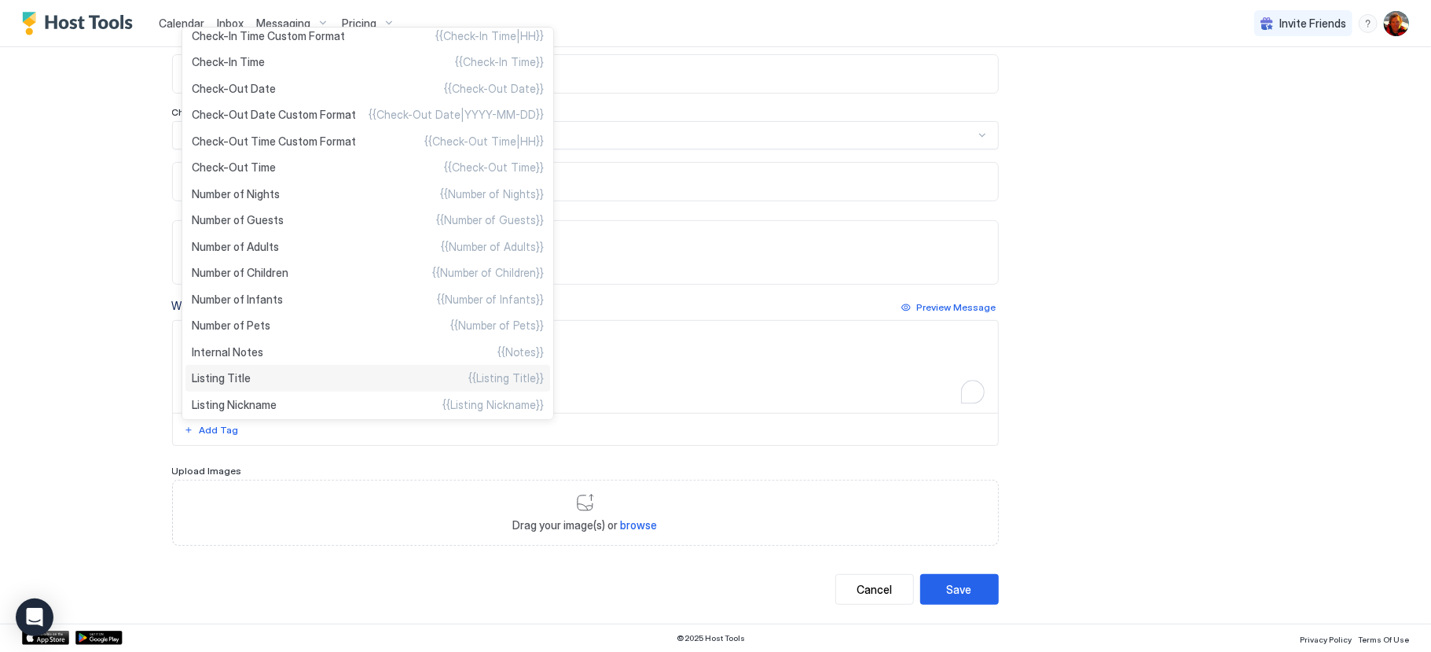
scroll to position [264, 0]
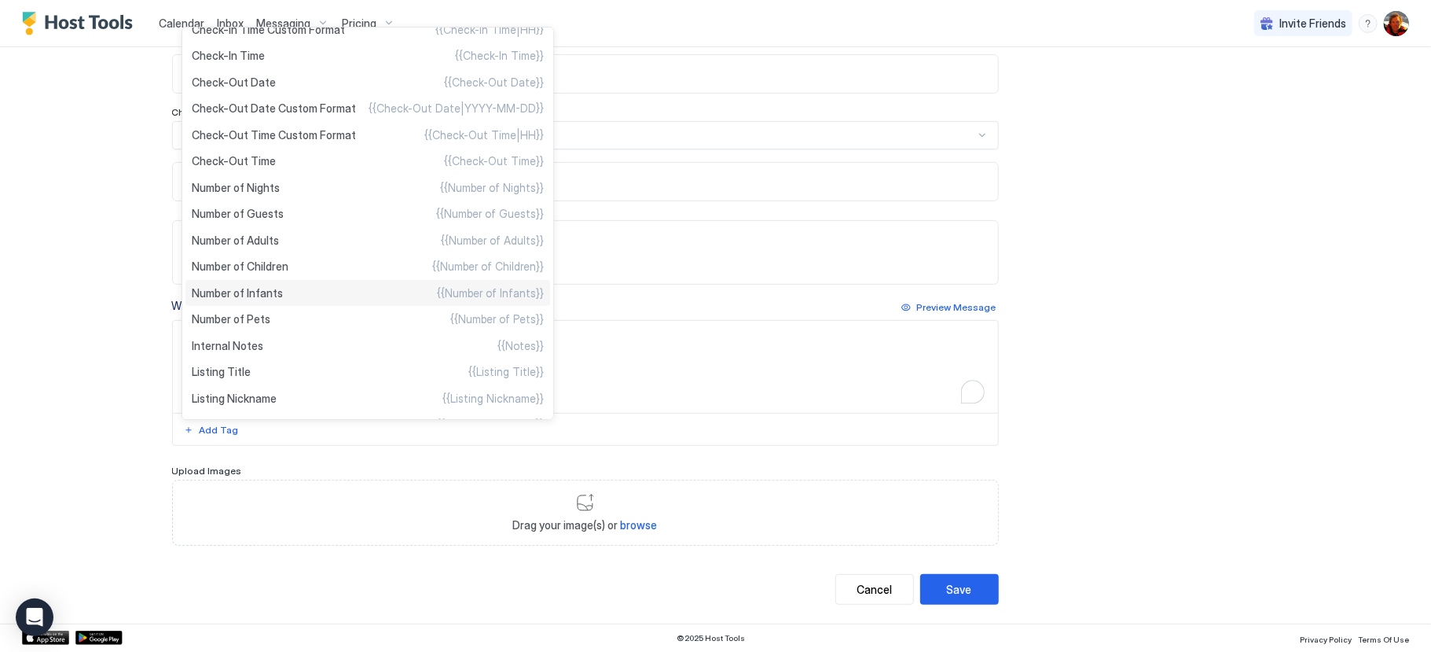
click at [266, 291] on span "Number of Infants" at bounding box center [237, 293] width 91 height 14
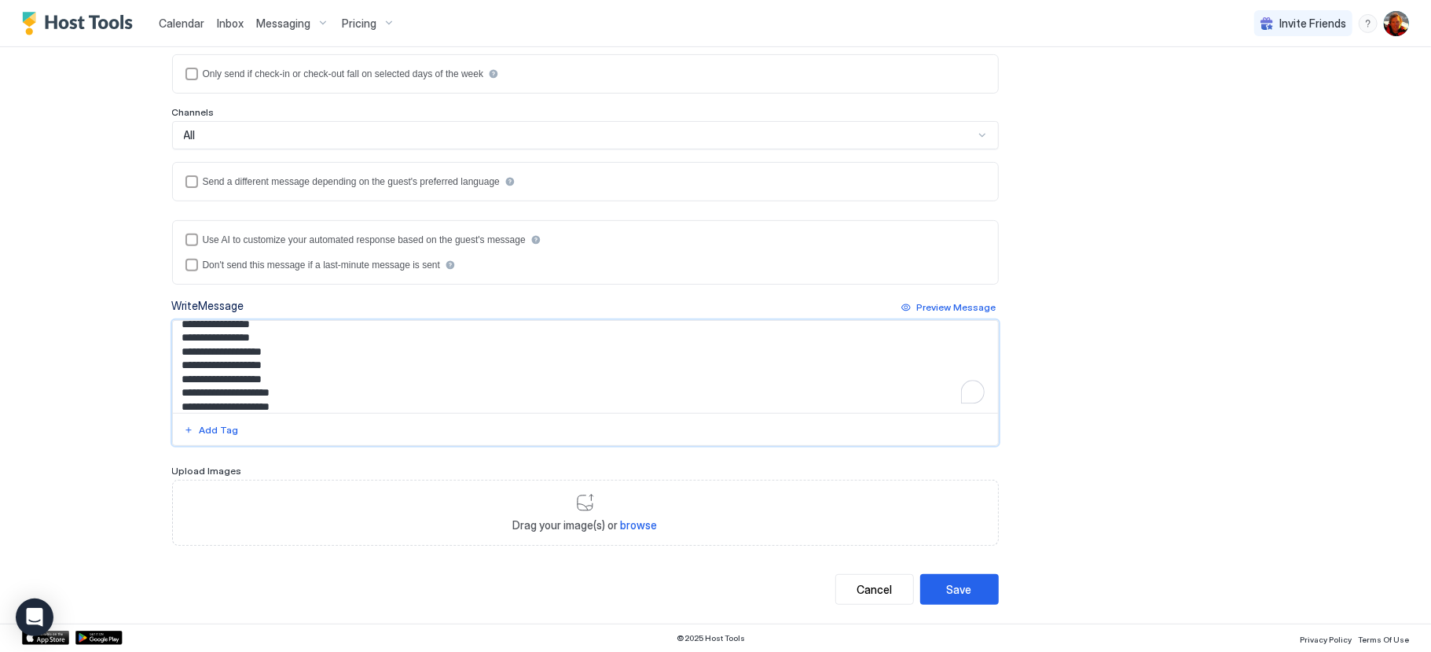
scroll to position [64, 0]
click at [197, 434] on button "Add Tag" at bounding box center [212, 430] width 60 height 19
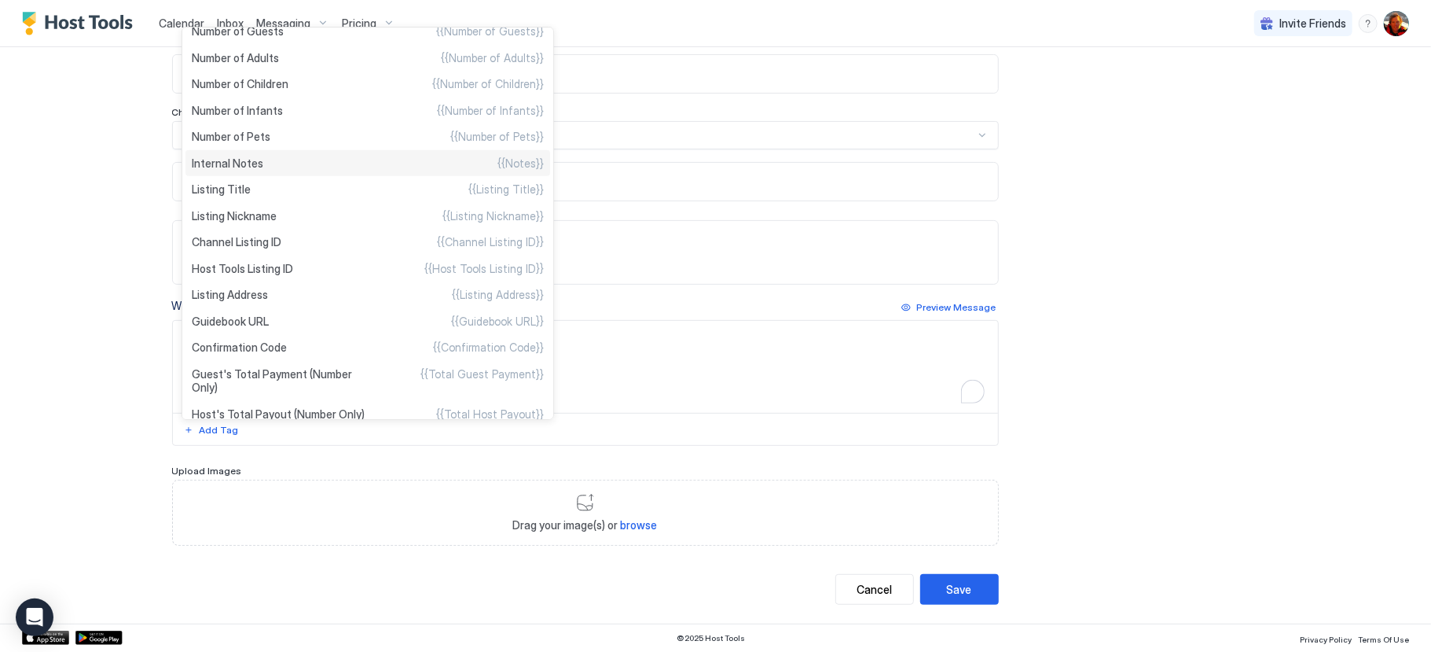
scroll to position [457, 0]
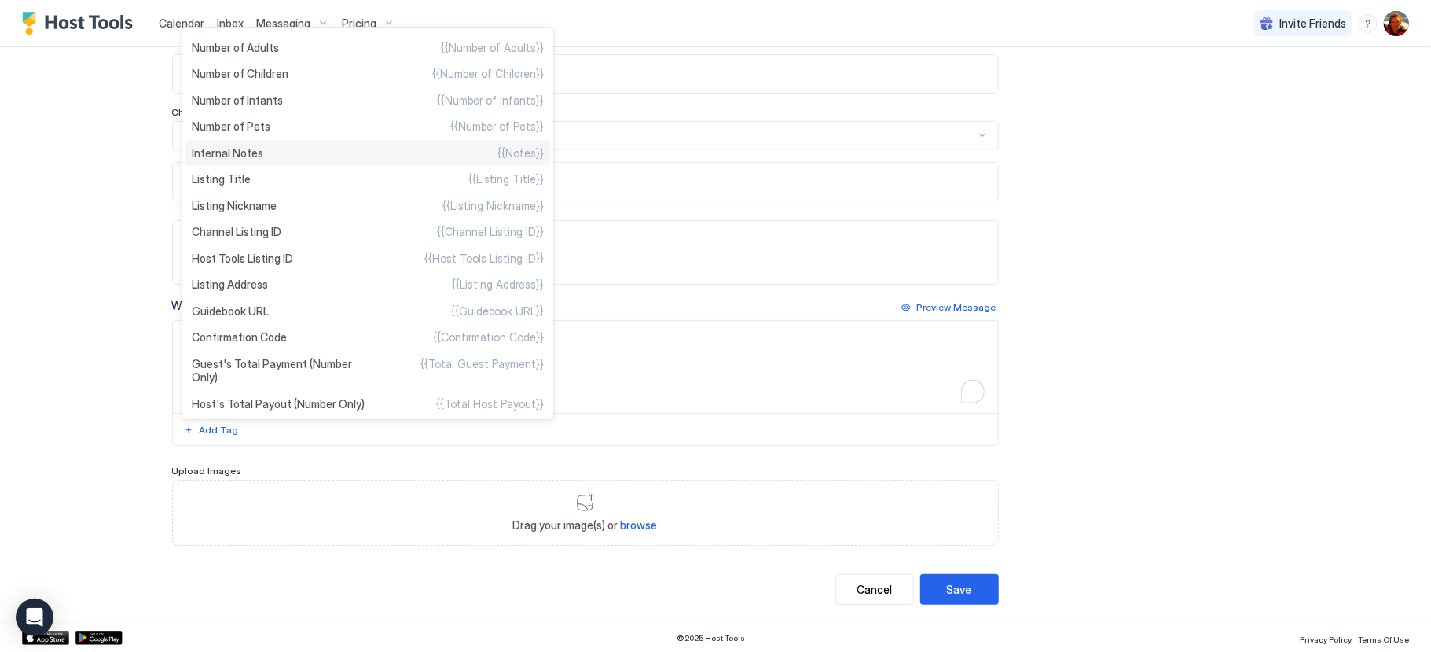
click at [241, 155] on span "Internal Notes" at bounding box center [228, 153] width 72 height 14
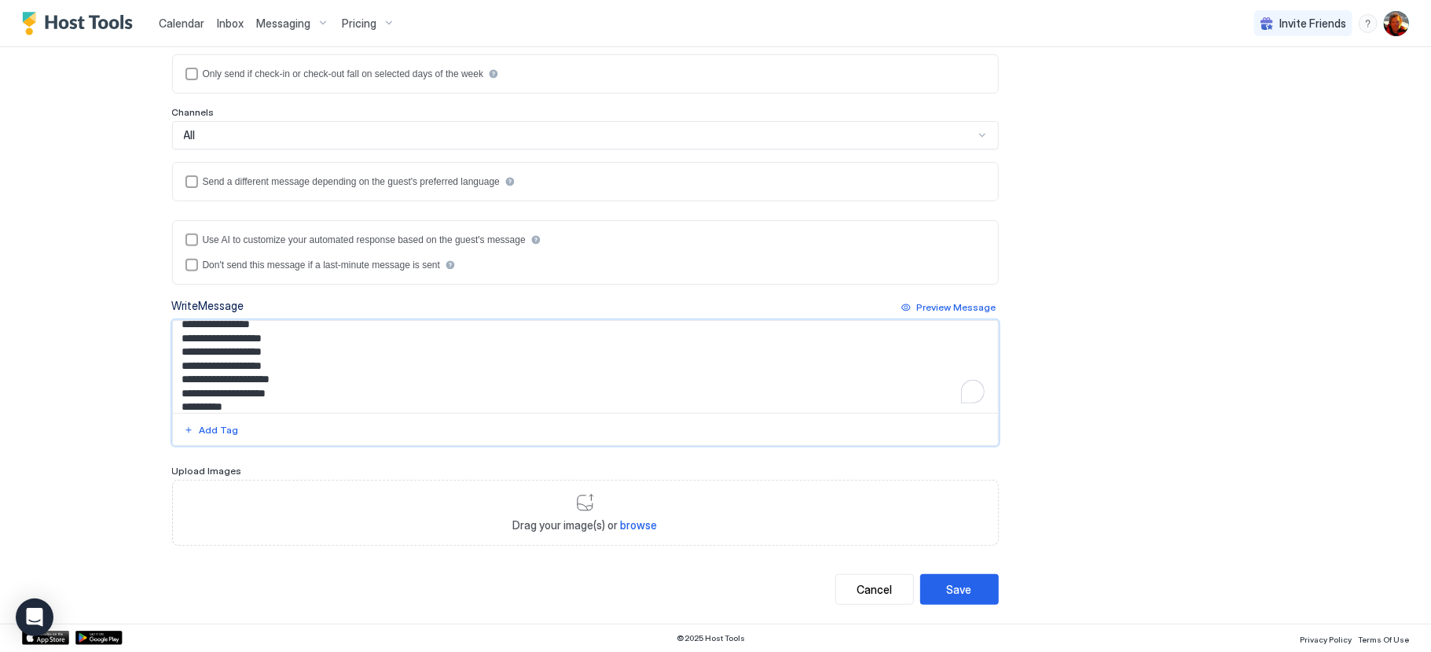
scroll to position [79, 0]
click at [196, 427] on button "Add Tag" at bounding box center [212, 430] width 60 height 19
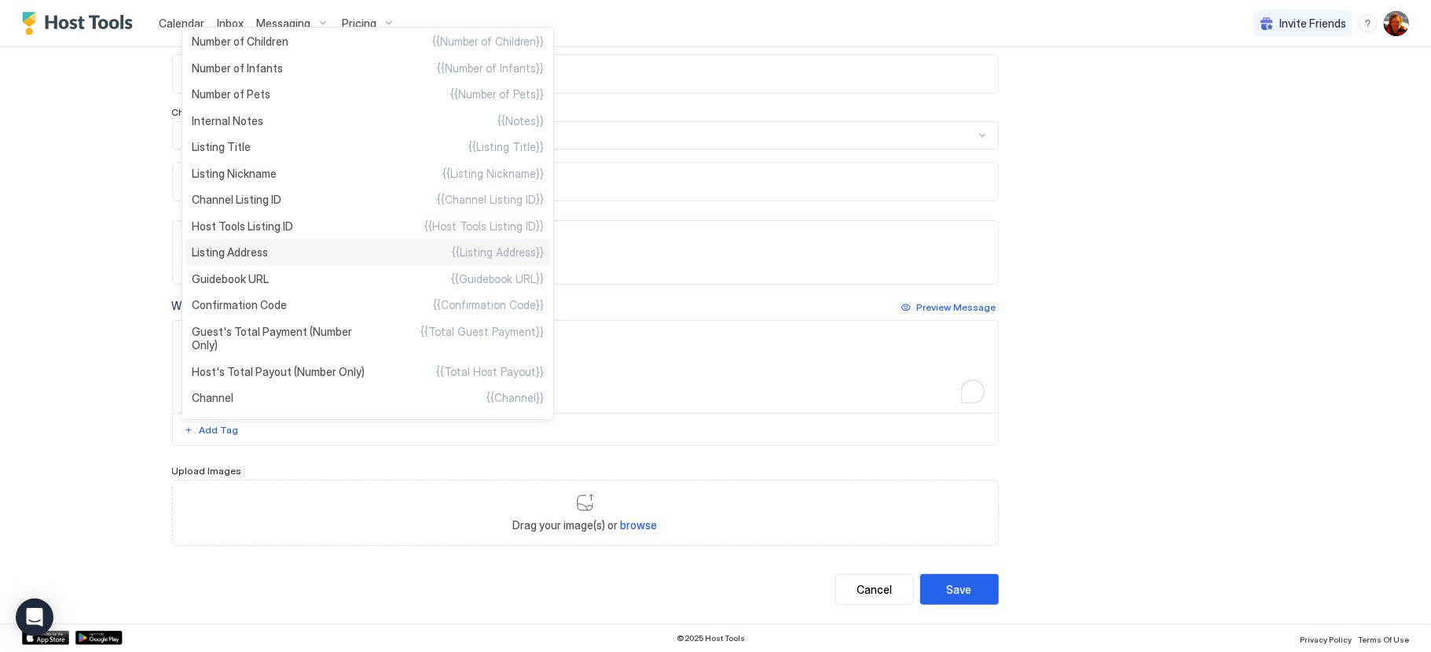
scroll to position [490, 0]
click at [244, 147] on span "Listing Title" at bounding box center [221, 145] width 59 height 14
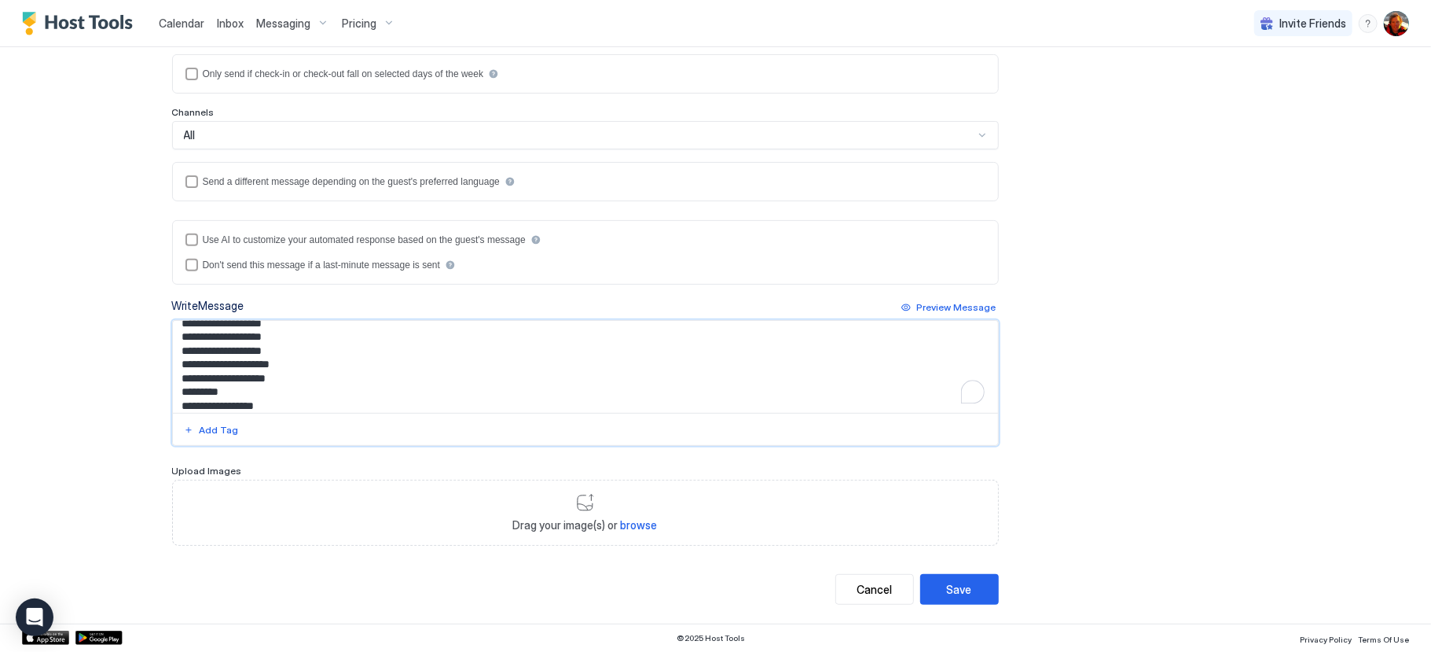
scroll to position [0, 0]
click at [227, 430] on div "Add Tag" at bounding box center [219, 430] width 39 height 14
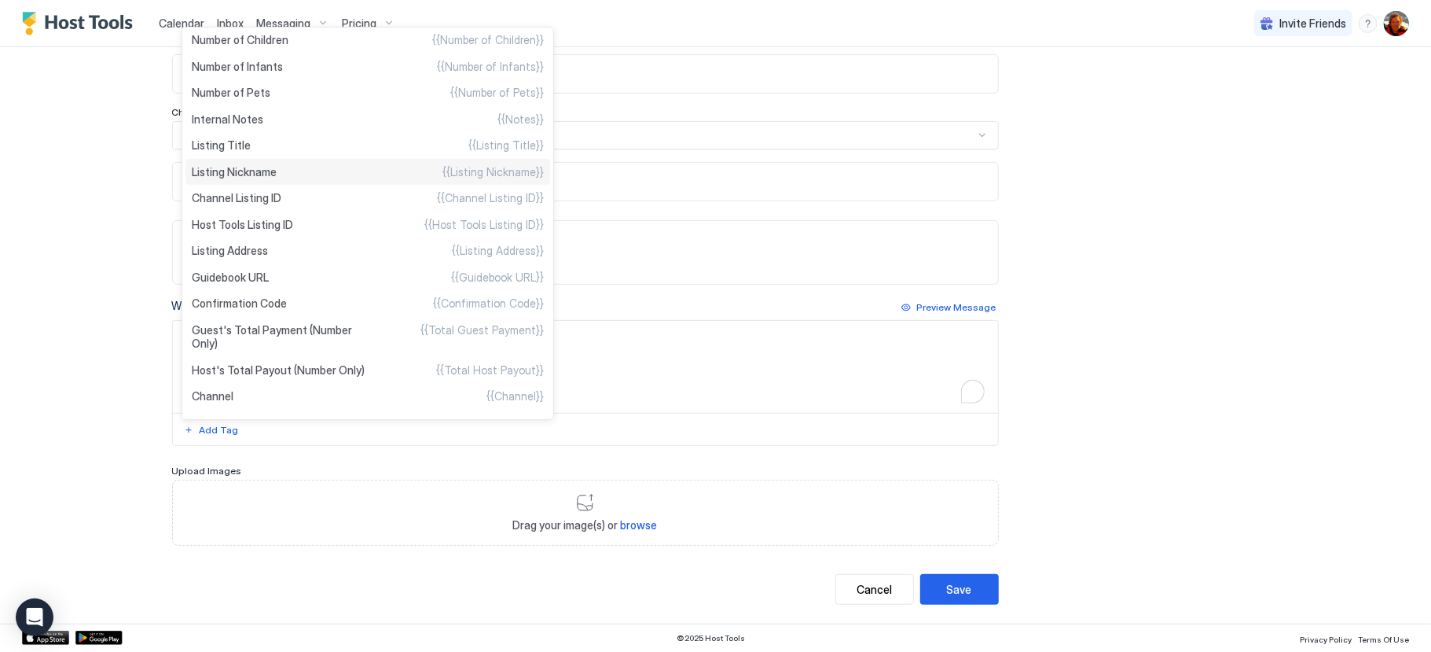
click at [260, 167] on span "Listing Nickname" at bounding box center [234, 172] width 85 height 14
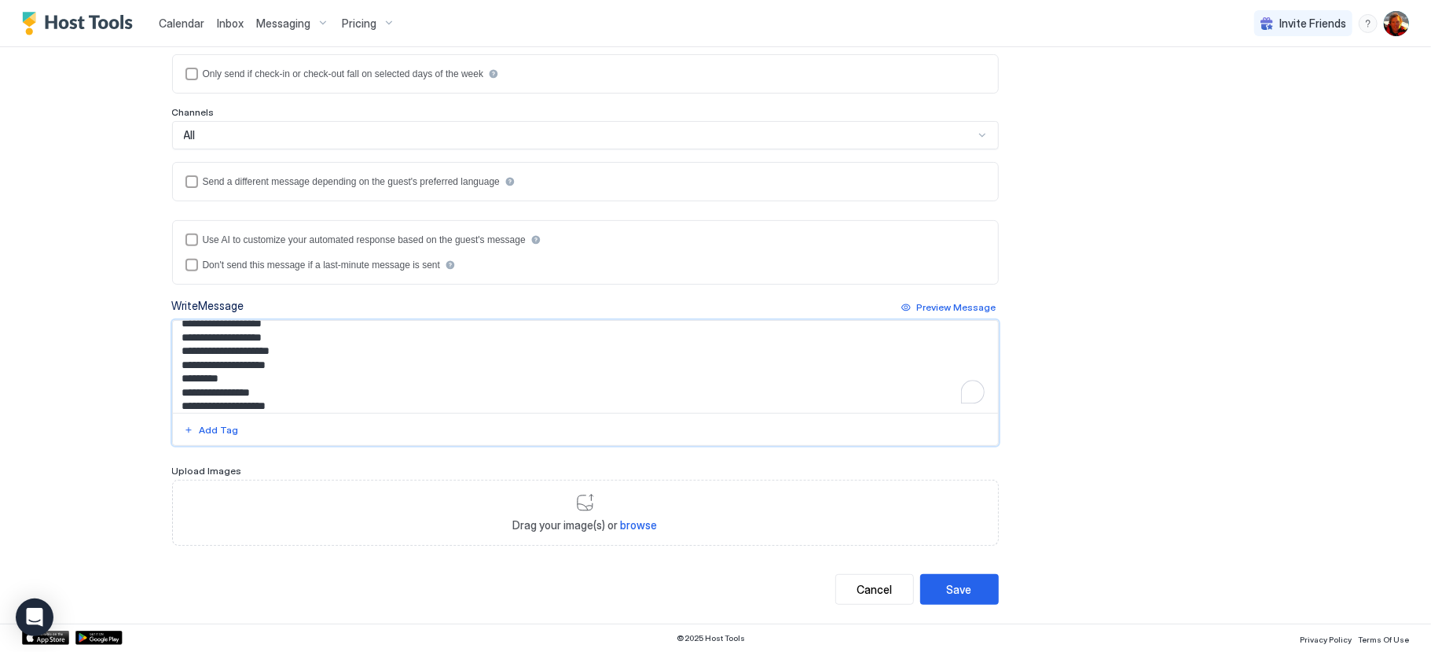
scroll to position [107, 0]
click at [225, 423] on div "Add Tag" at bounding box center [219, 430] width 39 height 14
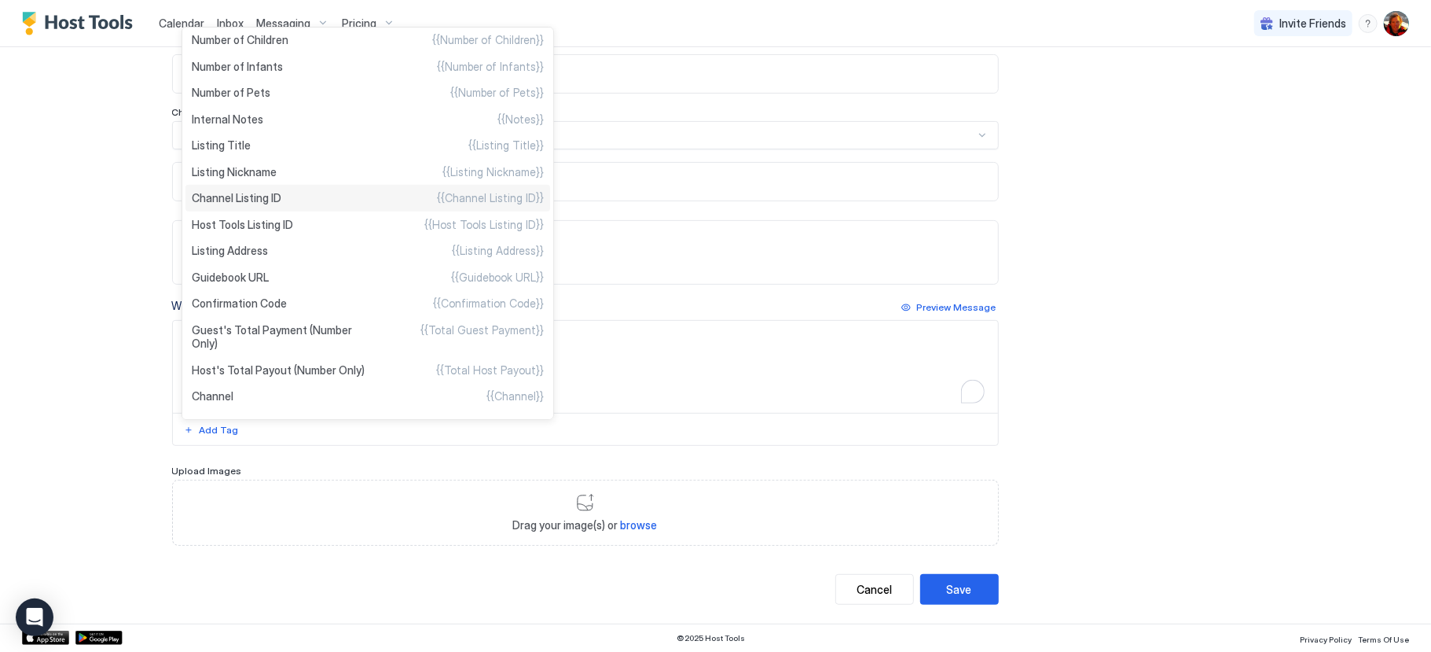
click at [257, 200] on span "Channel Listing ID" at bounding box center [237, 198] width 90 height 14
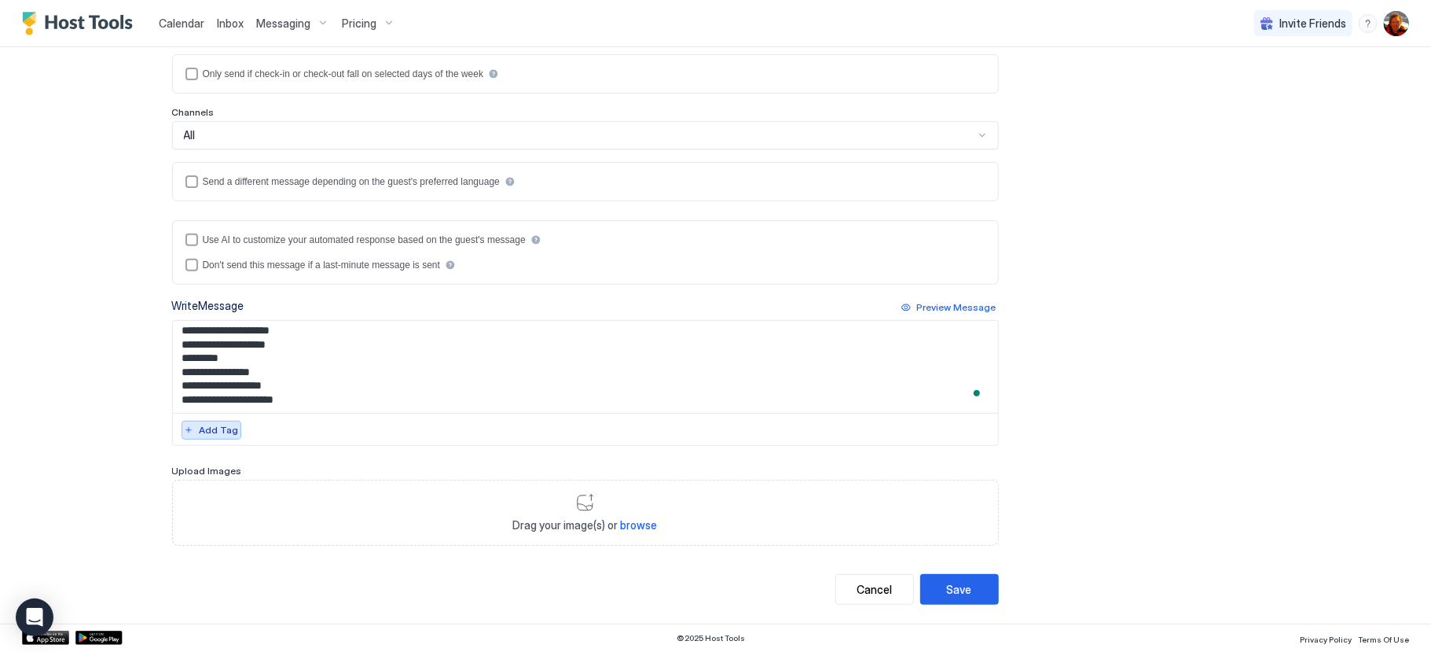
click at [204, 432] on div "Add Tag" at bounding box center [219, 430] width 39 height 14
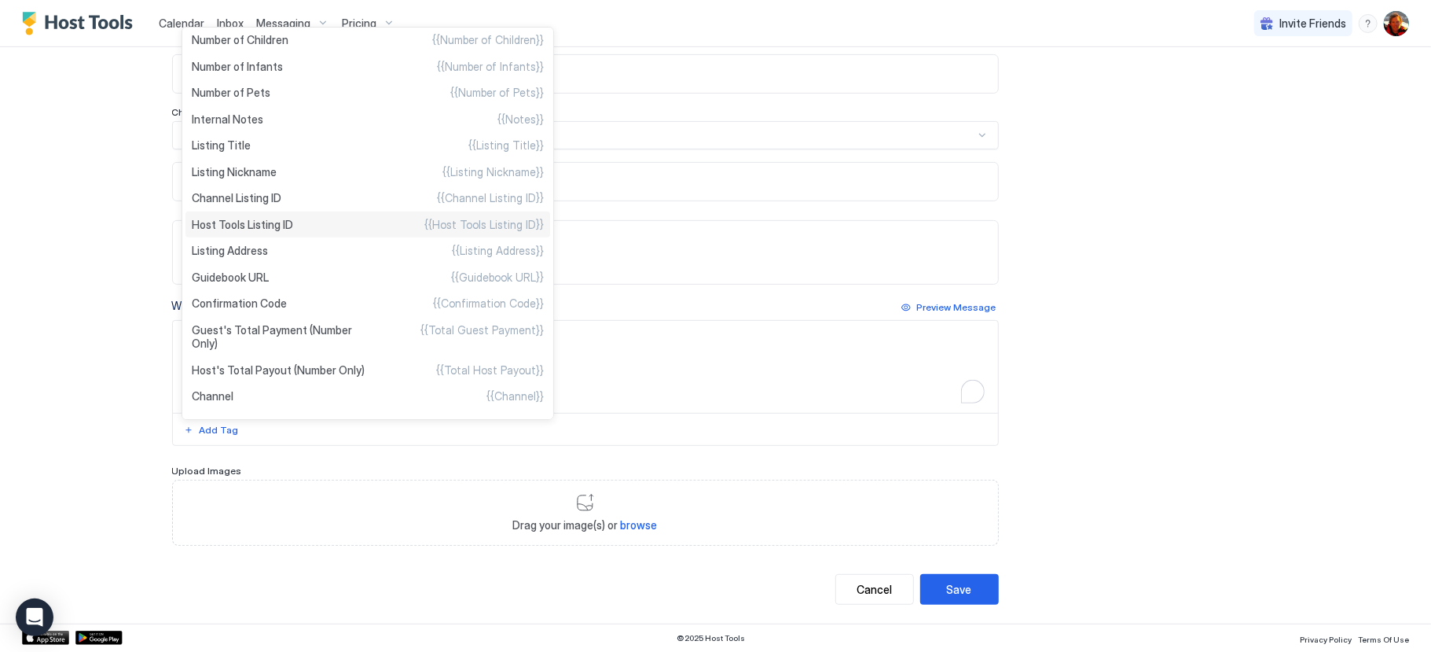
click at [244, 228] on span "Host Tools Listing ID" at bounding box center [242, 225] width 101 height 14
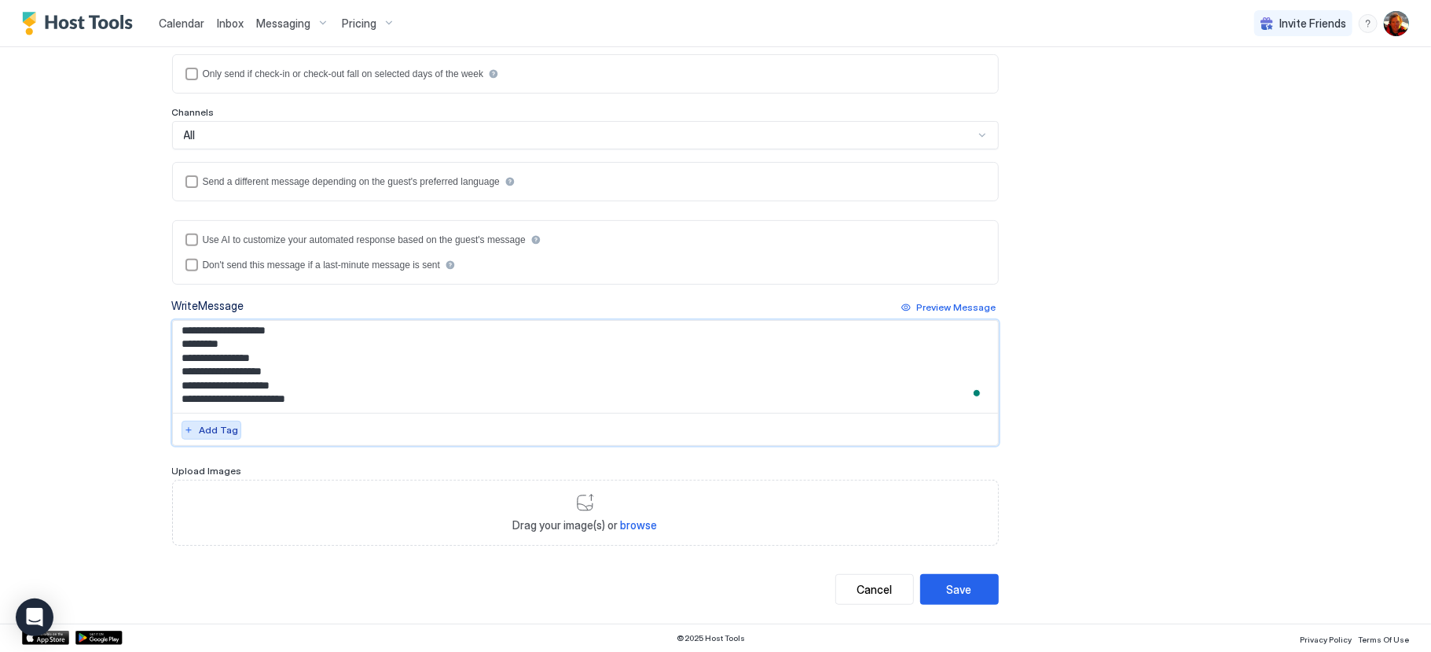
click at [216, 429] on div "Add Tag" at bounding box center [219, 430] width 39 height 14
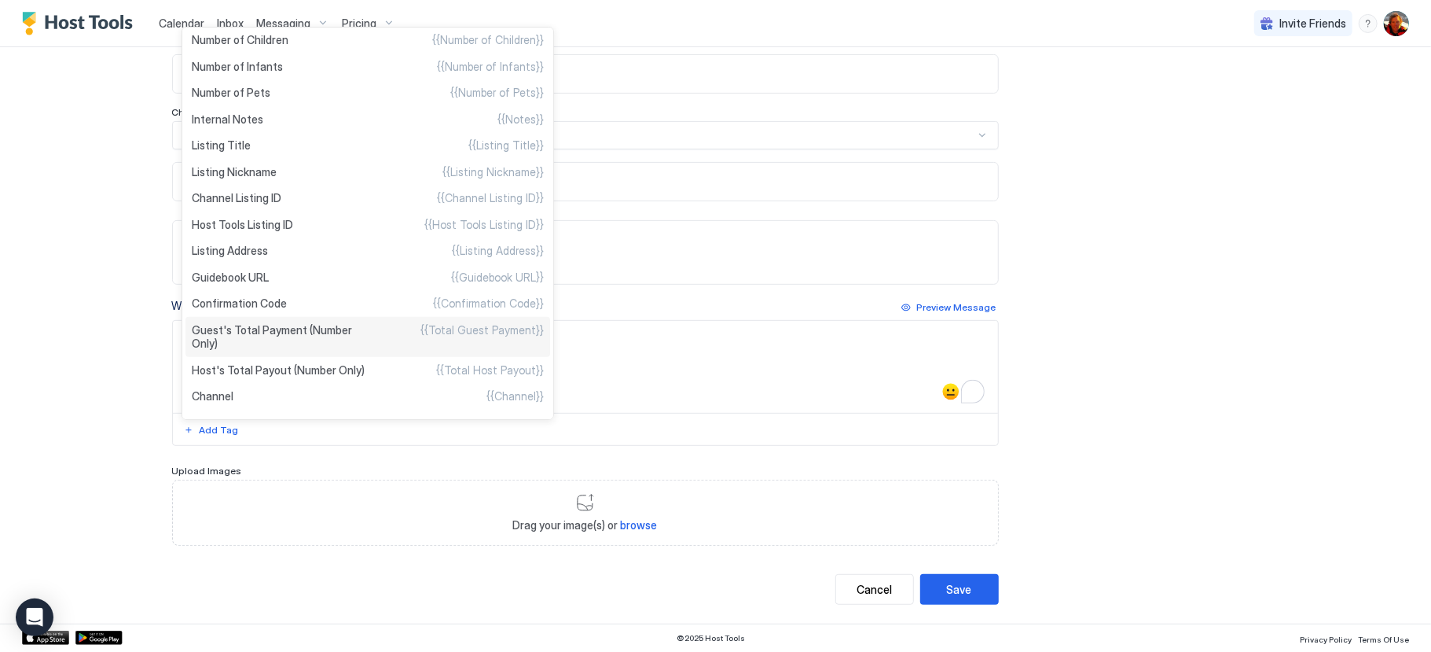
click at [230, 339] on span "Guest's Total Payment (Number Only)" at bounding box center [280, 337] width 176 height 28
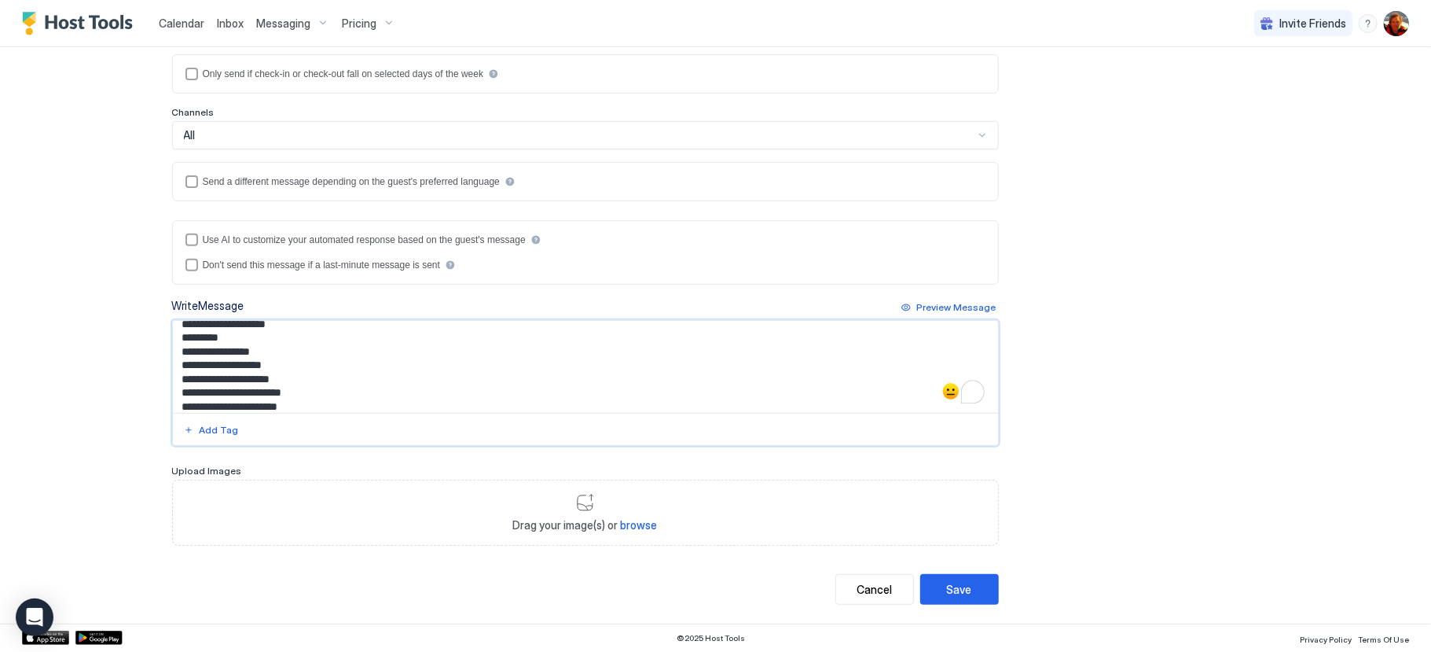
scroll to position [148, 0]
click at [219, 431] on div "Add Tag" at bounding box center [219, 430] width 39 height 14
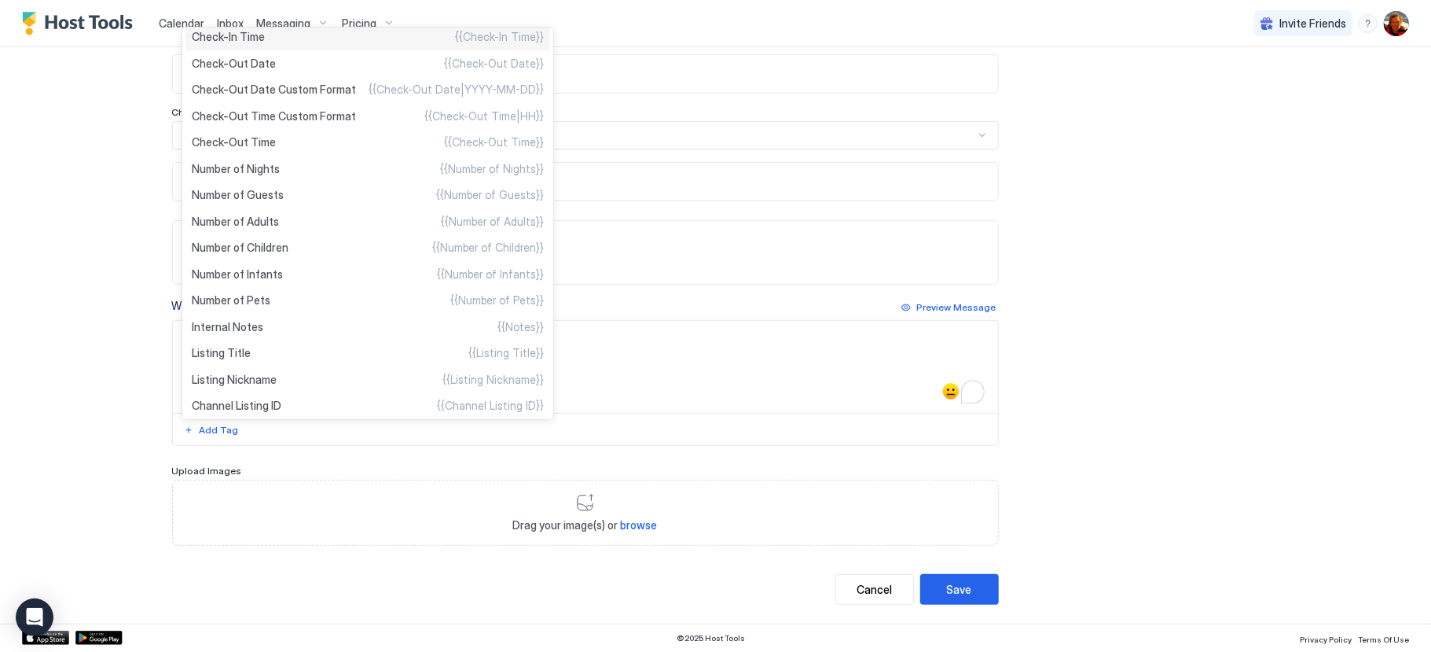
scroll to position [490, 0]
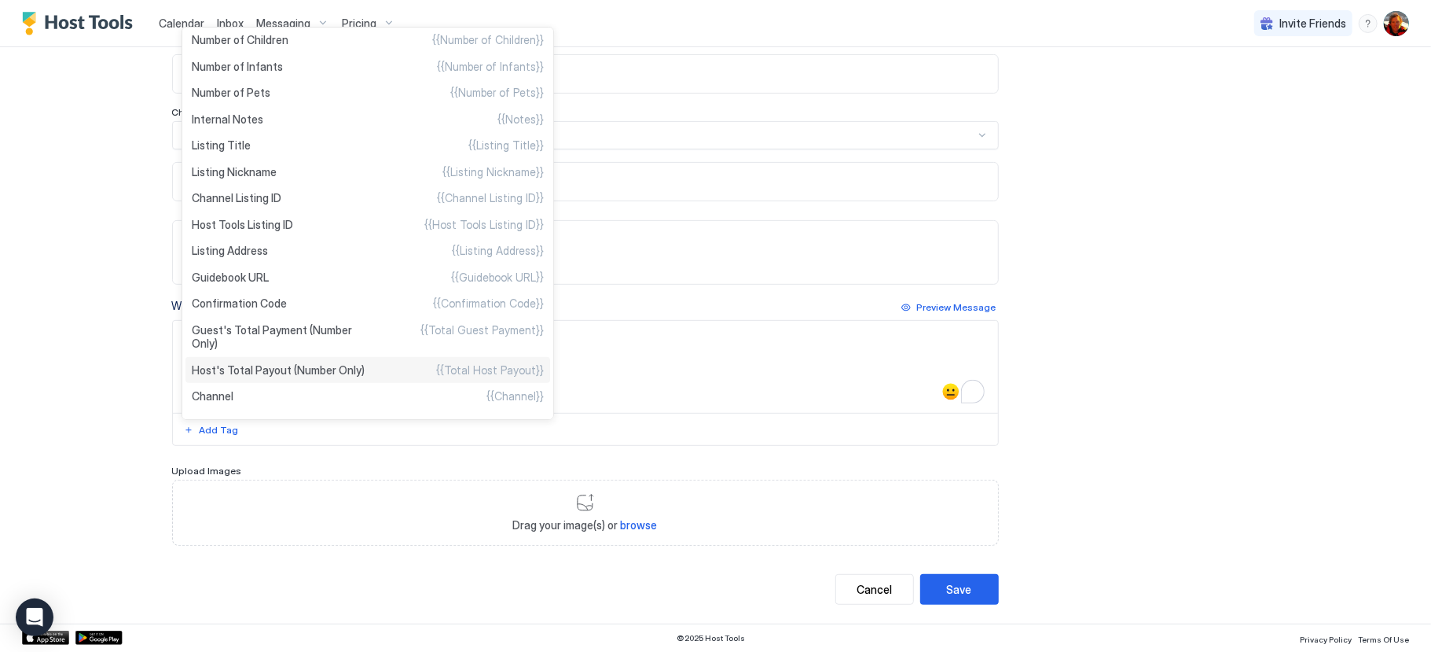
click at [286, 371] on span "Host's Total Payout (Number Only)" at bounding box center [278, 370] width 173 height 14
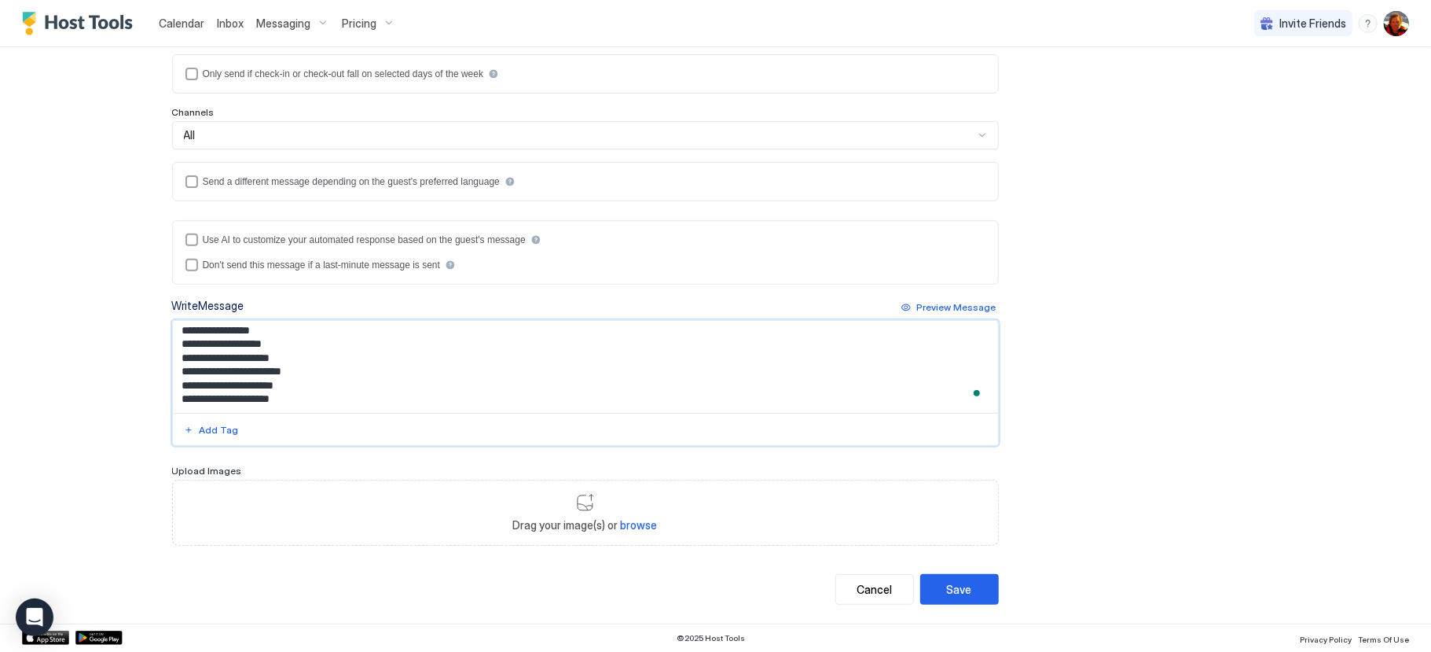
scroll to position [161, 0]
type textarea "**********"
click at [220, 435] on div "Add Tag" at bounding box center [219, 430] width 39 height 14
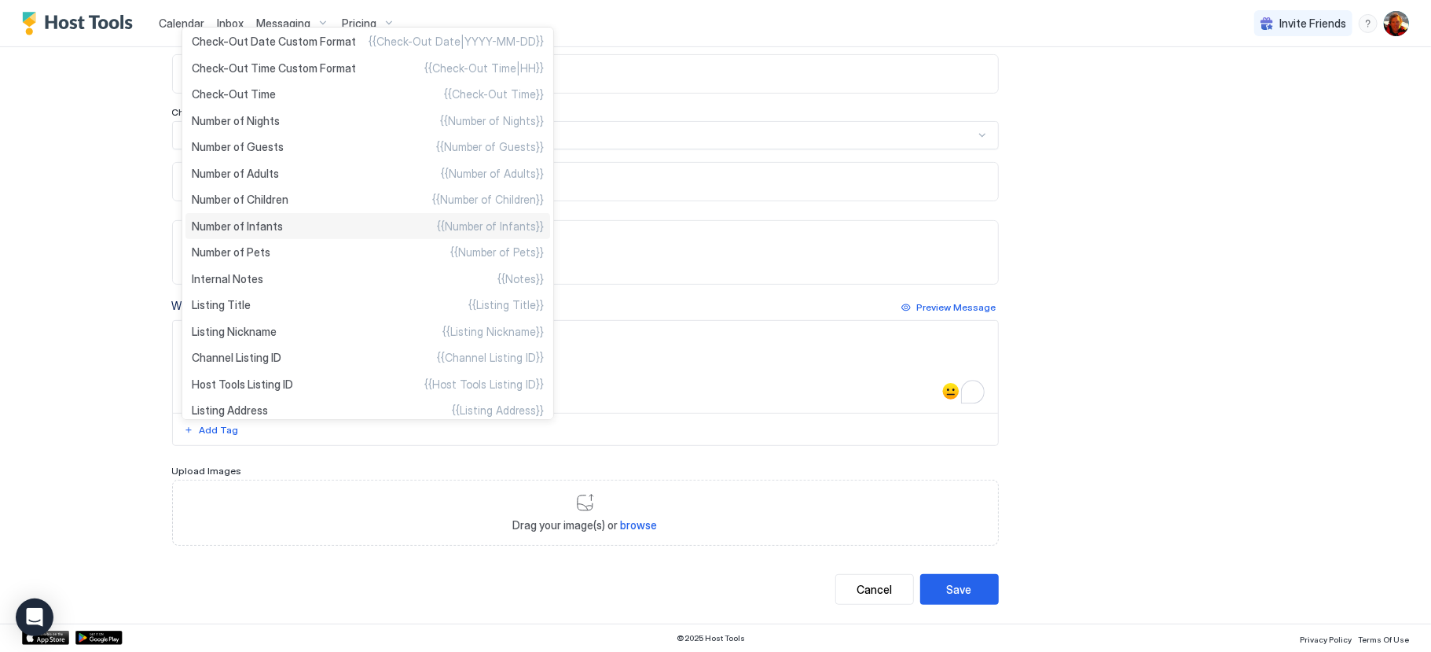
scroll to position [490, 0]
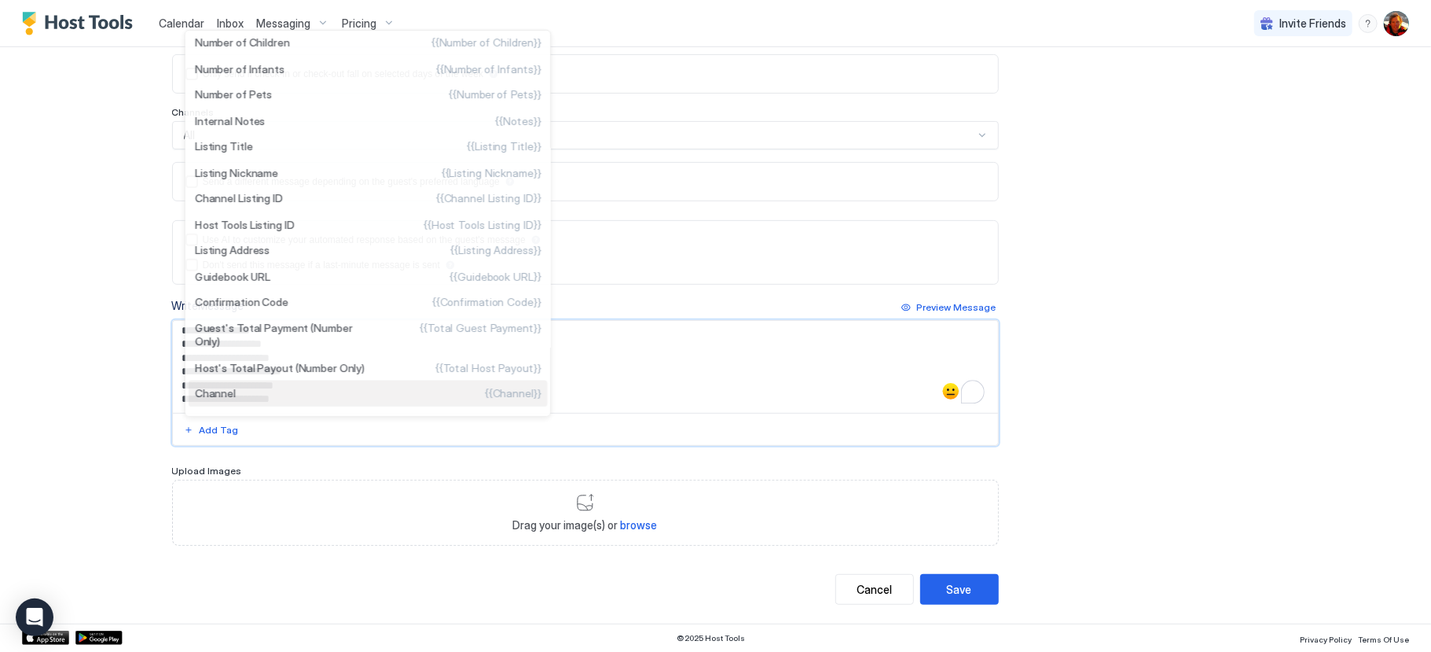
click at [215, 399] on span "Channel" at bounding box center [214, 393] width 41 height 13
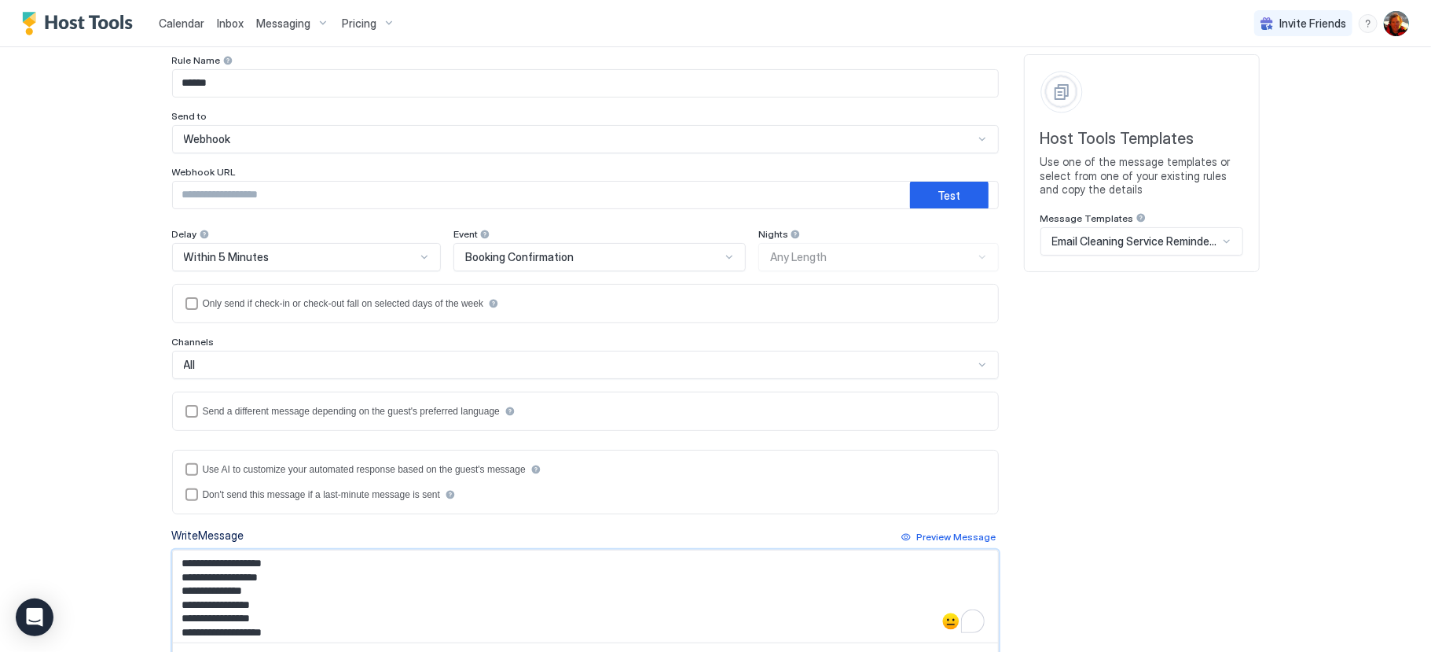
scroll to position [0, 0]
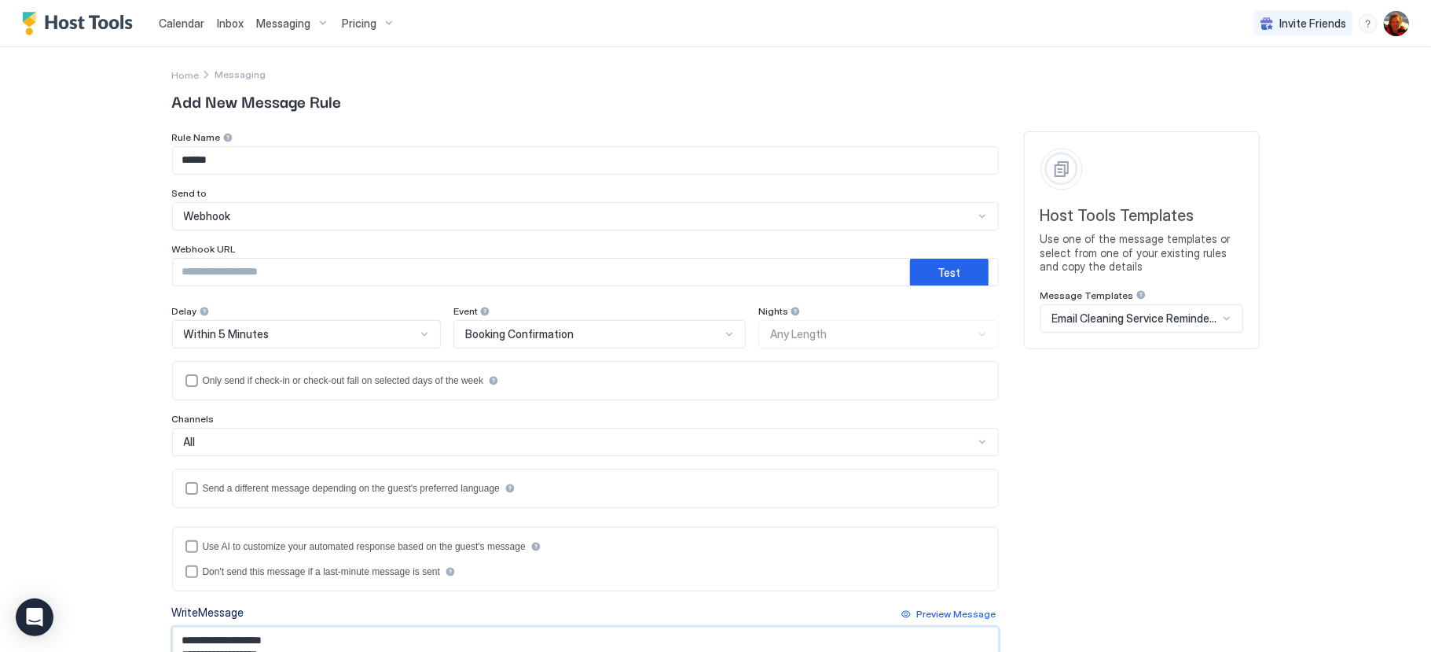
click at [211, 273] on input "Input Field" at bounding box center [541, 272] width 737 height 27
click at [284, 269] on input "Input Field" at bounding box center [541, 272] width 737 height 27
paste input "**********"
type input "**********"
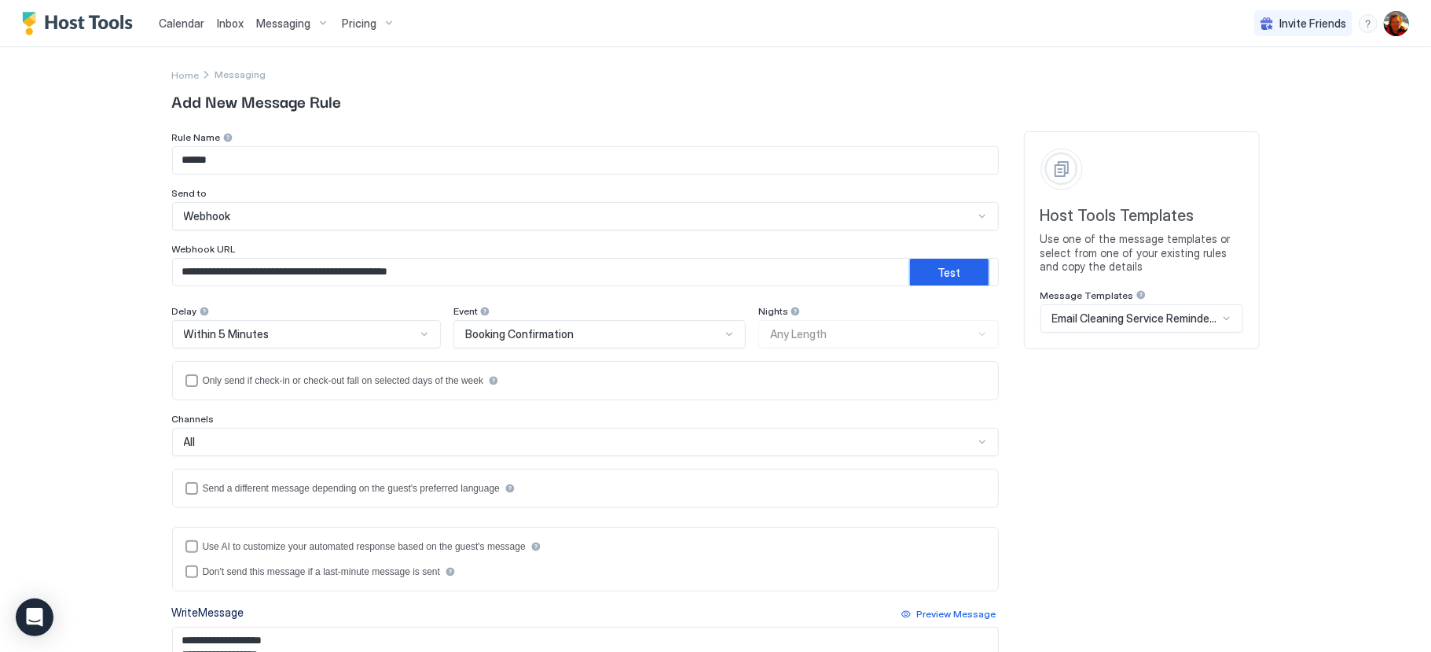
click at [972, 266] on button "Test" at bounding box center [949, 272] width 79 height 29
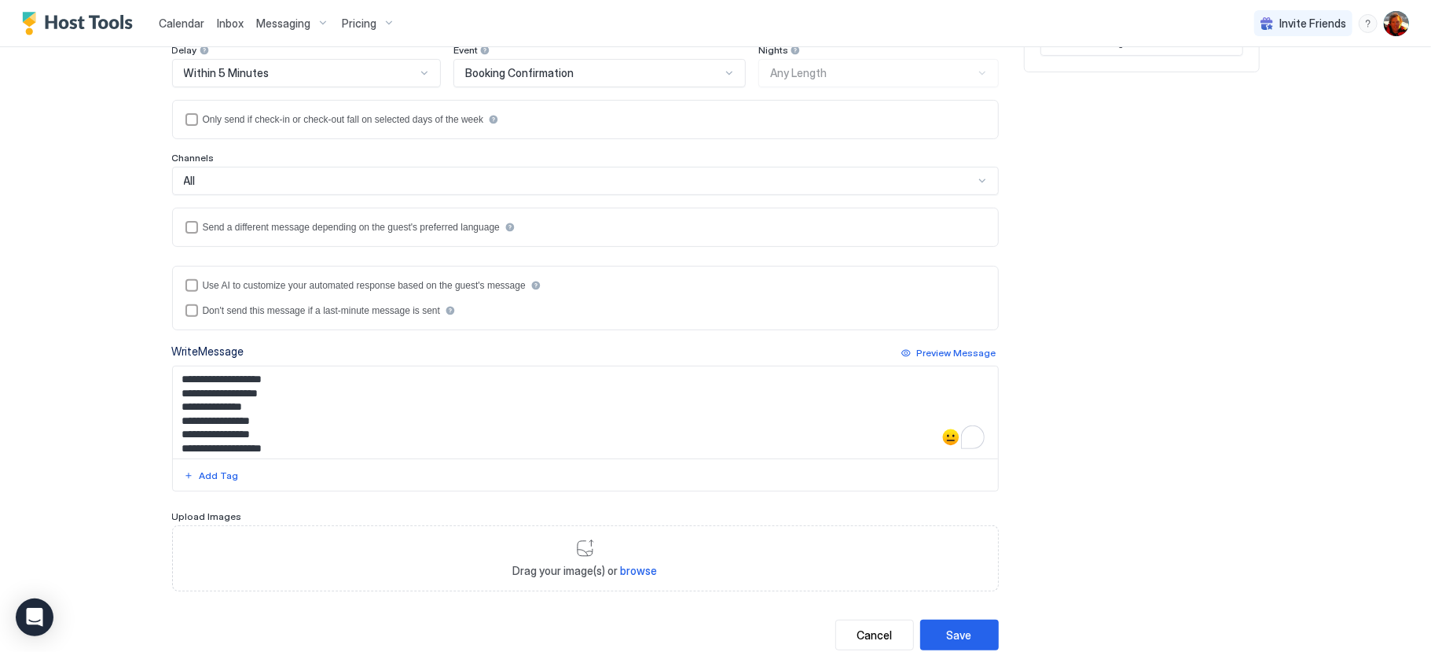
scroll to position [325, 0]
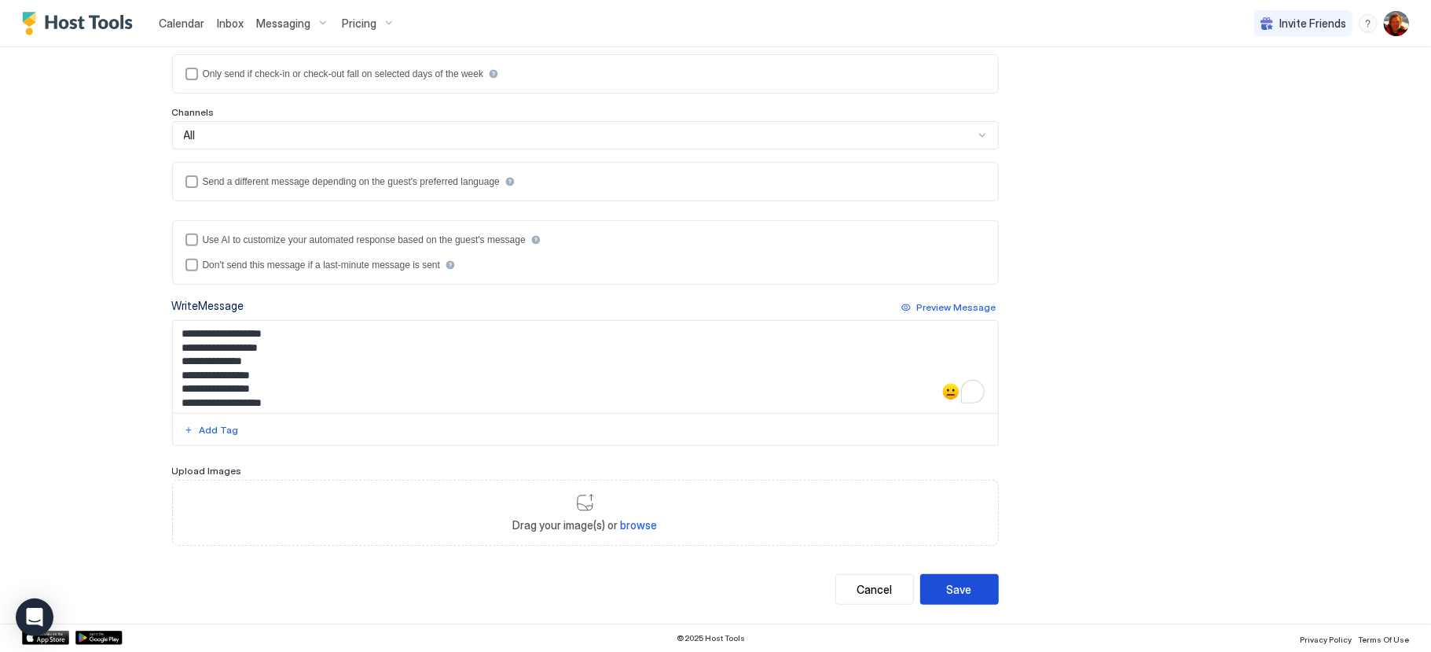
click at [968, 590] on div "Save" at bounding box center [959, 589] width 25 height 17
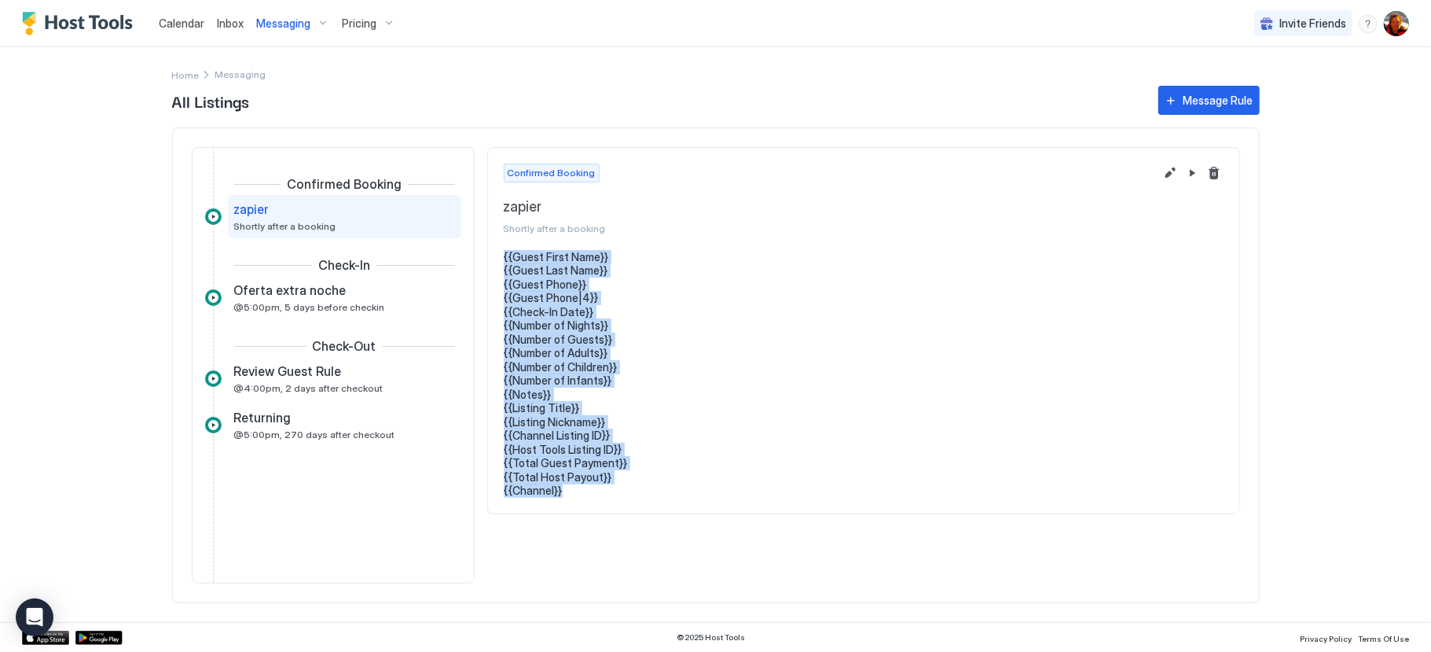
drag, startPoint x: 573, startPoint y: 491, endPoint x: 504, endPoint y: 257, distance: 244.2
click at [505, 257] on pre "{{Guest First Name}} {{Guest Last Name}} {{Guest Phone}} {{Guest Phone|4}} {{Ch…" at bounding box center [864, 374] width 720 height 248
copy pre "{{Guest First Name}} {{Guest Last Name}} {{Guest Phone}} {{Guest Phone|4}} {{Ch…"
